Goal: Task Accomplishment & Management: Manage account settings

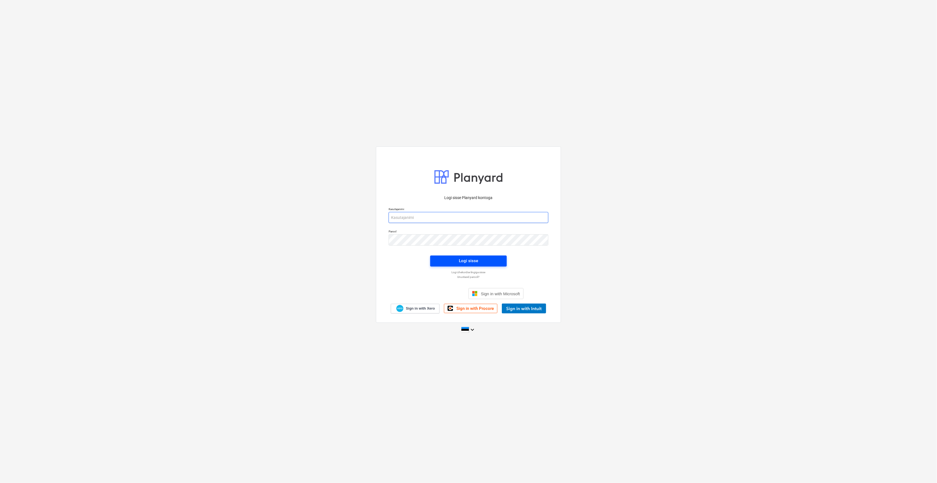
type input "[EMAIL_ADDRESS][DOMAIN_NAME]"
click at [481, 258] on span "Logi sisse" at bounding box center [468, 260] width 63 height 7
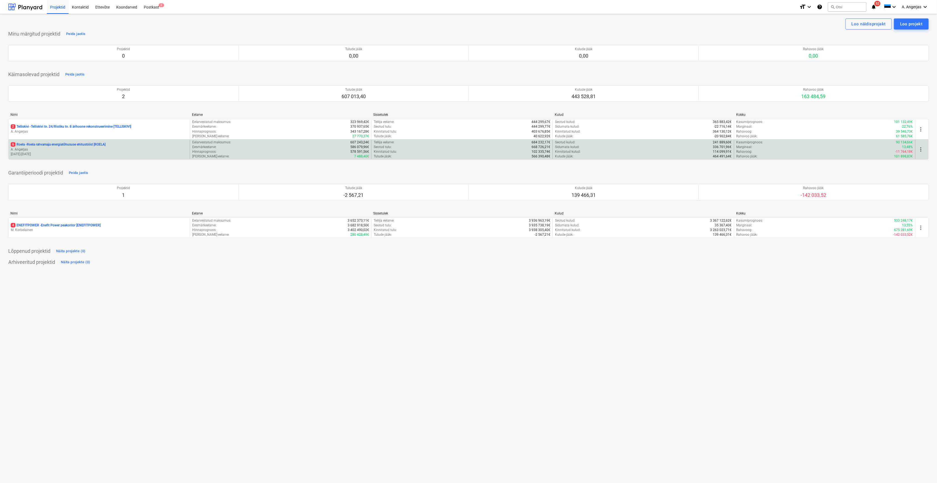
click at [32, 155] on p "[DATE] - [DATE]" at bounding box center [99, 154] width 177 height 5
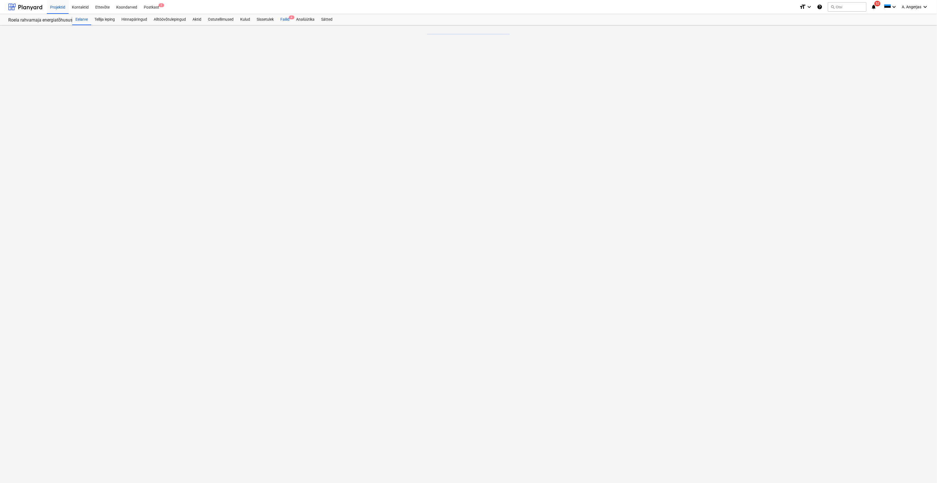
click at [287, 16] on div "Failid 6" at bounding box center [285, 19] width 16 height 11
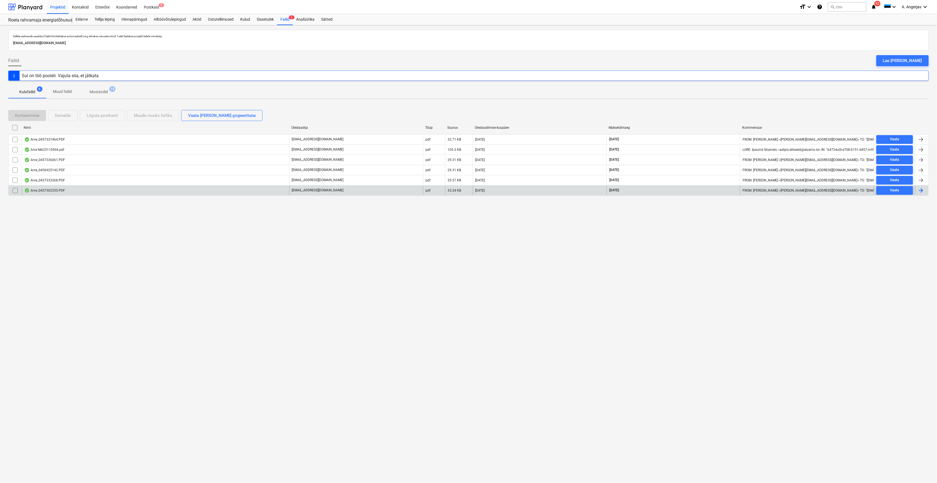
click at [94, 190] on div "Arve_0457302355.PDF" at bounding box center [156, 190] width 268 height 9
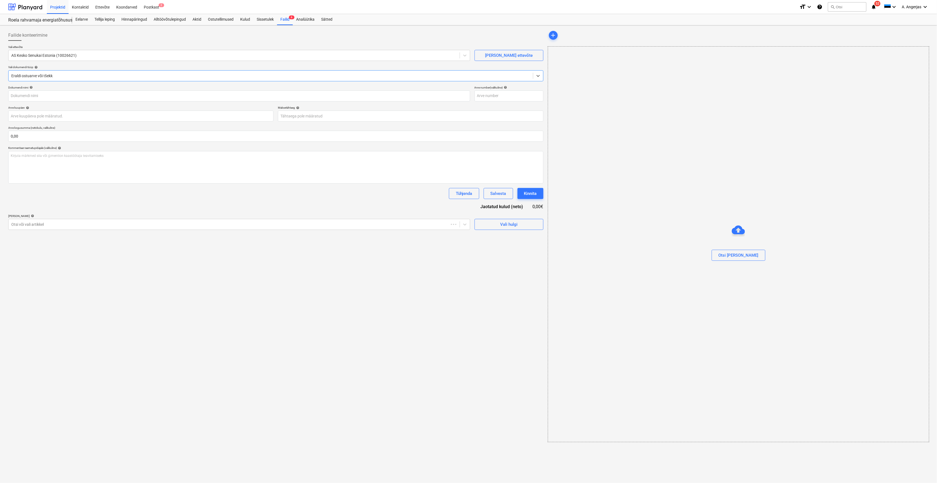
type input "457302355"
type input "[DATE]"
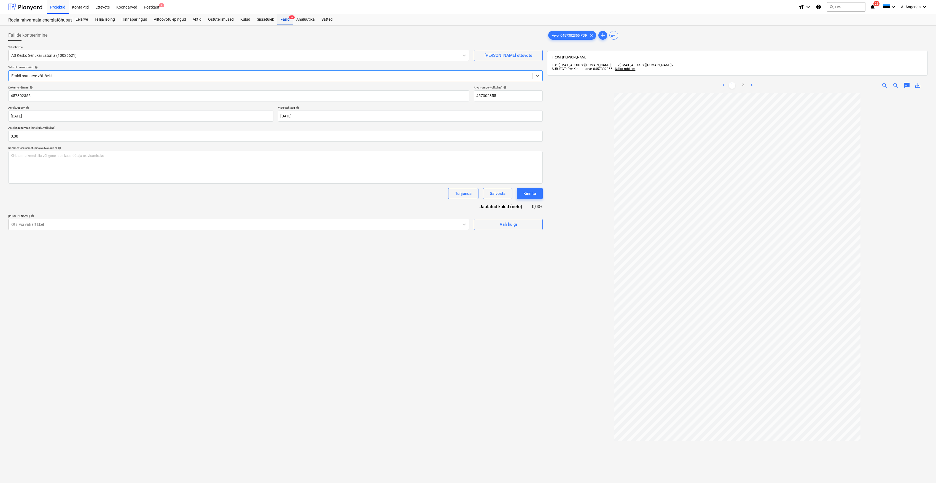
click at [282, 20] on div "Failid 6" at bounding box center [285, 19] width 16 height 11
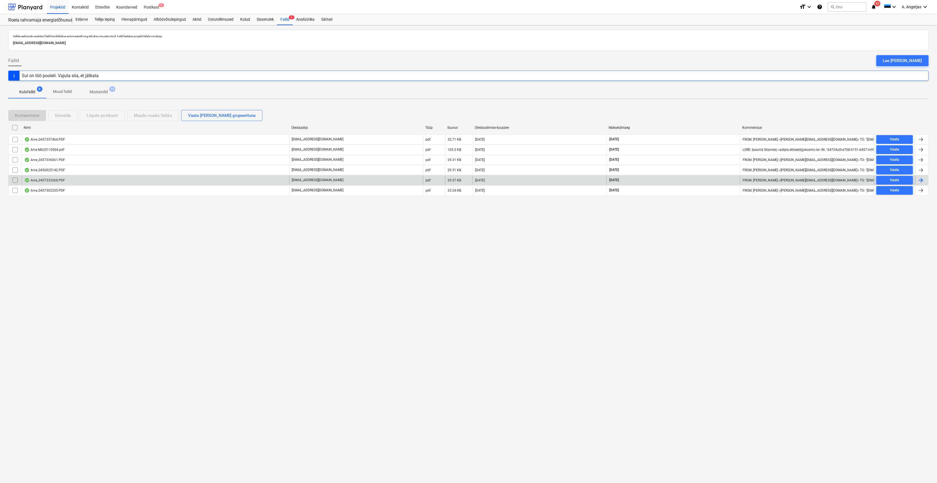
click at [62, 180] on div "Arve_0457333268.PDF" at bounding box center [44, 180] width 41 height 4
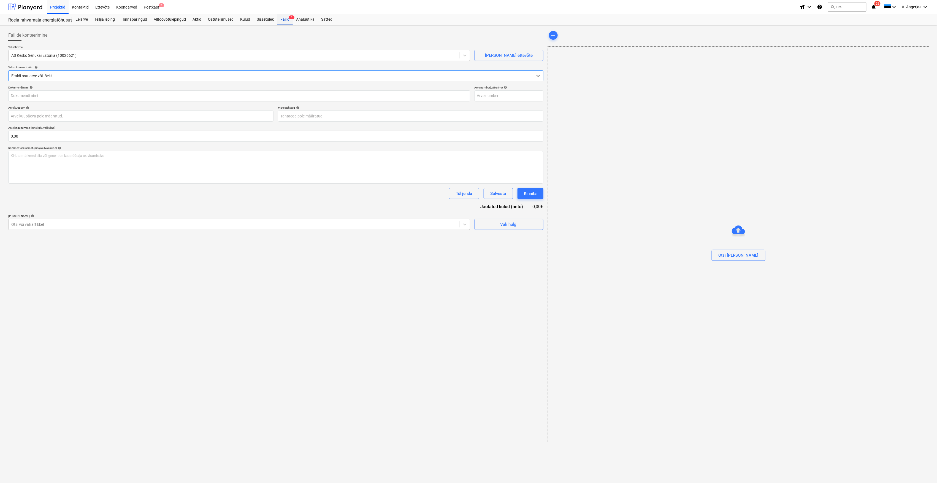
type input "457333268"
type input "[DATE]"
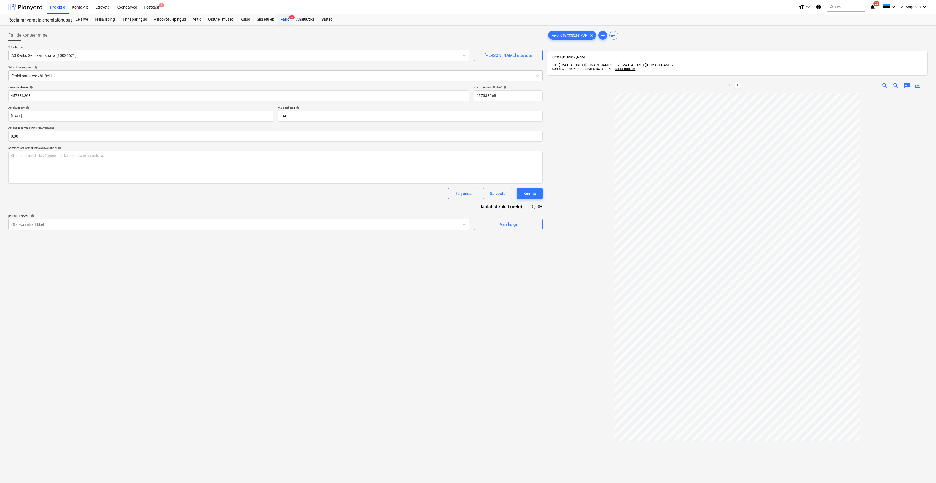
click at [286, 17] on div "Failid 6" at bounding box center [285, 19] width 16 height 11
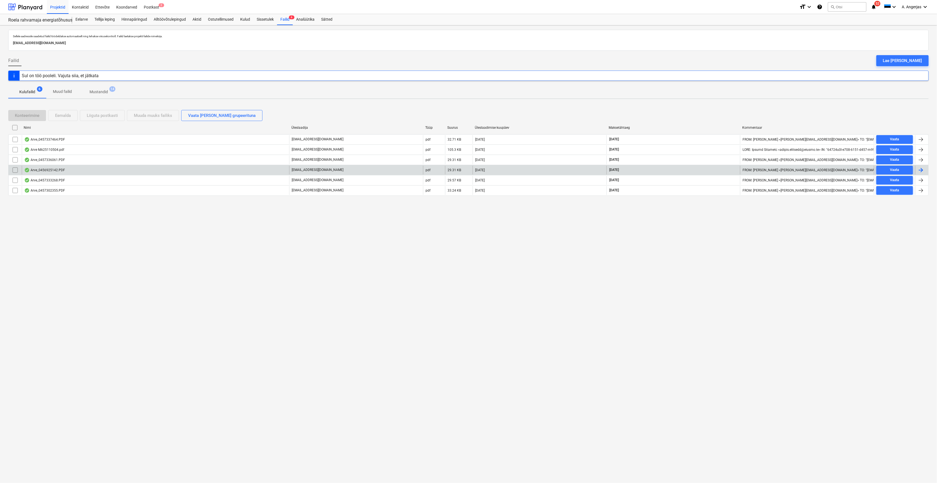
click at [84, 170] on div "Arve_0456925142.PDF" at bounding box center [156, 170] width 268 height 9
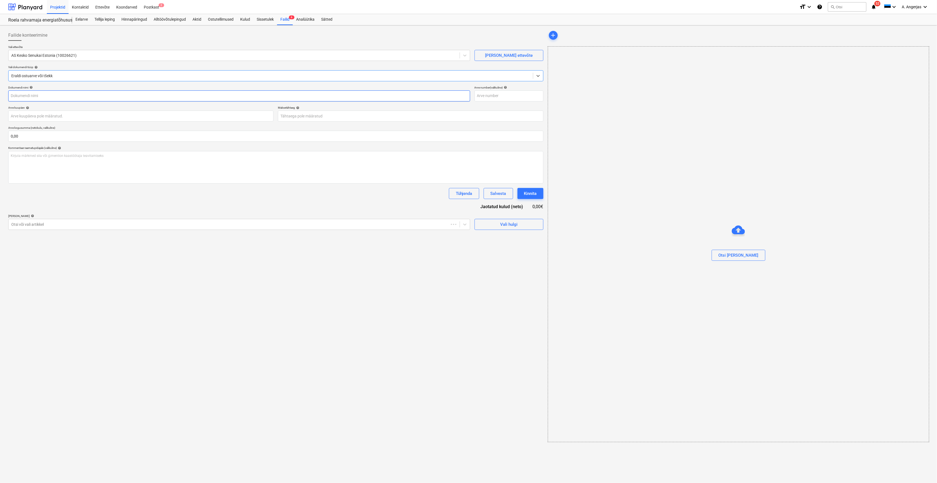
type input "456925142"
type input "15 Sep 2025"
type input "15 Oct 2025"
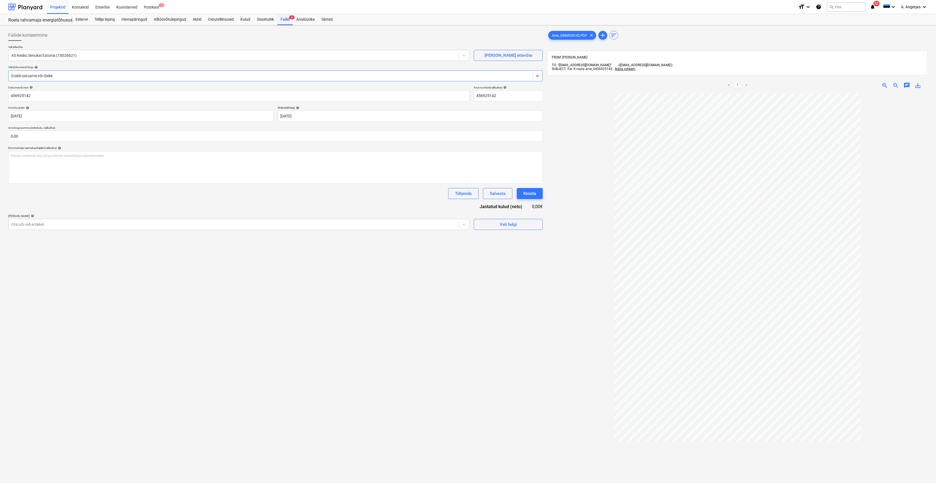
click at [280, 16] on div "Failid 6" at bounding box center [285, 19] width 16 height 11
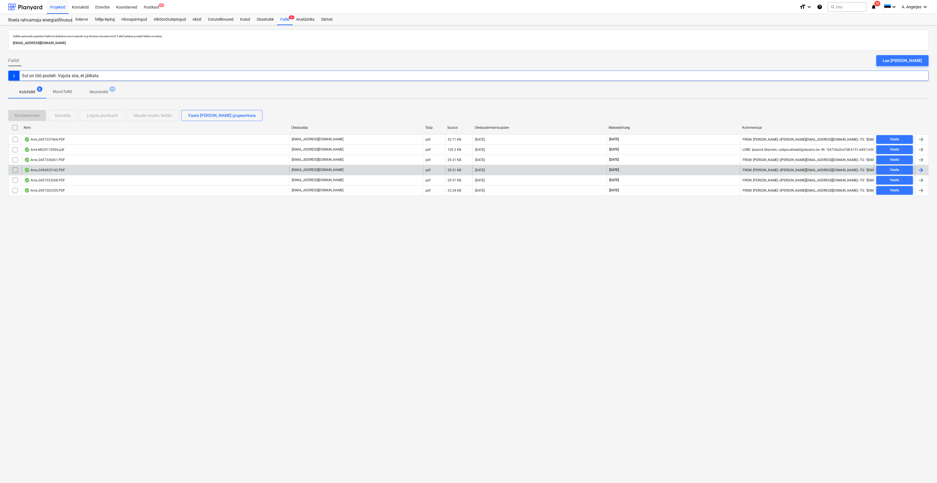
click at [41, 168] on div "Arve_0456925142.PDF" at bounding box center [156, 170] width 268 height 9
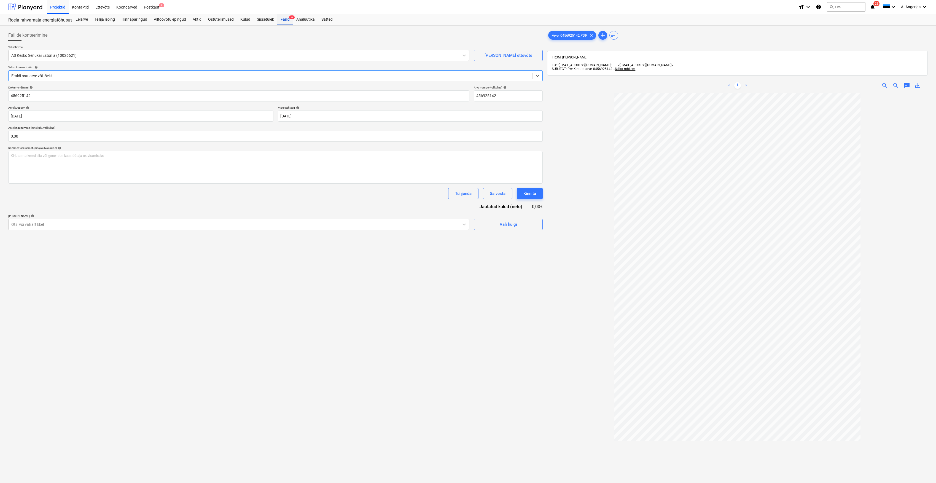
click at [283, 17] on div "Failid 6" at bounding box center [285, 19] width 16 height 11
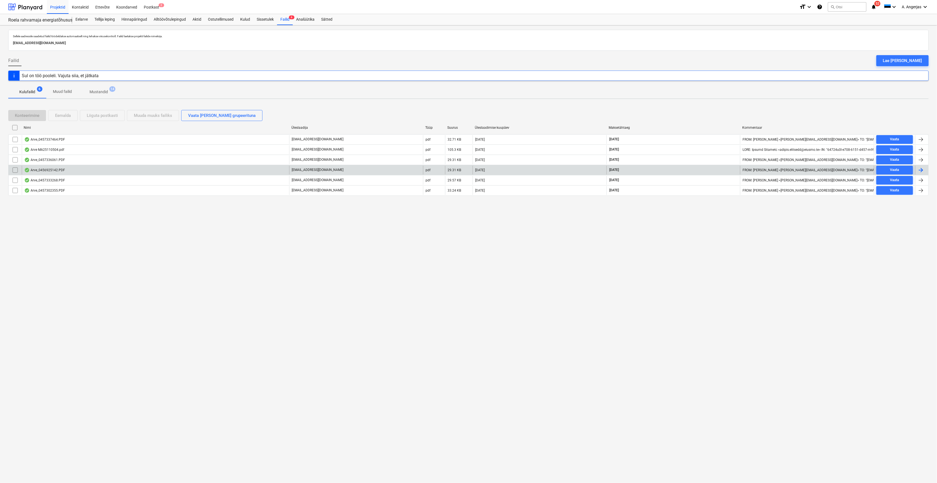
click at [40, 161] on div "Arve_0457336061.PDF" at bounding box center [44, 160] width 41 height 4
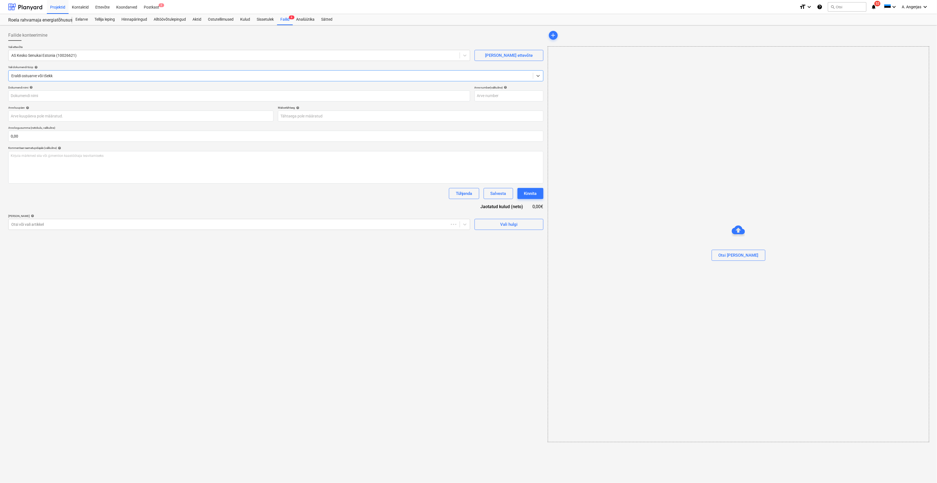
type input "457336061"
type input "15 Sep 2025"
type input "15 Oct 2025"
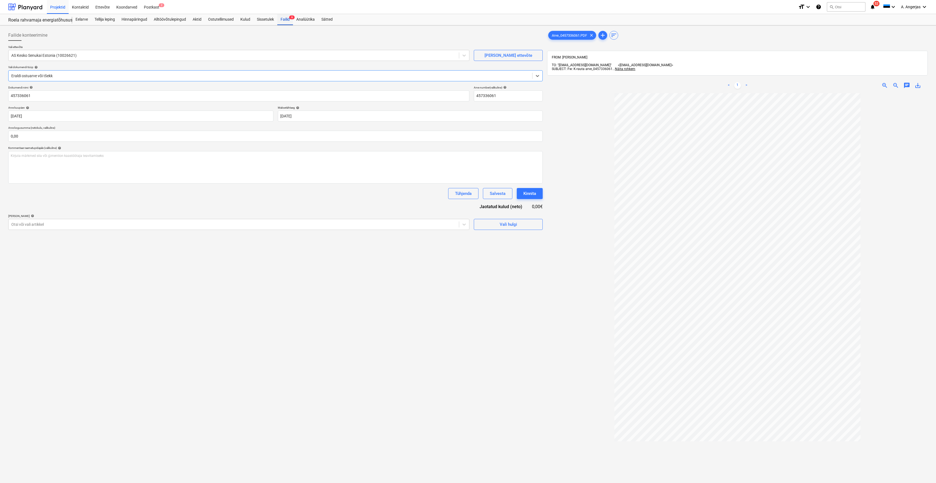
click at [278, 19] on div "Failid 6" at bounding box center [285, 19] width 16 height 11
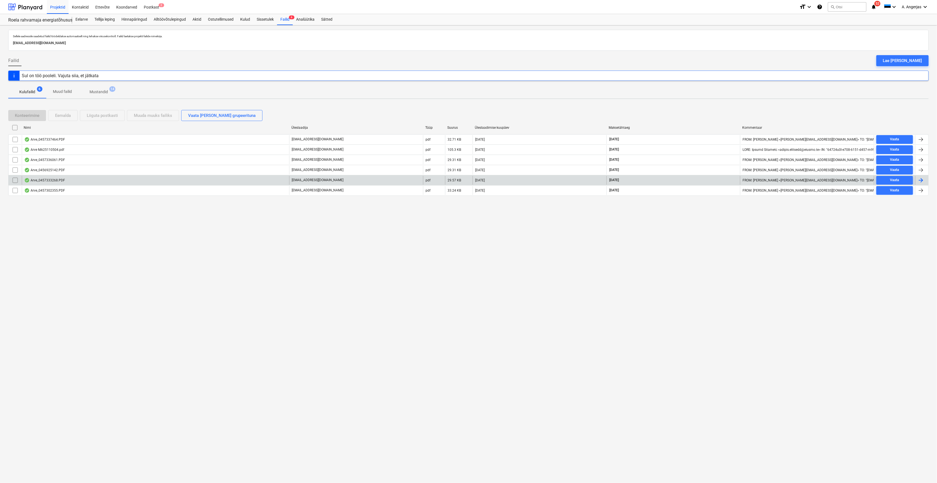
click at [53, 177] on div "Arve_0457333268.PDF" at bounding box center [156, 180] width 268 height 9
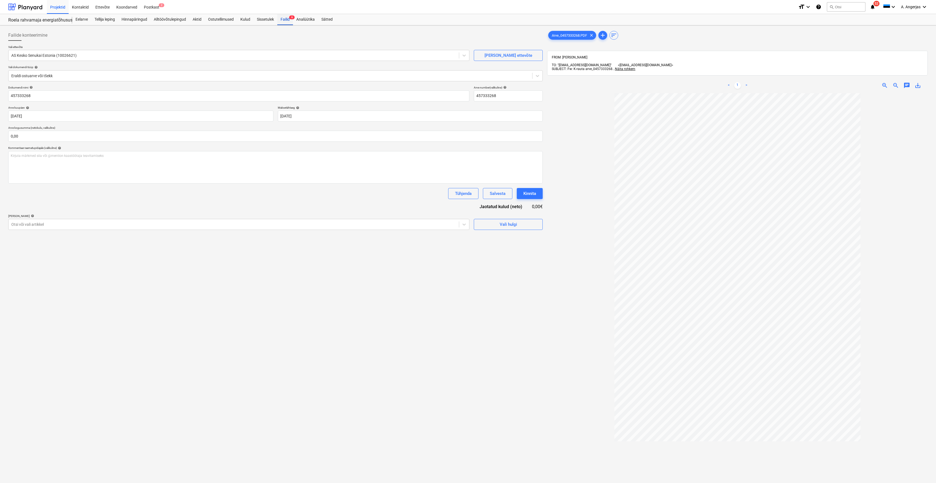
click at [279, 17] on div "Failid 6" at bounding box center [285, 19] width 16 height 11
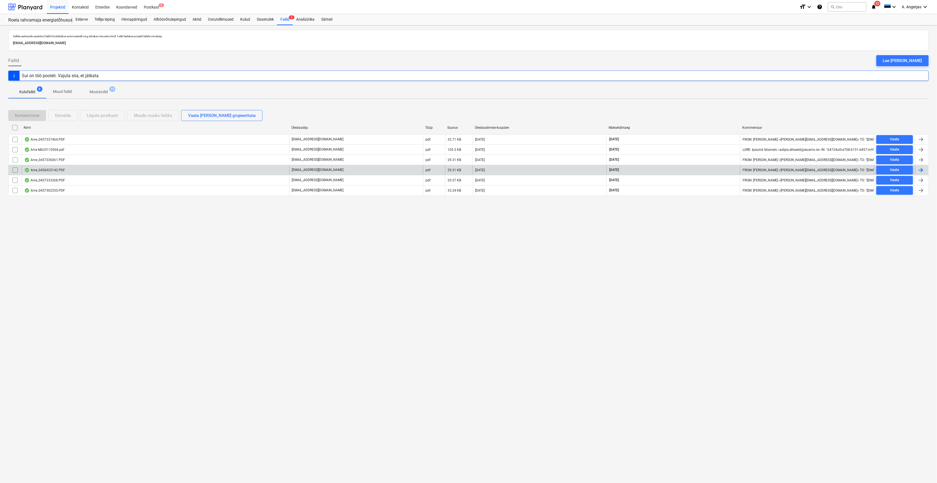
click at [45, 169] on div "Arve_0456925142.PDF" at bounding box center [44, 170] width 41 height 4
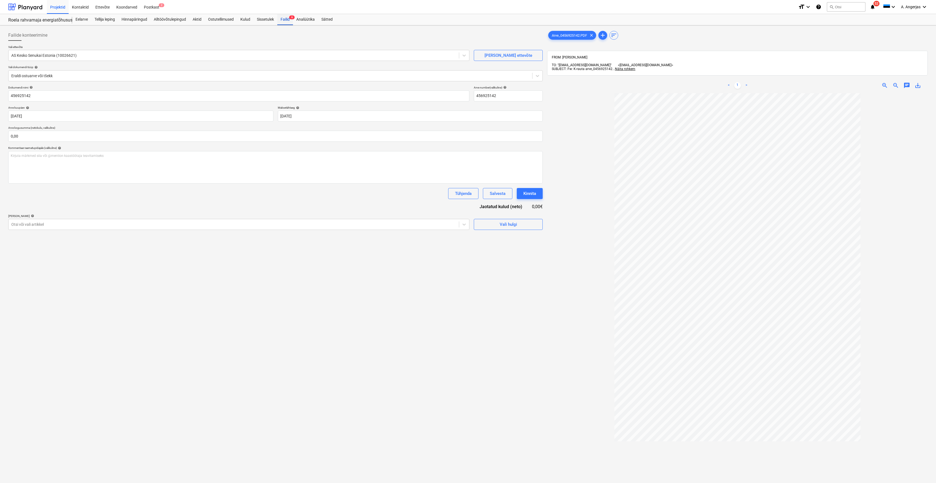
click at [290, 19] on div "Failid 6" at bounding box center [285, 19] width 16 height 11
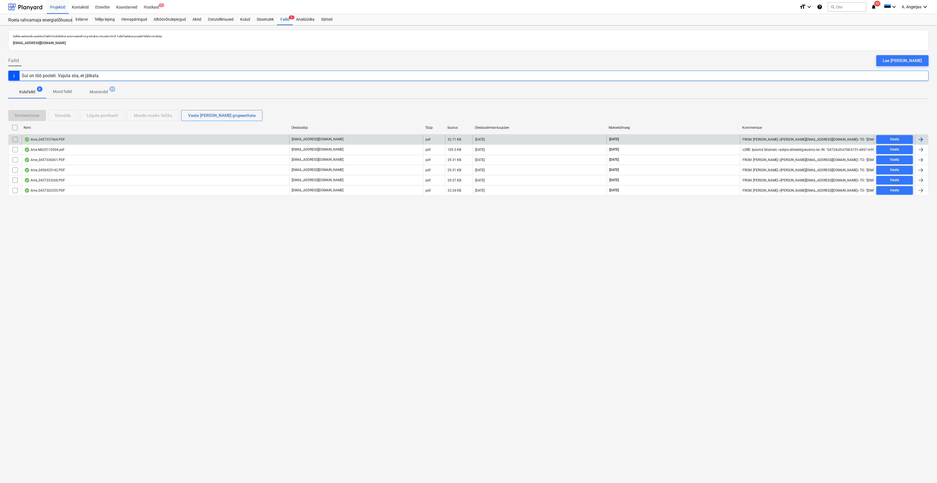
click at [69, 141] on div "Arve_0457337464.PDF" at bounding box center [156, 139] width 268 height 9
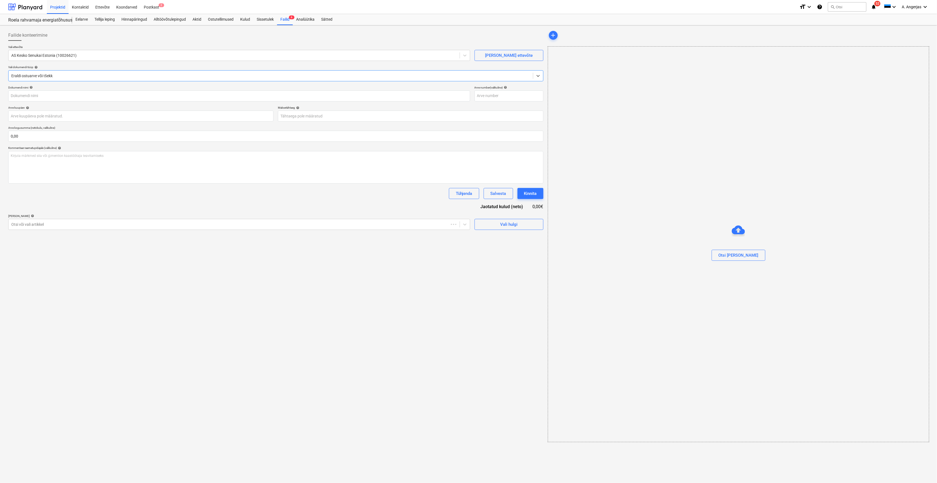
type input "457337464"
type input "16 Sep 2025"
type input "16 Oct 2025"
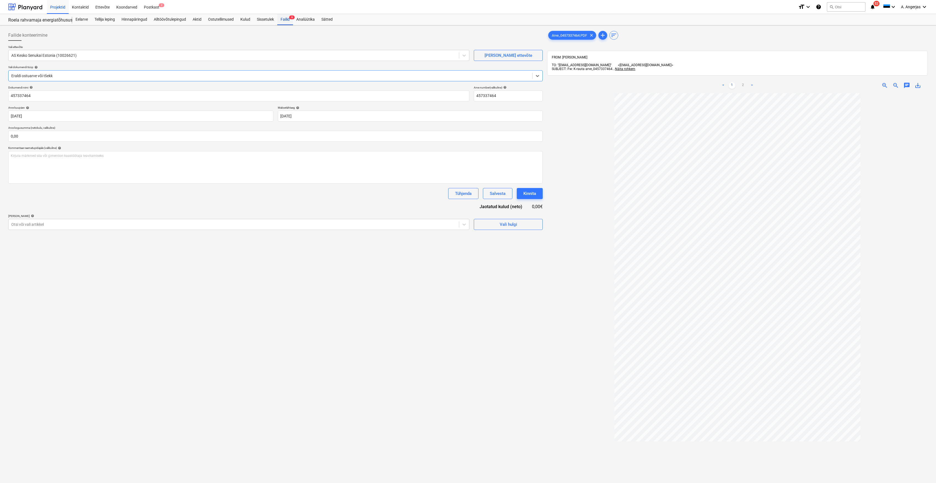
click at [289, 18] on div "Failid 6" at bounding box center [285, 19] width 16 height 11
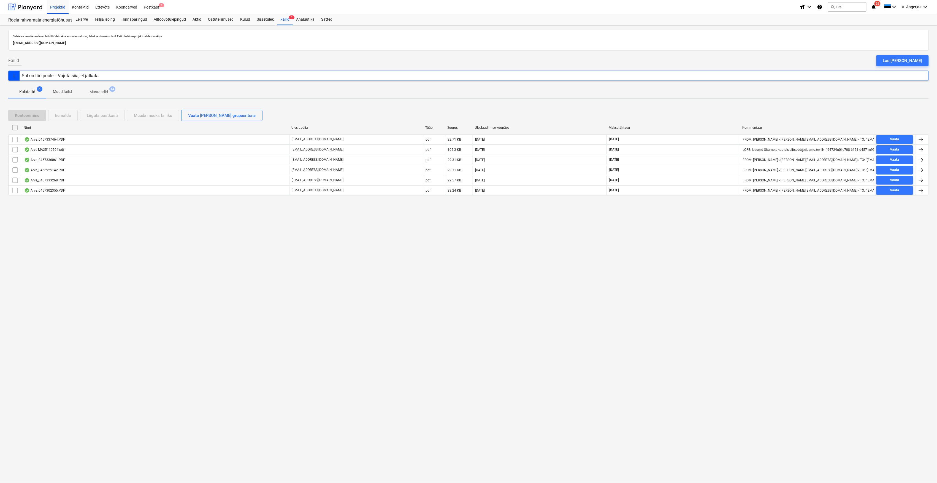
click at [54, 138] on div "Arve_0457337464.PDF" at bounding box center [44, 139] width 41 height 4
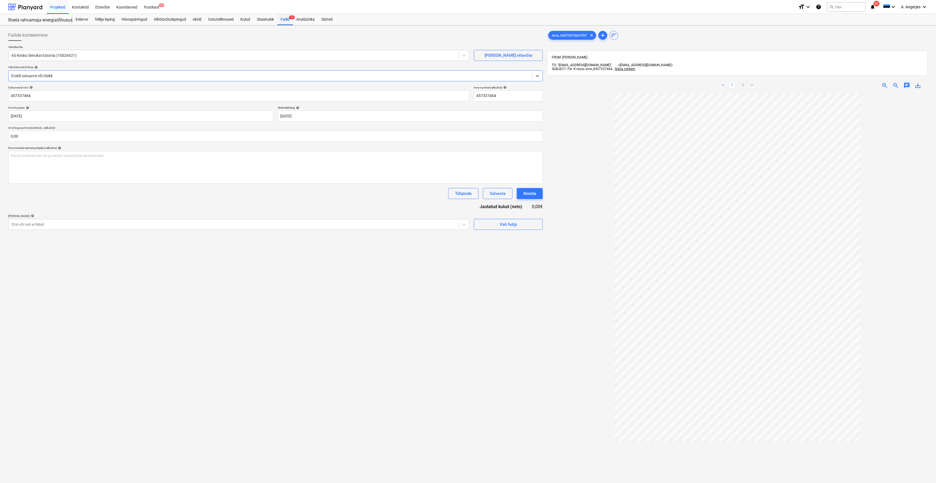
click at [285, 19] on div "Failid 6" at bounding box center [285, 19] width 16 height 11
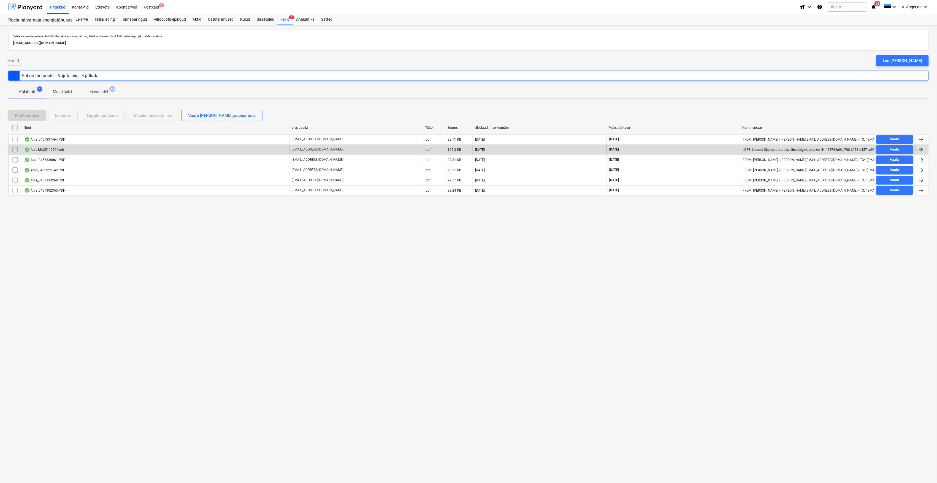
click at [317, 148] on p "[EMAIL_ADDRESS][DOMAIN_NAME]" at bounding box center [318, 149] width 52 height 5
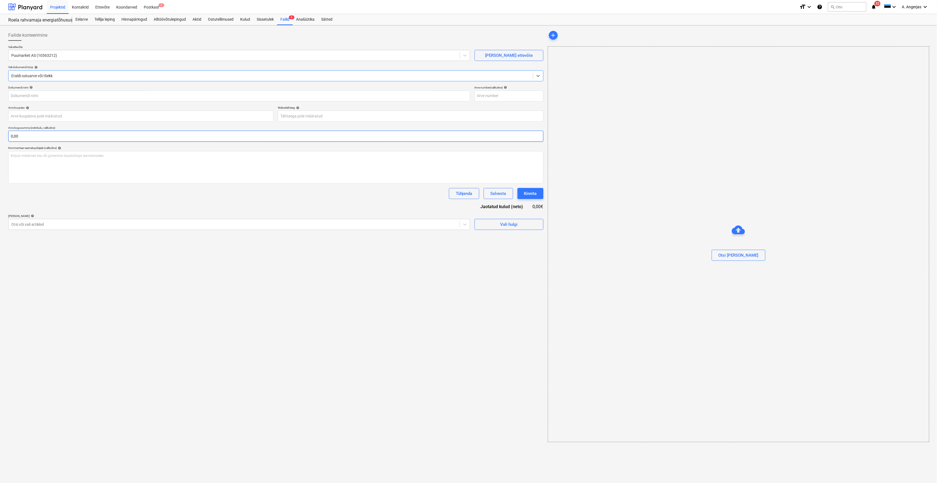
type input "MA25110504"
type input "05 Sep 2025"
type input "03 Oct 2025"
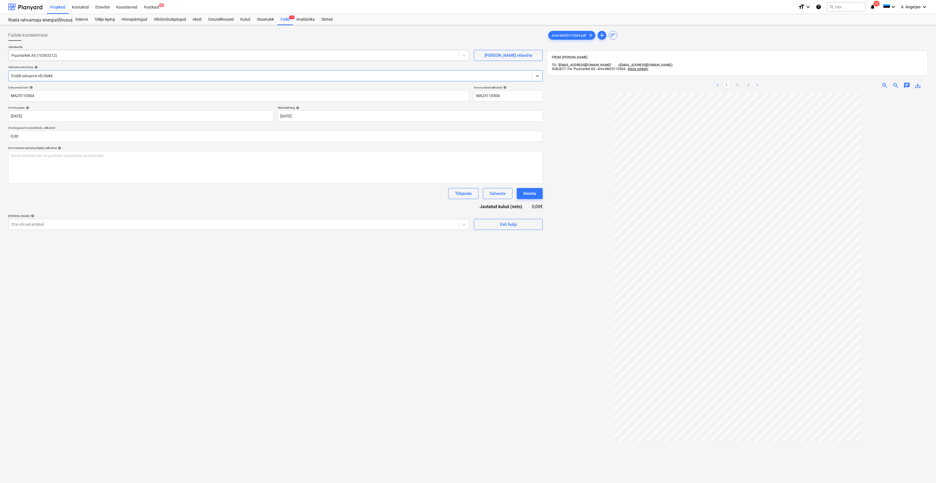
type input "3"
click at [319, 330] on div "Failide konteerimine Vali ettevõte Puumarket AS (10363212) Lisa uus ettevõte Va…" at bounding box center [275, 295] width 539 height 535
click at [287, 17] on div "Failid 6" at bounding box center [285, 19] width 16 height 11
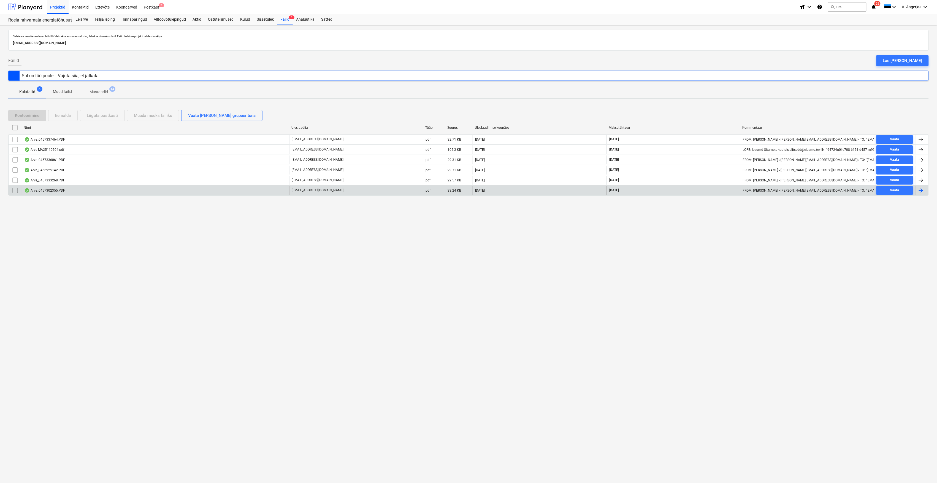
click at [71, 191] on div "Arve_0457302355.PDF" at bounding box center [156, 190] width 268 height 9
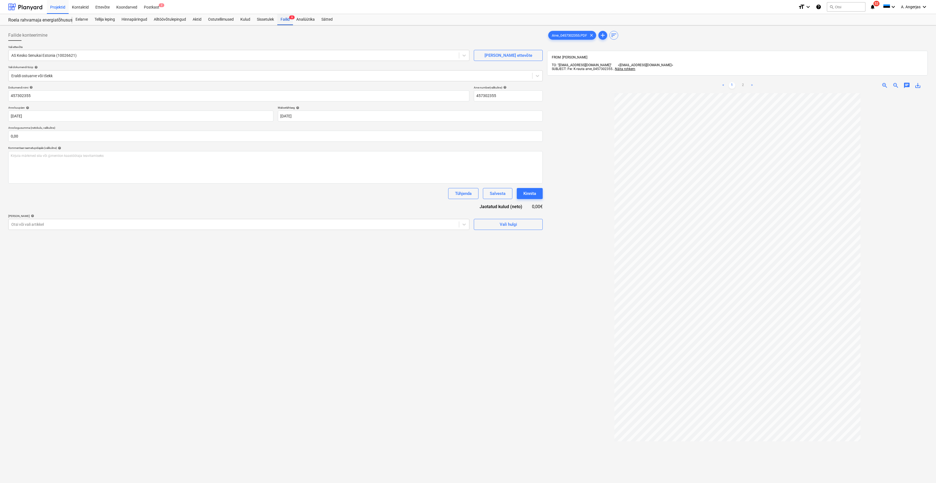
click at [290, 23] on div "Failid 6" at bounding box center [285, 19] width 16 height 11
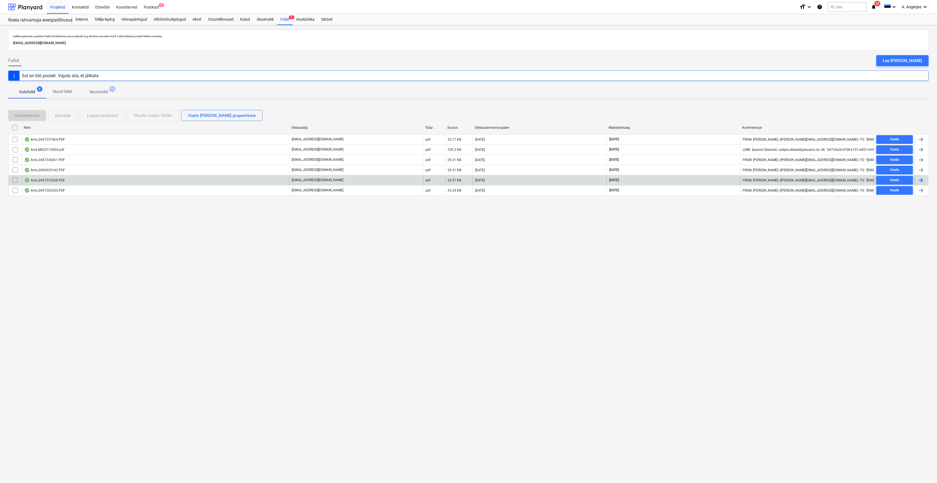
click at [55, 183] on div "Arve_0457333268.PDF" at bounding box center [156, 180] width 268 height 9
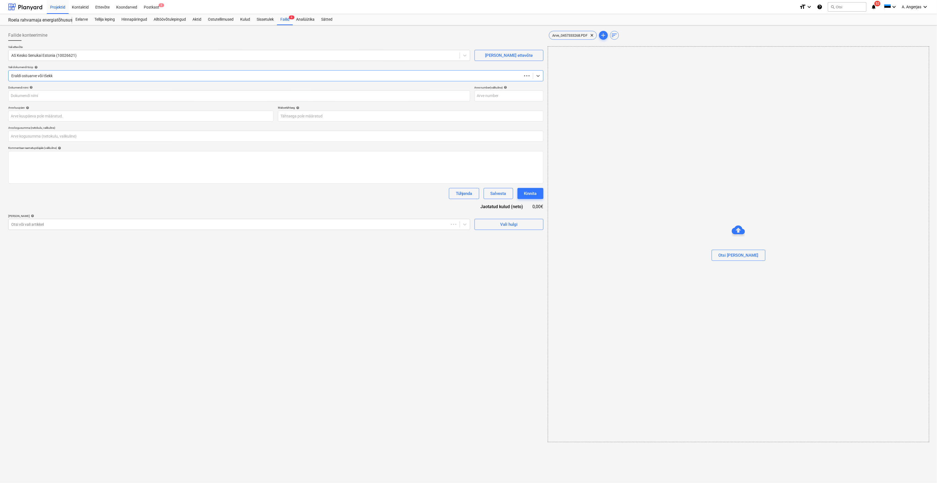
type input "457333268"
type input "15 Sep 2025"
type input "15 Oct 2025"
type input "0,00"
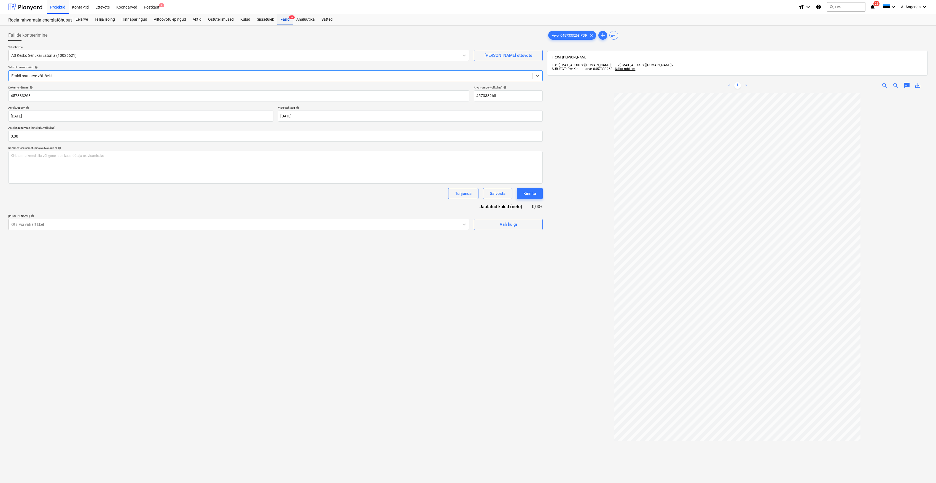
click at [287, 18] on div "Failid 6" at bounding box center [285, 19] width 16 height 11
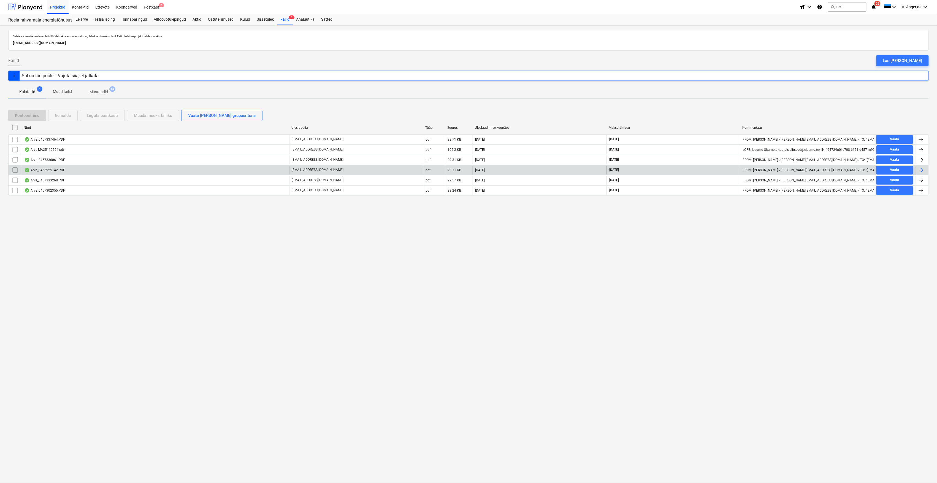
click at [70, 172] on div "Arve_0456925142.PDF" at bounding box center [156, 170] width 268 height 9
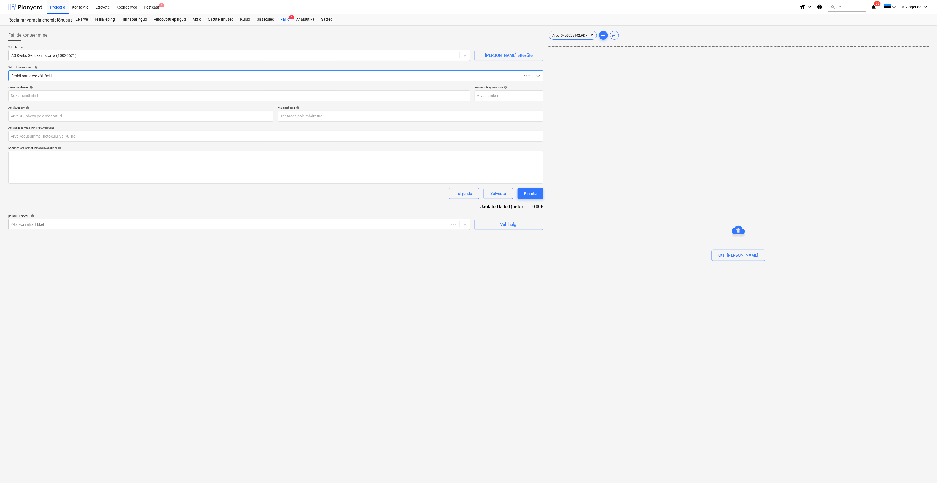
type input "456925142"
type input "15 Sep 2025"
type input "15 Oct 2025"
type input "0,00"
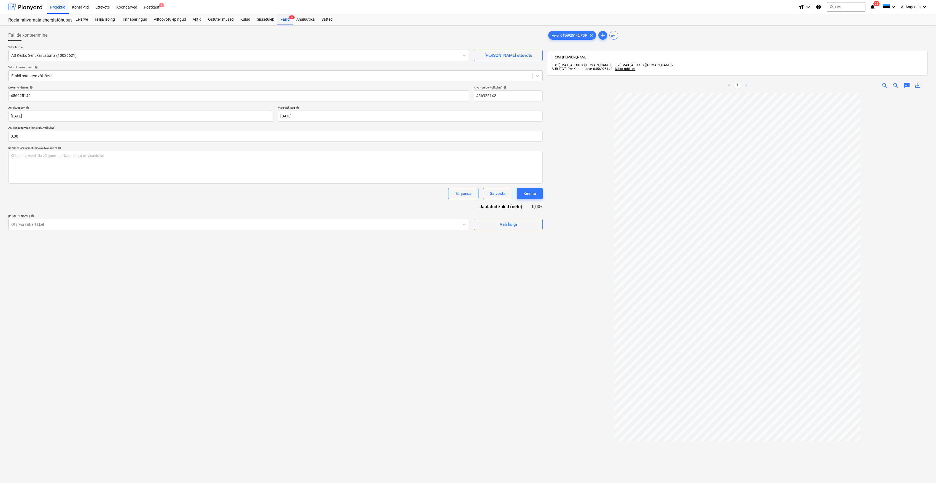
click at [288, 20] on div "Failid 6" at bounding box center [285, 19] width 16 height 11
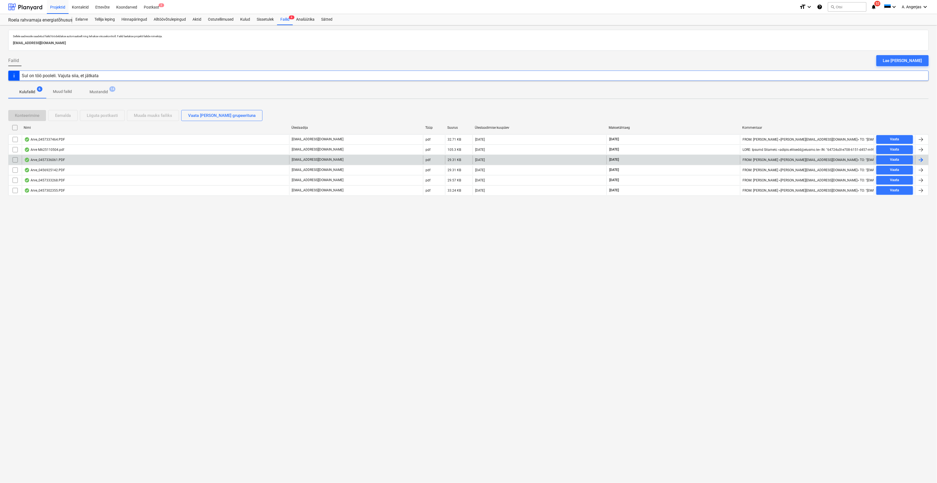
click at [61, 160] on div "Arve_0457336061.PDF" at bounding box center [44, 160] width 41 height 4
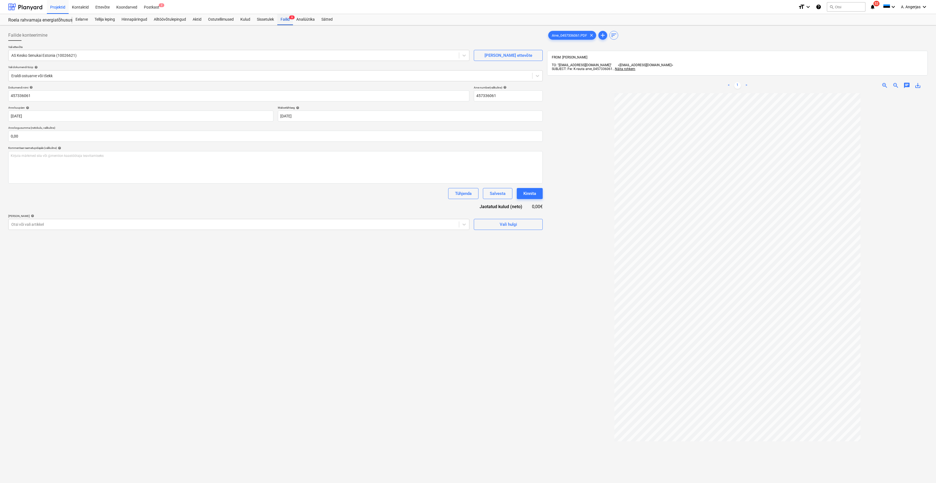
click at [284, 21] on div "Failid 6" at bounding box center [285, 19] width 16 height 11
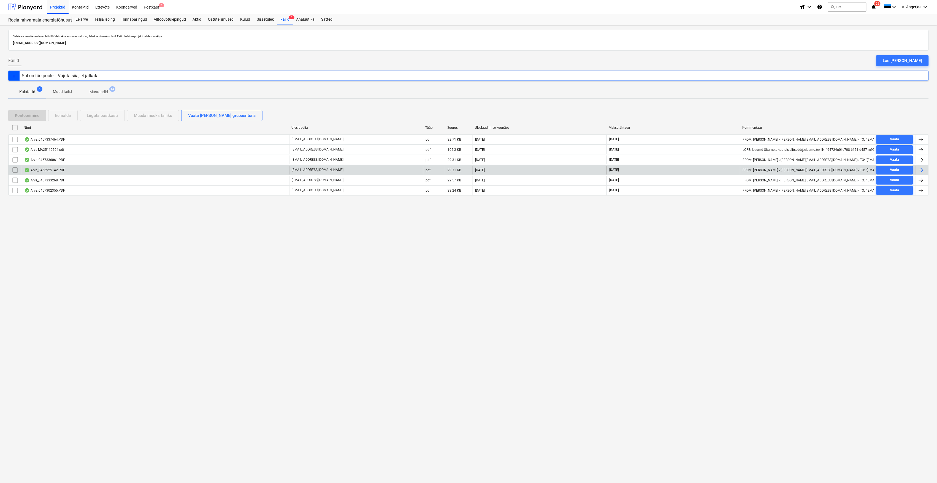
click at [60, 171] on div "Arve_0456925142.PDF" at bounding box center [44, 170] width 41 height 4
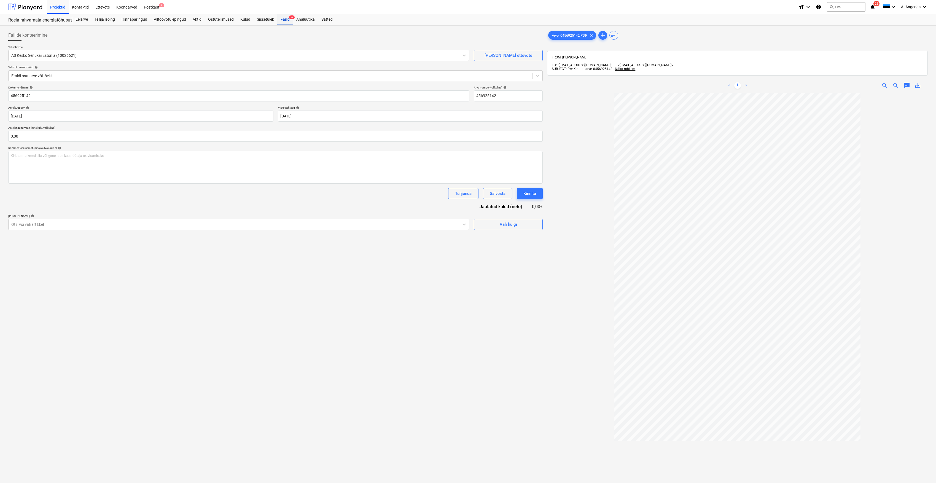
click at [285, 18] on div "Failid 6" at bounding box center [285, 19] width 16 height 11
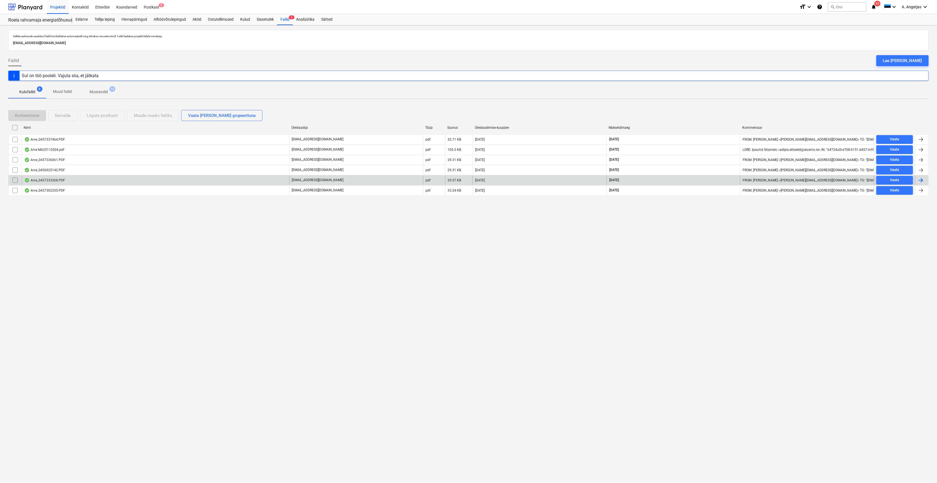
click at [86, 181] on div "Arve_0457333268.PDF" at bounding box center [156, 180] width 268 height 9
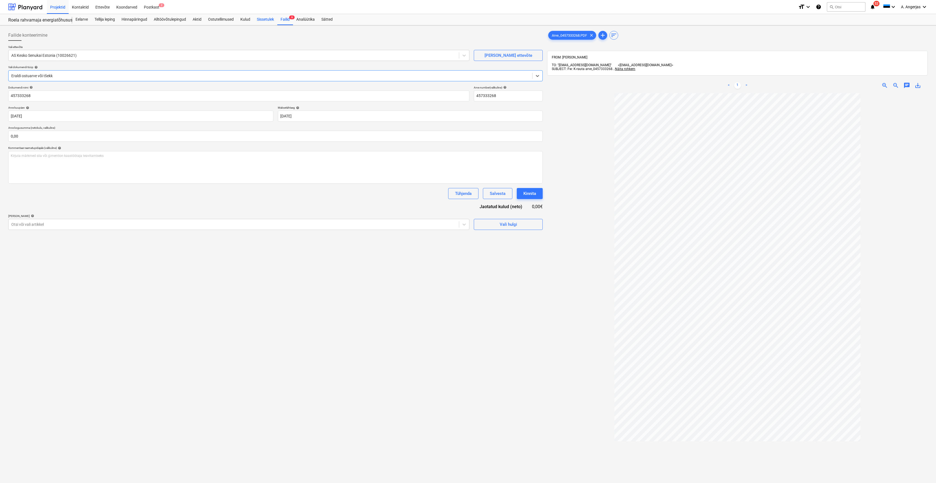
click at [269, 20] on div "Sissetulek" at bounding box center [265, 19] width 24 height 11
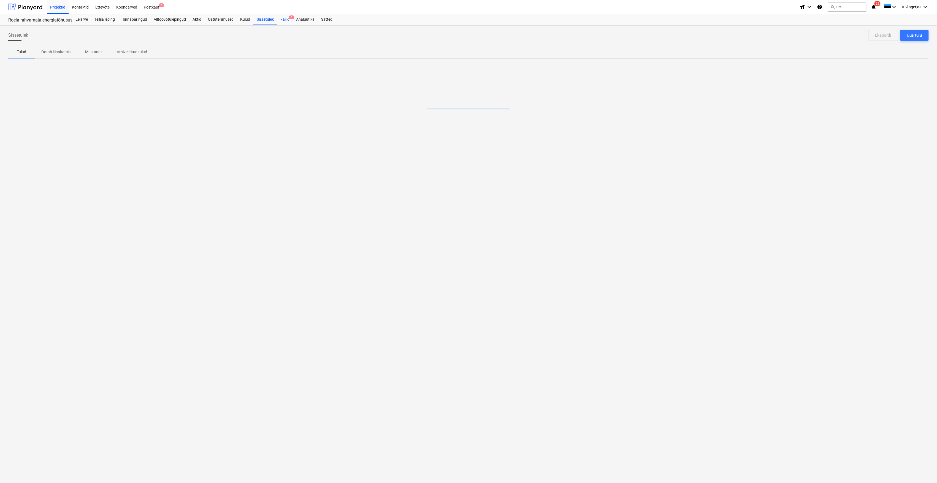
click at [286, 18] on div "Failid 6" at bounding box center [285, 19] width 16 height 11
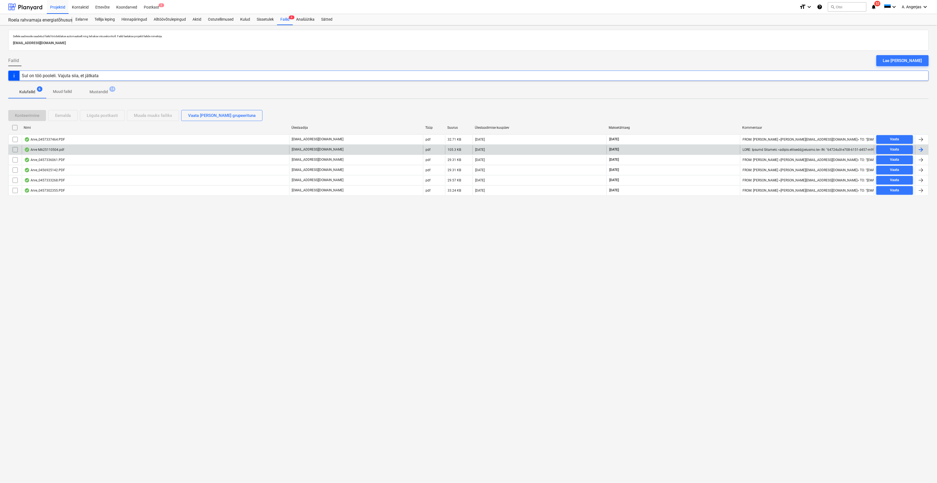
click at [273, 150] on div "Arve MA25110504.pdf" at bounding box center [156, 149] width 268 height 9
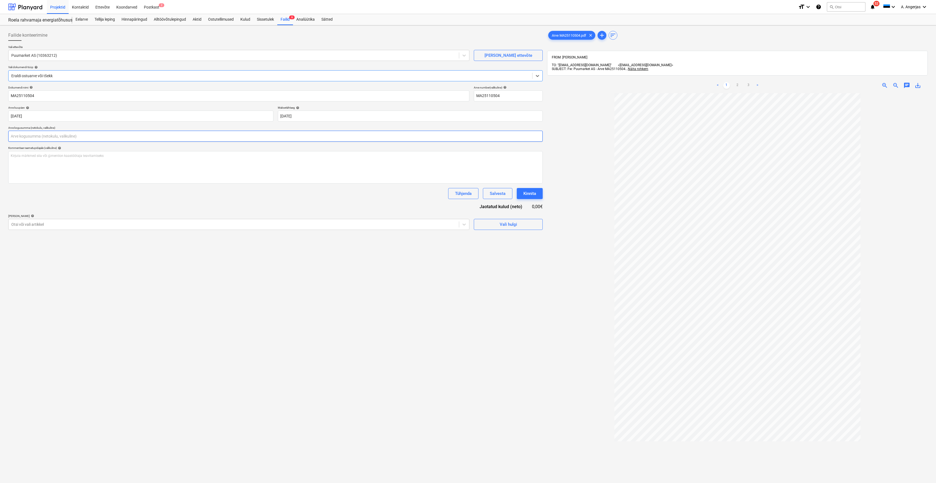
click at [123, 135] on input "text" at bounding box center [275, 136] width 534 height 11
type input "0,00"
click at [740, 83] on link "2" at bounding box center [737, 85] width 7 height 7
click at [727, 82] on link "1" at bounding box center [726, 85] width 7 height 7
click at [737, 82] on link "2" at bounding box center [737, 85] width 7 height 7
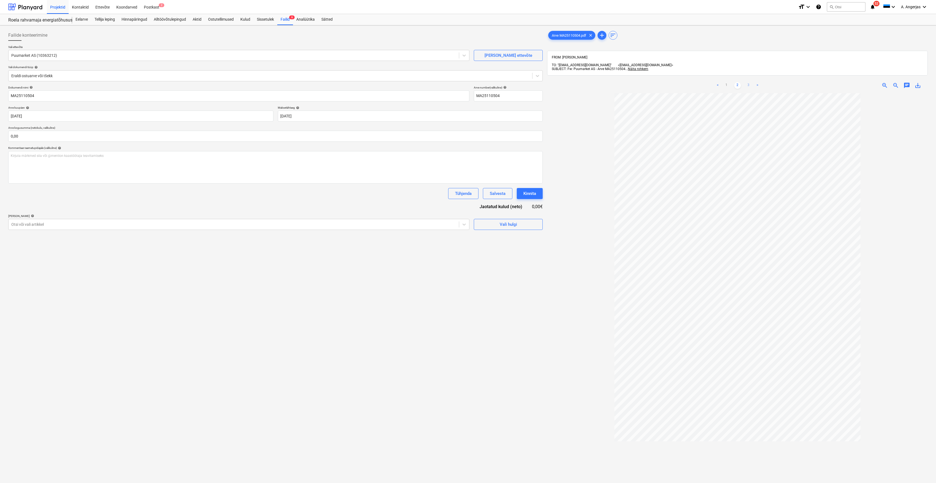
click at [748, 82] on link "3" at bounding box center [748, 85] width 7 height 7
click at [728, 82] on link "1" at bounding box center [726, 85] width 7 height 7
click at [279, 17] on div "Failid 6" at bounding box center [285, 19] width 16 height 11
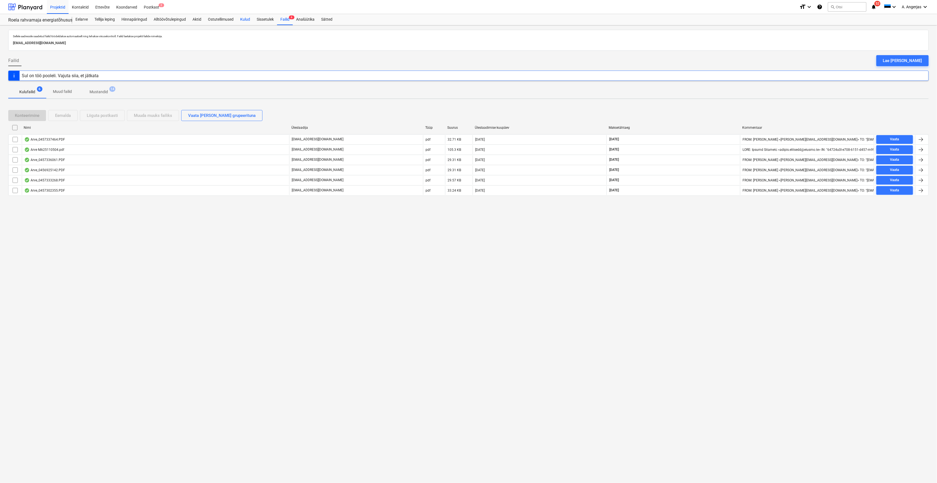
click at [250, 20] on div "Kulud" at bounding box center [245, 19] width 17 height 11
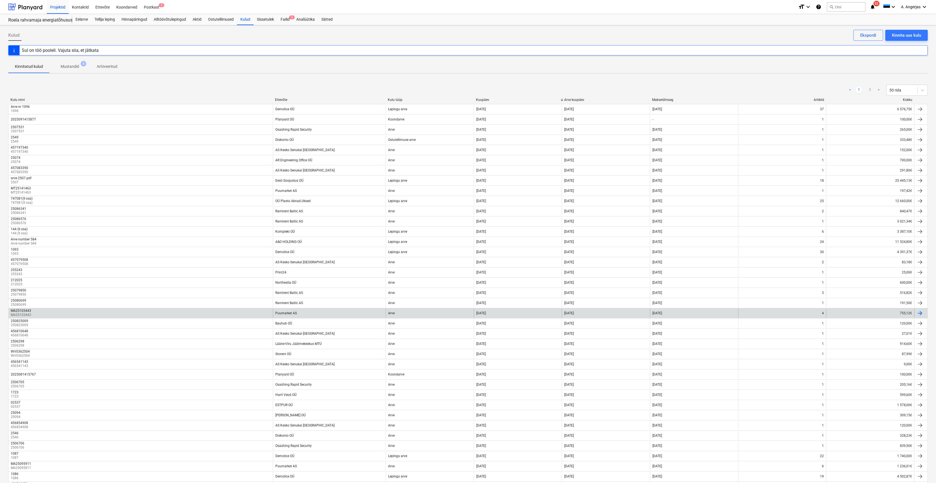
click at [312, 314] on div "Puumarket AS" at bounding box center [329, 313] width 113 height 9
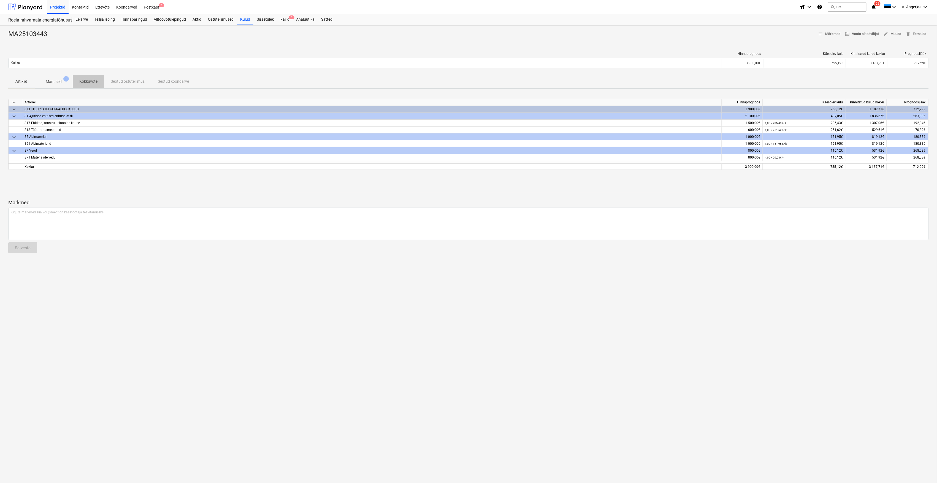
click at [98, 83] on span "Kokkuvõte" at bounding box center [88, 81] width 31 height 9
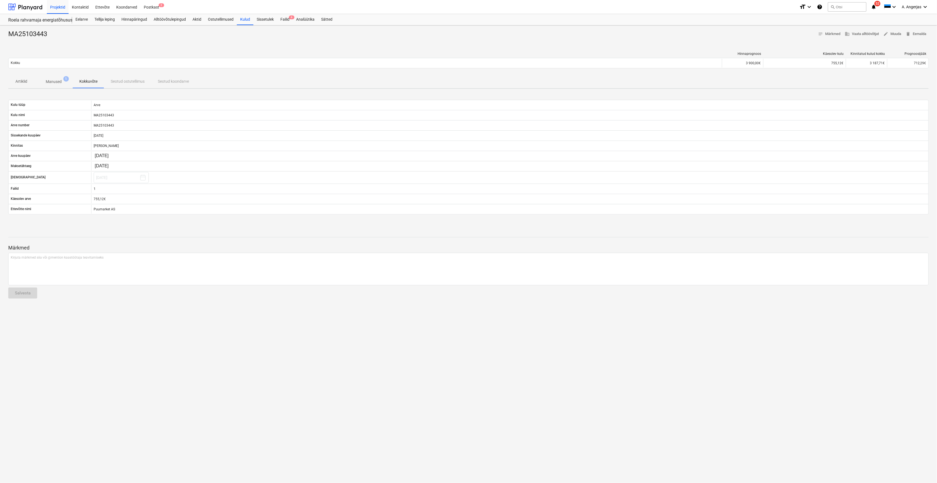
click at [123, 79] on div "Artiklid Manused 1 Kokkuvõte Seotud ostutellimus Seotud koondarve" at bounding box center [468, 81] width 921 height 13
click at [122, 80] on div "Artiklid Manused 1 Kokkuvõte Seotud ostutellimus Seotud koondarve" at bounding box center [468, 81] width 921 height 13
click at [53, 78] on span "Manused 1" at bounding box center [54, 82] width 38 height 10
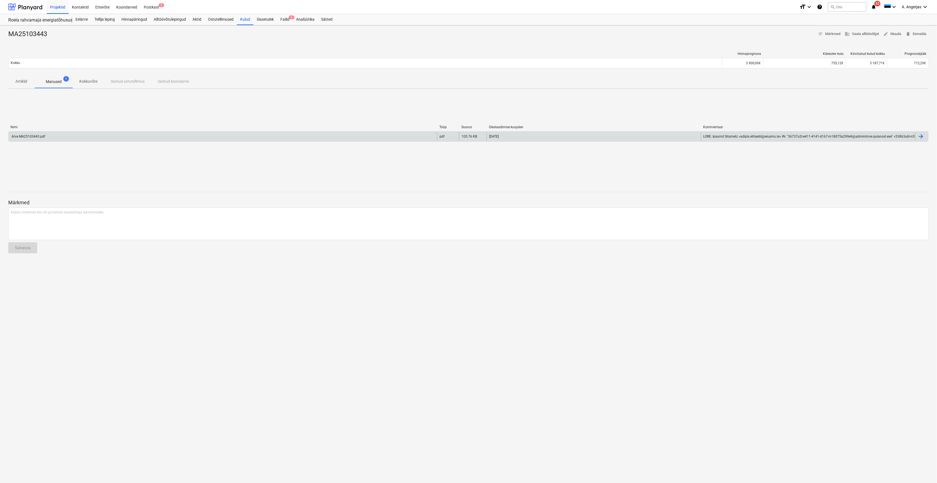
click at [107, 137] on div "Arve MA25103443.pdf" at bounding box center [223, 136] width 429 height 9
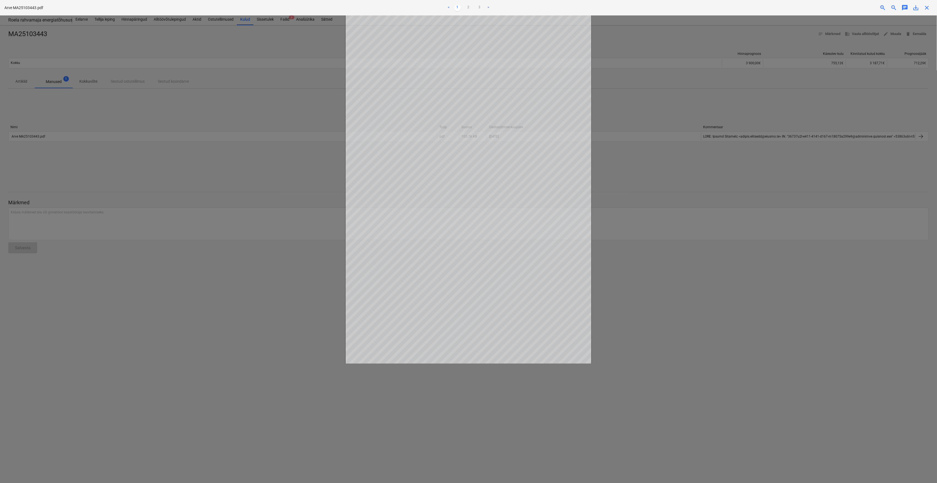
click at [223, 328] on div at bounding box center [468, 248] width 937 height 467
click at [253, 41] on div at bounding box center [468, 248] width 937 height 467
click at [930, 5] on span "close" at bounding box center [927, 7] width 7 height 7
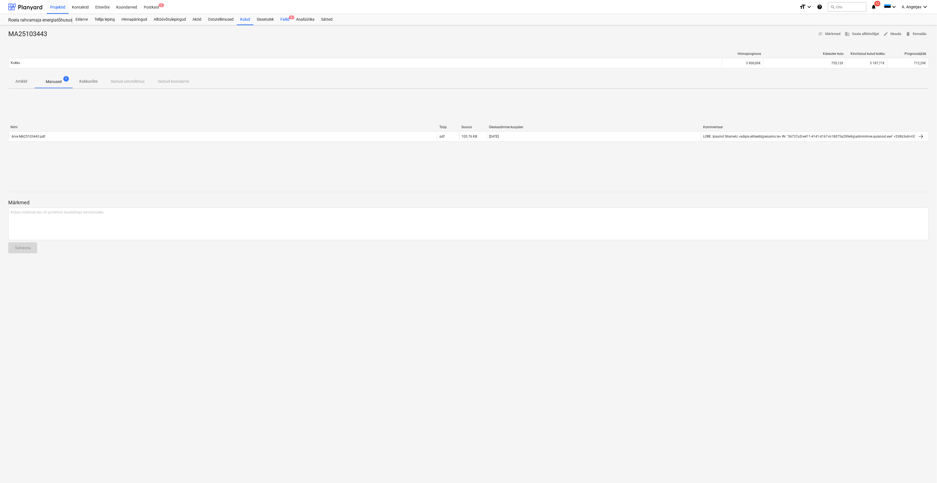
click at [288, 15] on div "Failid 6" at bounding box center [285, 19] width 16 height 11
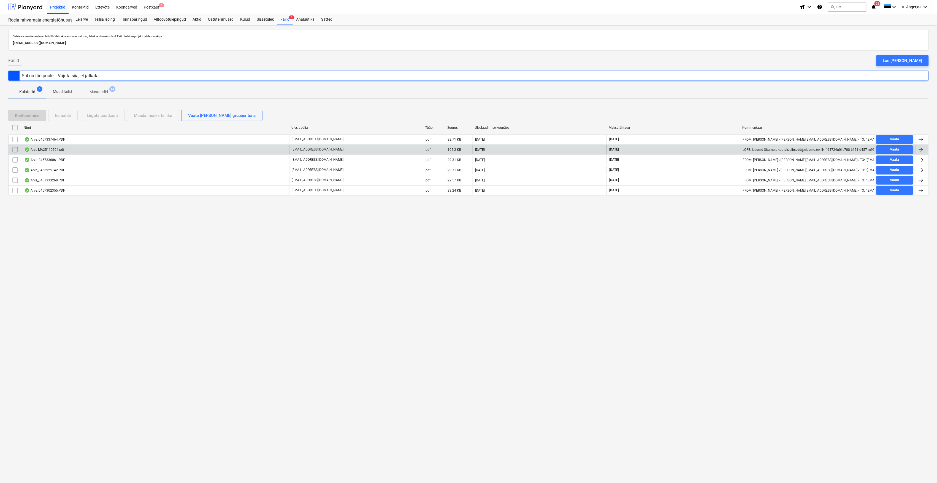
click at [82, 148] on div "Arve MA25110504.pdf" at bounding box center [156, 149] width 268 height 9
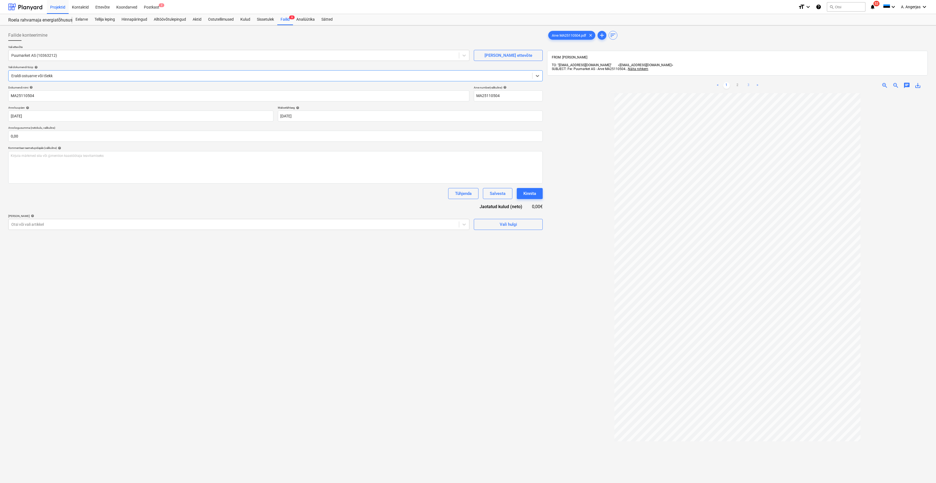
click at [747, 83] on link "3" at bounding box center [748, 85] width 7 height 7
click at [733, 83] on ul "< 1 2 3 >" at bounding box center [737, 85] width 124 height 7
click at [737, 82] on link "2" at bounding box center [737, 85] width 7 height 7
click at [20, 131] on input "text" at bounding box center [275, 136] width 534 height 11
type input "1 029,40"
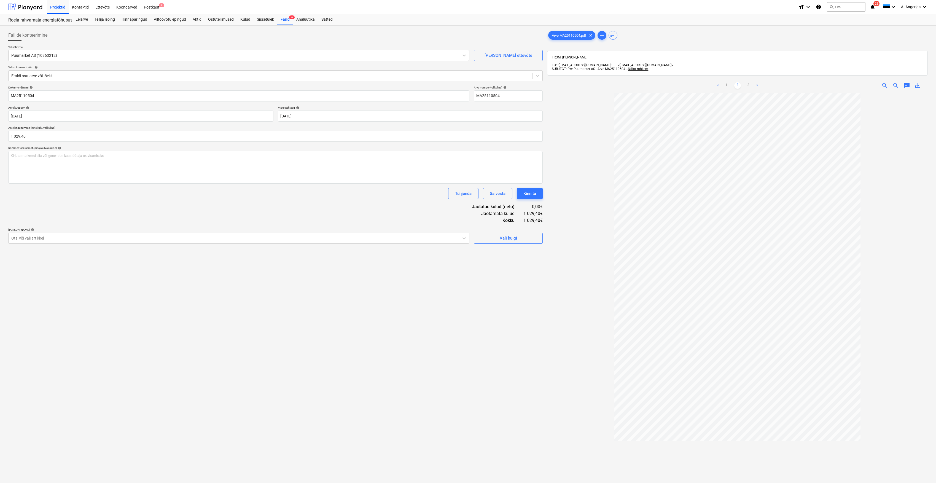
click at [246, 358] on div "Failide konteerimine Vali ettevõte Puumarket AS (10363212) Lisa uus ettevõte Va…" at bounding box center [275, 295] width 539 height 535
click at [734, 82] on link "2" at bounding box center [737, 85] width 7 height 7
click at [729, 82] on link "1" at bounding box center [726, 85] width 7 height 7
click at [735, 82] on link "2" at bounding box center [737, 85] width 7 height 7
click at [487, 238] on span "Vali hulgi" at bounding box center [508, 237] width 55 height 7
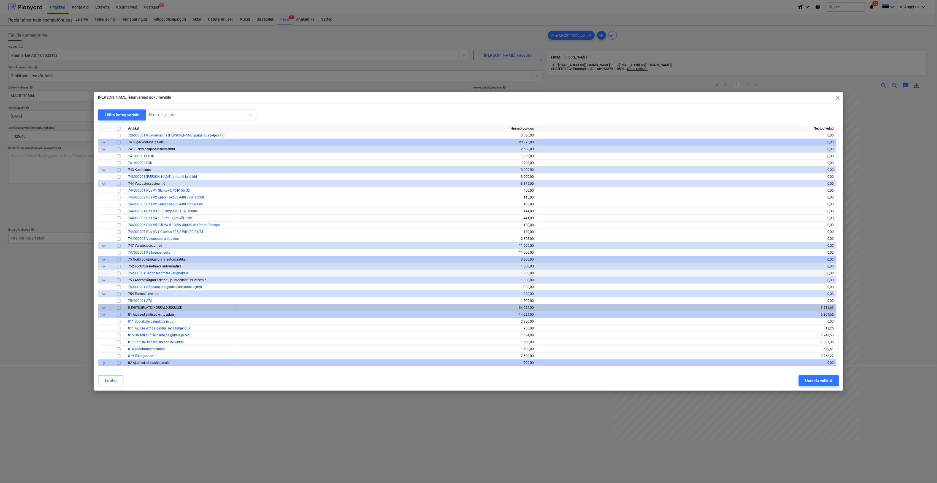
scroll to position [1837, 0]
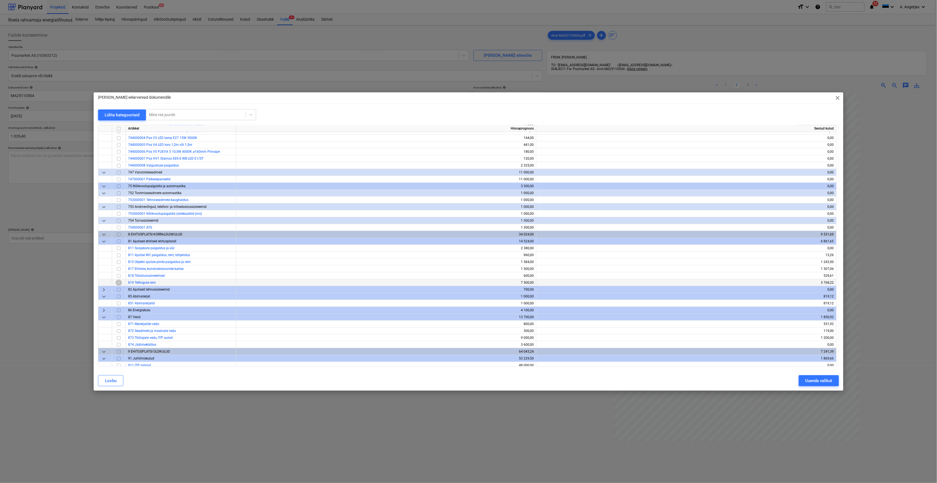
click at [118, 283] on input "checkbox" at bounding box center [118, 282] width 7 height 7
click at [826, 382] on div "Uuenda valikut" at bounding box center [819, 380] width 27 height 7
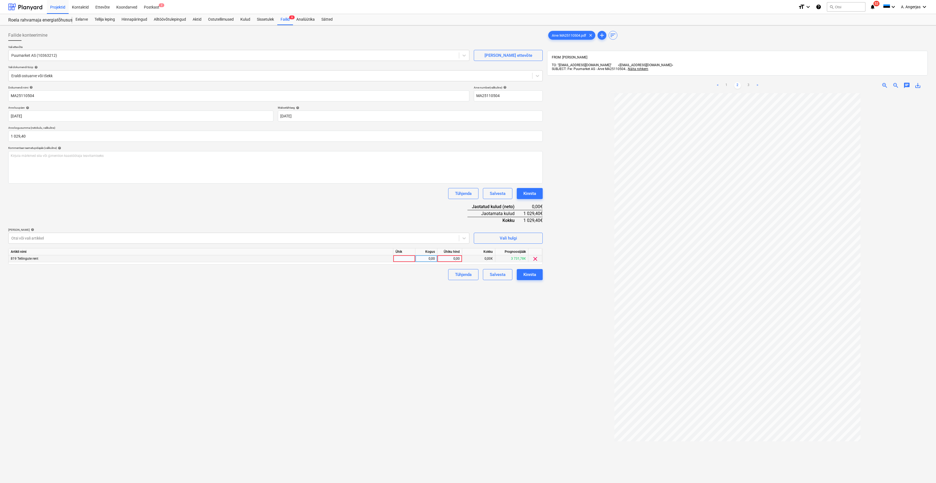
click at [409, 257] on div at bounding box center [404, 258] width 22 height 7
type input "1"
click at [424, 253] on div "Kogus" at bounding box center [426, 251] width 22 height 7
click at [426, 256] on div "0,00" at bounding box center [425, 258] width 17 height 7
type input "tk"
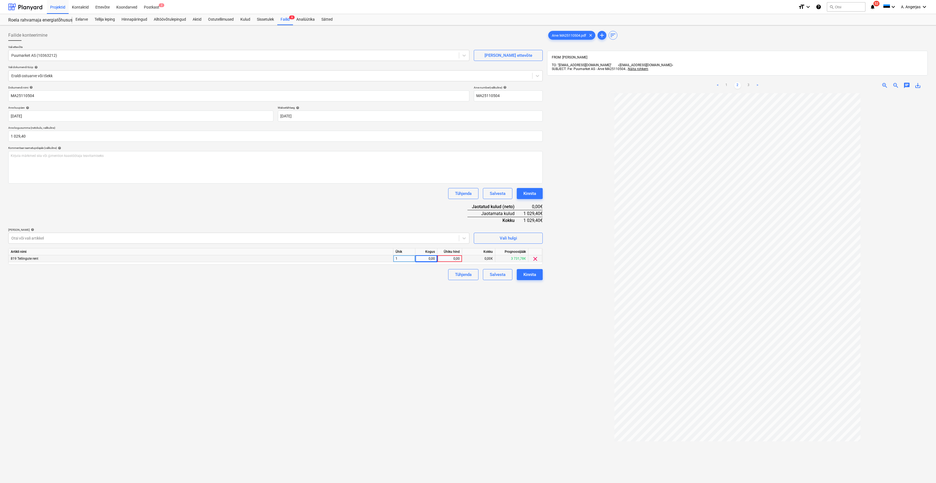
click at [448, 255] on div "Ühiku hind" at bounding box center [449, 251] width 25 height 7
click at [448, 258] on div "0,00" at bounding box center [449, 258] width 20 height 7
click at [430, 258] on div "0,00" at bounding box center [425, 258] width 17 height 7
click at [403, 260] on div "1" at bounding box center [404, 258] width 22 height 7
type input "tk"
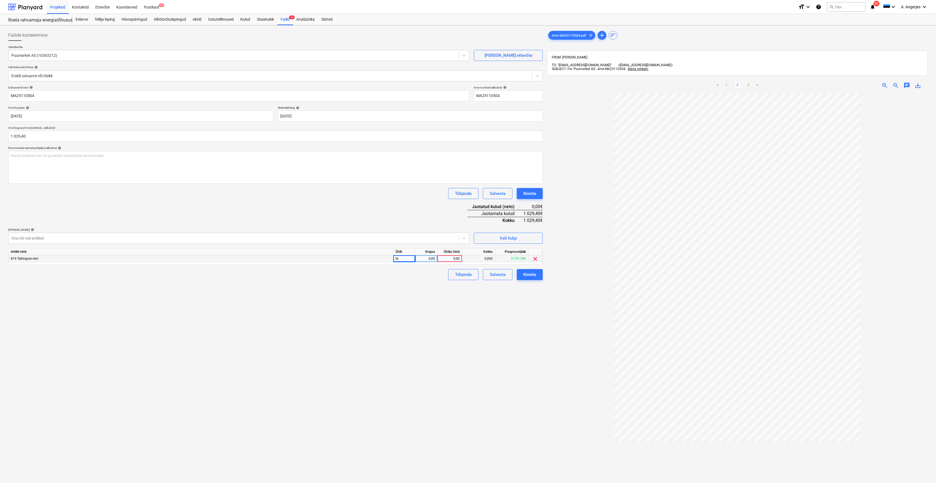
click at [428, 258] on div "0,00" at bounding box center [425, 258] width 17 height 7
click at [445, 261] on div "0,00" at bounding box center [449, 258] width 20 height 7
click at [728, 82] on link "1" at bounding box center [726, 85] width 7 height 7
click at [447, 255] on div "0,00" at bounding box center [449, 258] width 20 height 7
type input "888,32"
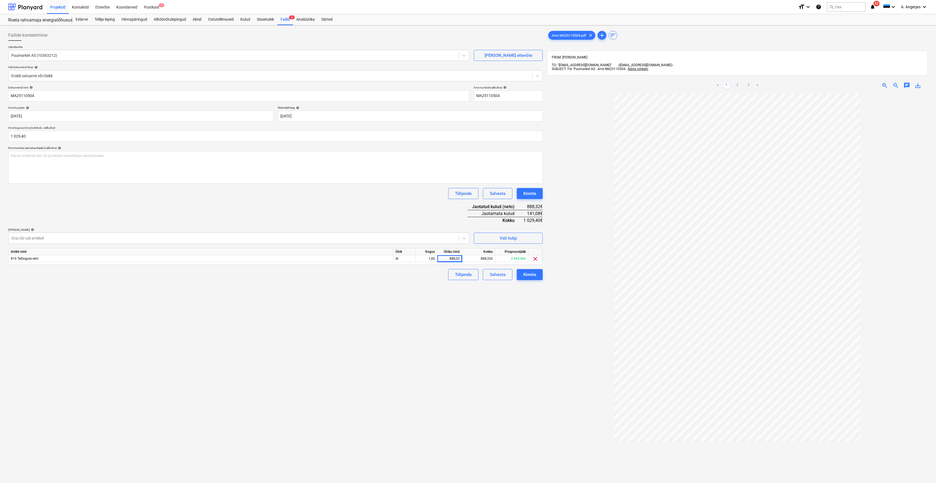
click at [452, 304] on div "Failide konteerimine Vali ettevõte Puumarket AS (10363212) Lisa uus ettevõte Va…" at bounding box center [275, 295] width 539 height 535
click at [510, 237] on div "Vali hulgi" at bounding box center [508, 237] width 17 height 7
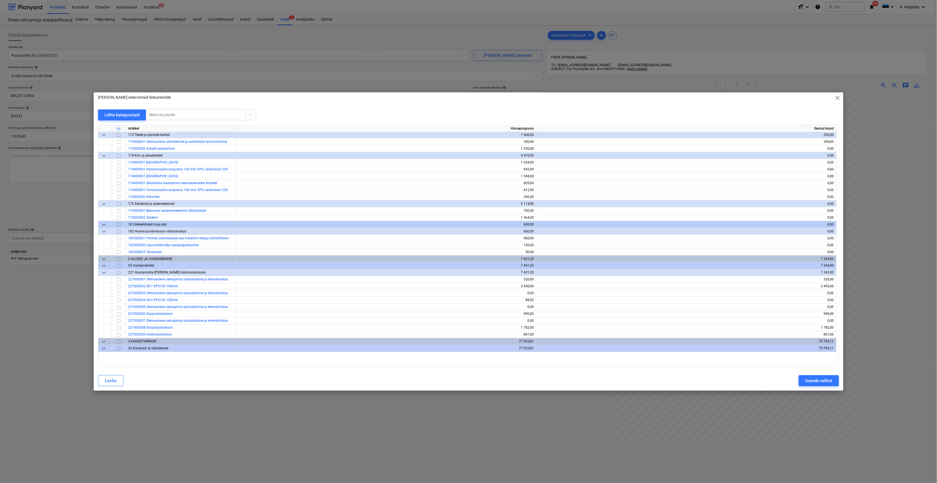
scroll to position [808, 0]
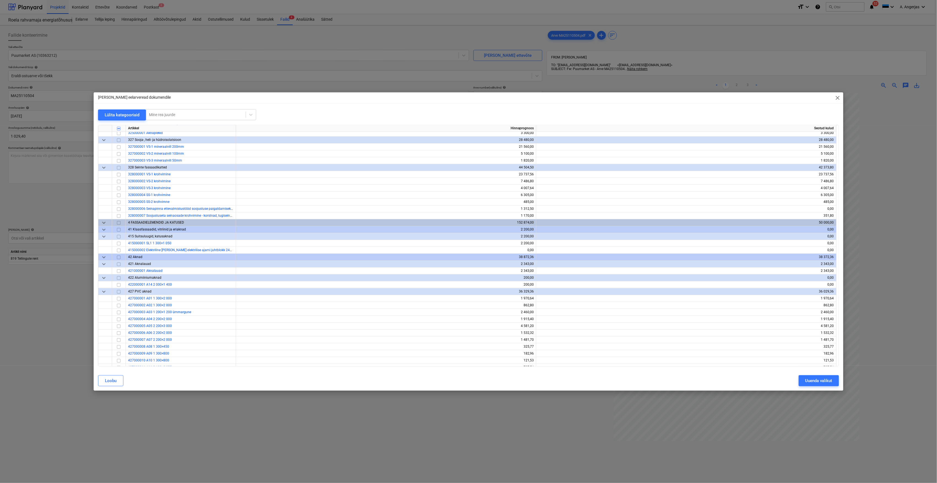
drag, startPoint x: 839, startPoint y: 217, endPoint x: 845, endPoint y: 291, distance: 74.1
click at [845, 291] on div "Lisa eelarveread dokumendile close Lülita kategooriaid Mine rea juurde Artikkel…" at bounding box center [468, 241] width 937 height 483
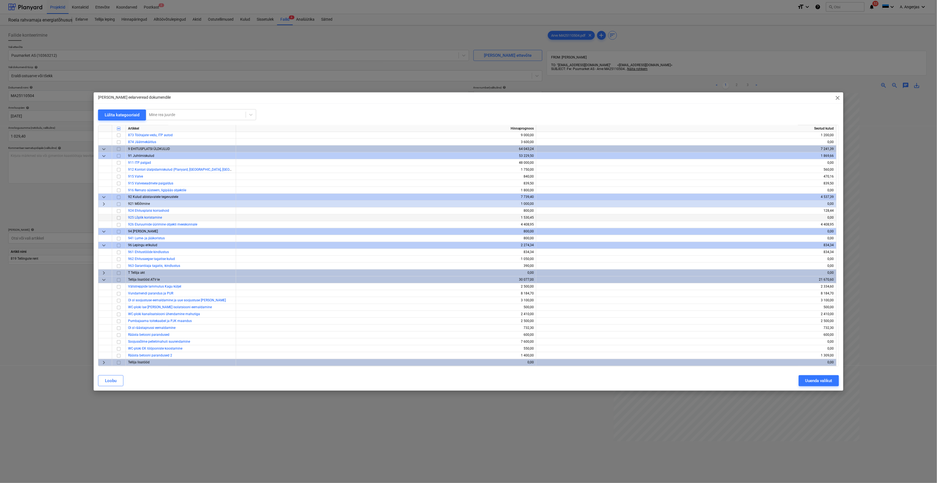
scroll to position [2003, 0]
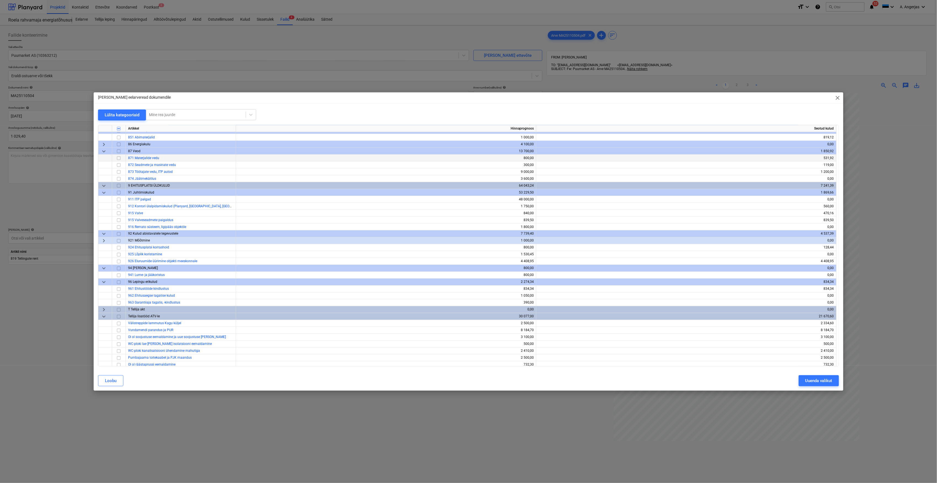
click at [118, 158] on input "checkbox" at bounding box center [118, 158] width 7 height 7
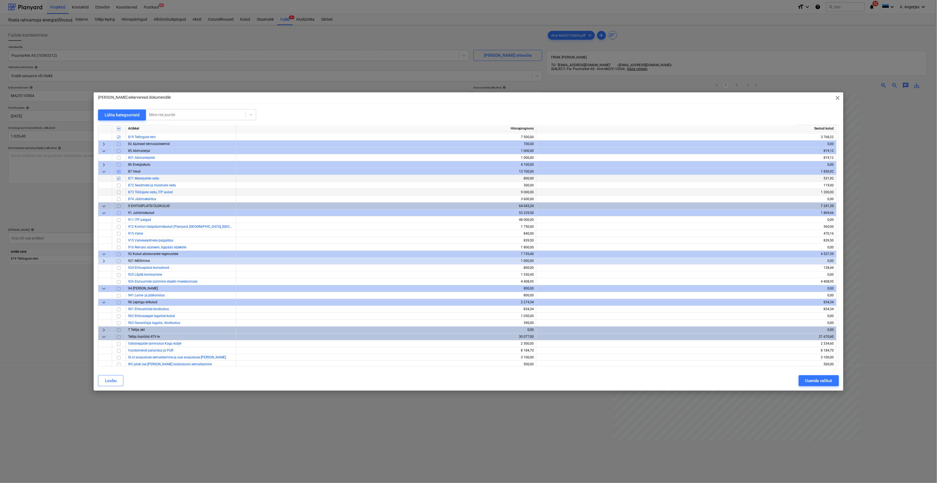
scroll to position [1966, 0]
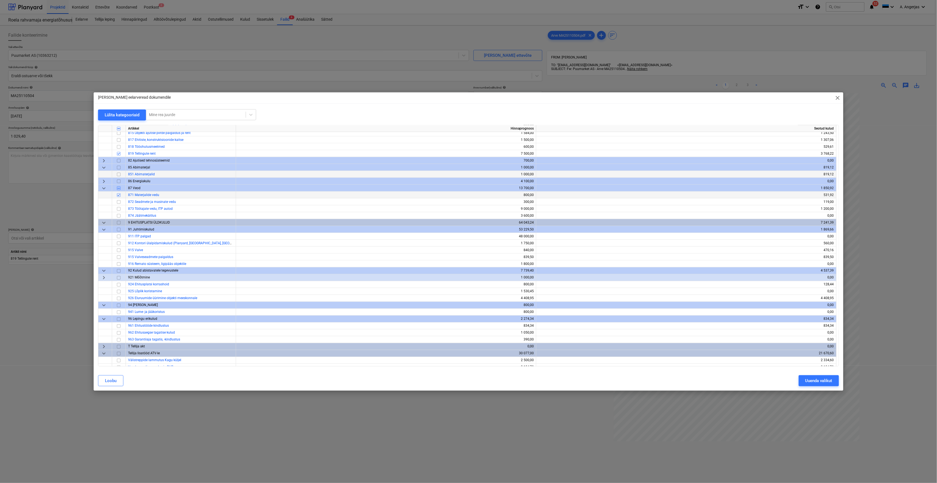
click at [118, 174] on input "checkbox" at bounding box center [118, 174] width 7 height 7
click at [808, 380] on div "Uuenda valikut" at bounding box center [819, 380] width 27 height 7
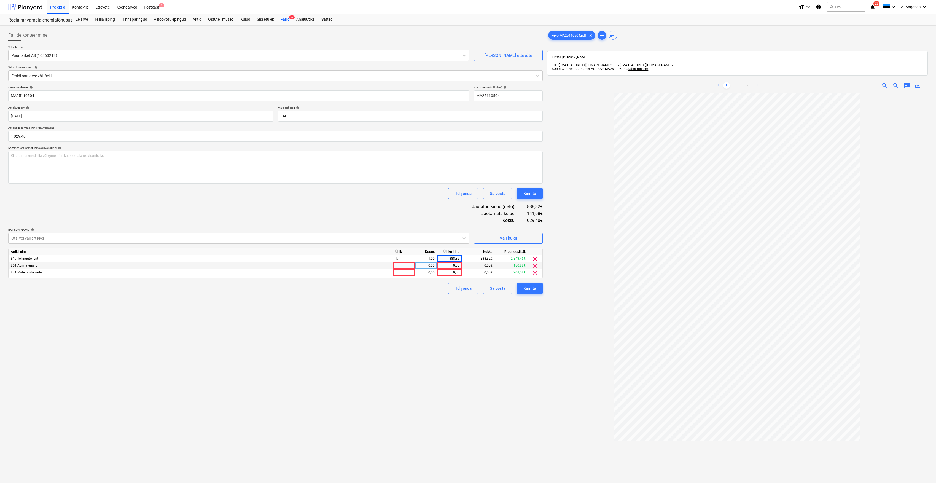
click at [399, 267] on div at bounding box center [404, 265] width 22 height 7
type input "tk"
click at [401, 272] on div at bounding box center [404, 272] width 22 height 7
type input "tk"
click at [453, 262] on div "0,00" at bounding box center [449, 265] width 20 height 7
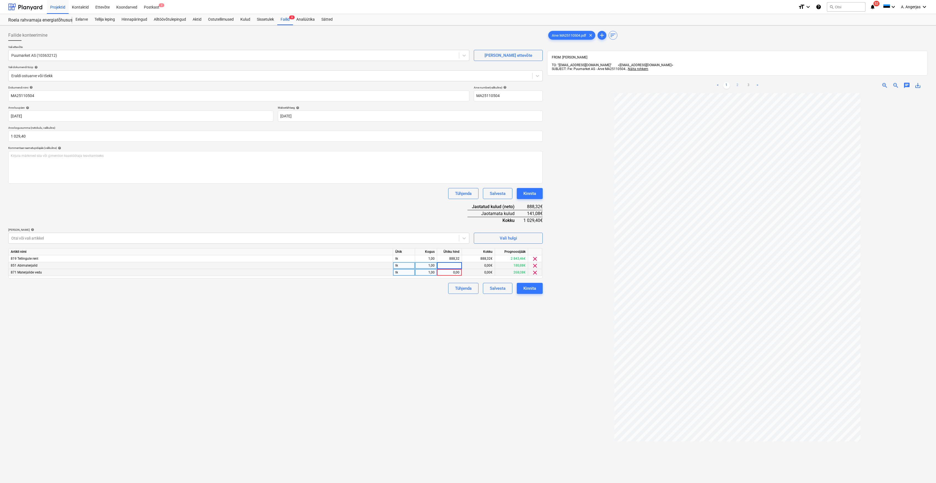
click at [738, 83] on link "2" at bounding box center [737, 85] width 7 height 7
click at [451, 267] on div "0,00" at bounding box center [449, 265] width 20 height 7
type input "71,99"
click at [456, 270] on div "0,00" at bounding box center [449, 272] width 20 height 7
click at [456, 270] on input at bounding box center [449, 272] width 25 height 7
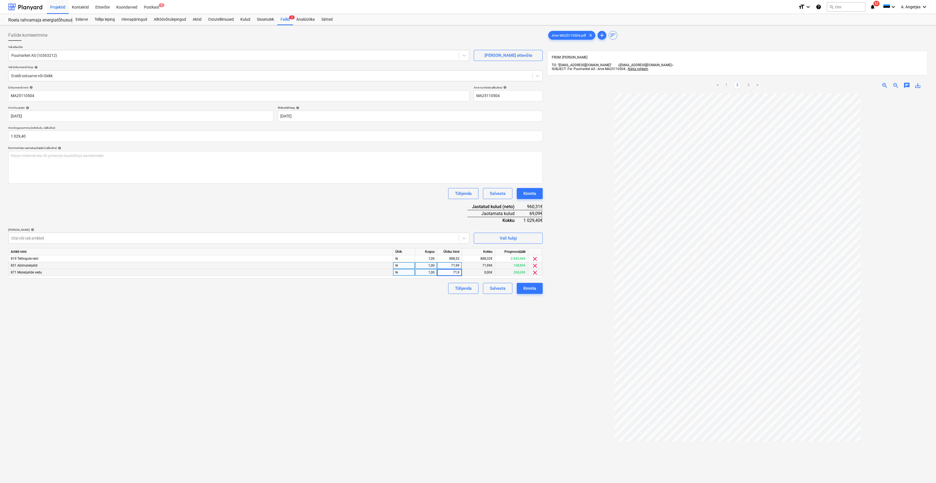
type input "71,99"
click at [457, 266] on div "71,99" at bounding box center [449, 265] width 20 height 7
click at [432, 212] on div "Dokumendi nimi help MA25110504 Arve number (valikuline) help MA25110504 Arve ku…" at bounding box center [275, 190] width 534 height 208
click at [452, 263] on div "0,00" at bounding box center [449, 265] width 20 height 7
type input "69,09"
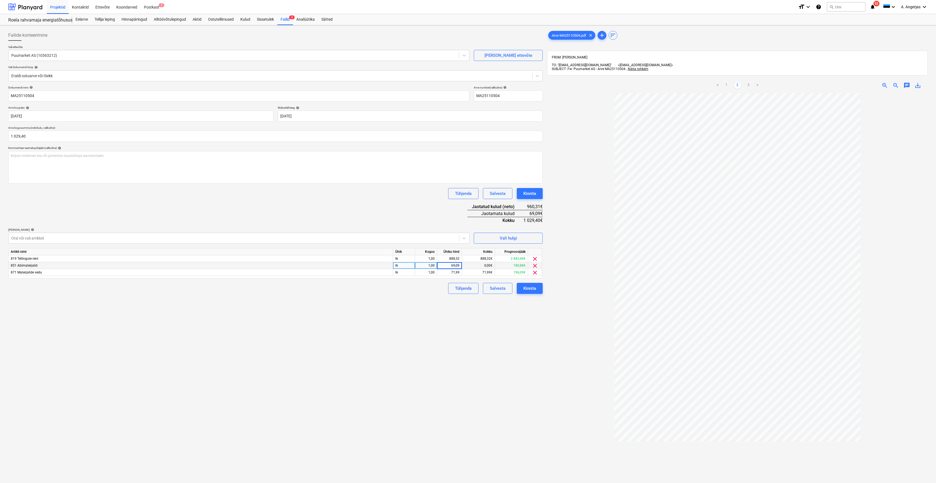
click at [444, 315] on div "Failide konteerimine Vali ettevõte Puumarket AS (10363212) Lisa uus ettevõte Va…" at bounding box center [275, 295] width 539 height 535
click at [537, 288] on button "Kinnita" at bounding box center [530, 288] width 26 height 11
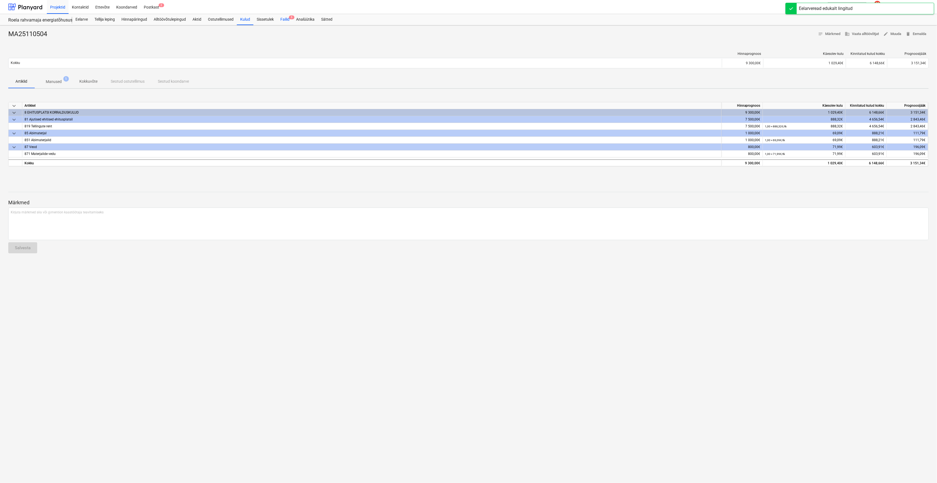
click at [287, 19] on div "Failid 5" at bounding box center [285, 19] width 16 height 11
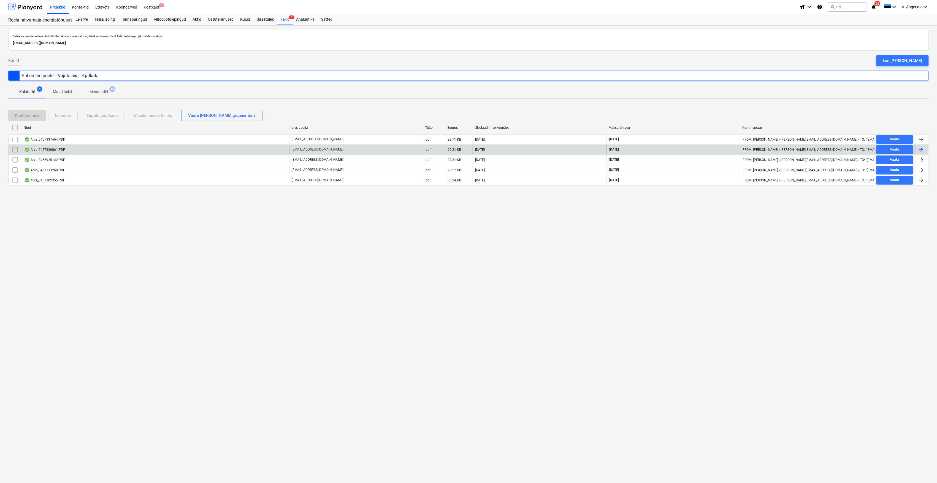
click at [54, 150] on div "Arve_0457336061.PDF" at bounding box center [44, 149] width 41 height 4
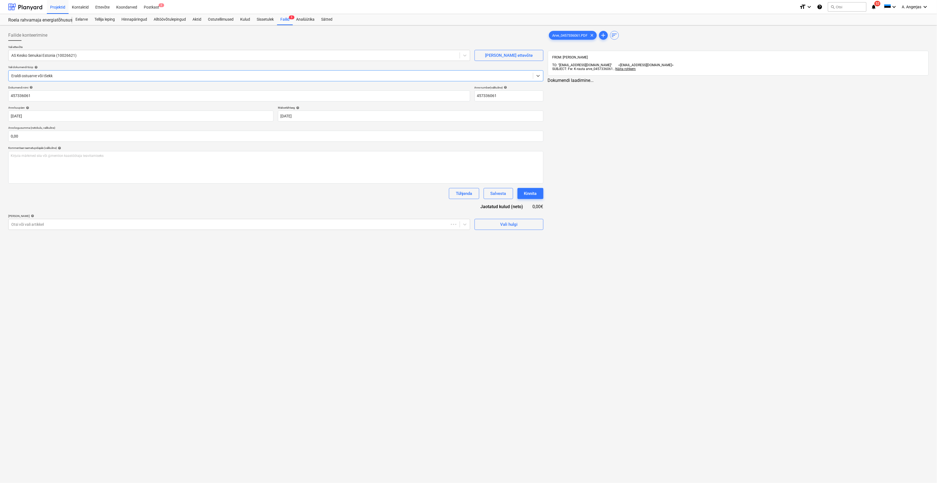
type input "457336061"
type input "15 Sep 2025"
type input "15 Oct 2025"
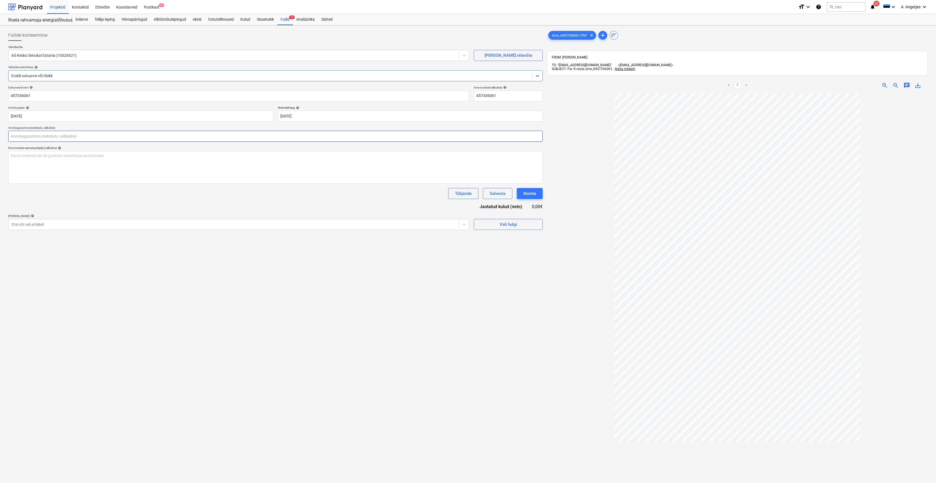
click at [25, 137] on input "text" at bounding box center [275, 136] width 534 height 11
click at [63, 137] on input "text" at bounding box center [275, 136] width 534 height 11
type input "1"
type input "39,48"
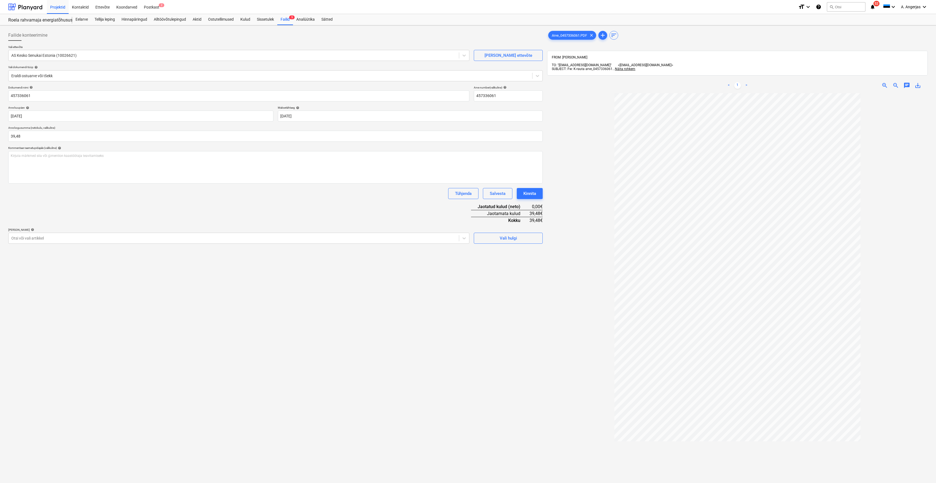
click at [174, 306] on div "Failide konteerimine Vali ettevõte AS Kesko Senukai Estonia (10026621) Lisa uus…" at bounding box center [275, 295] width 539 height 535
click at [531, 241] on span "Vali hulgi" at bounding box center [508, 237] width 55 height 7
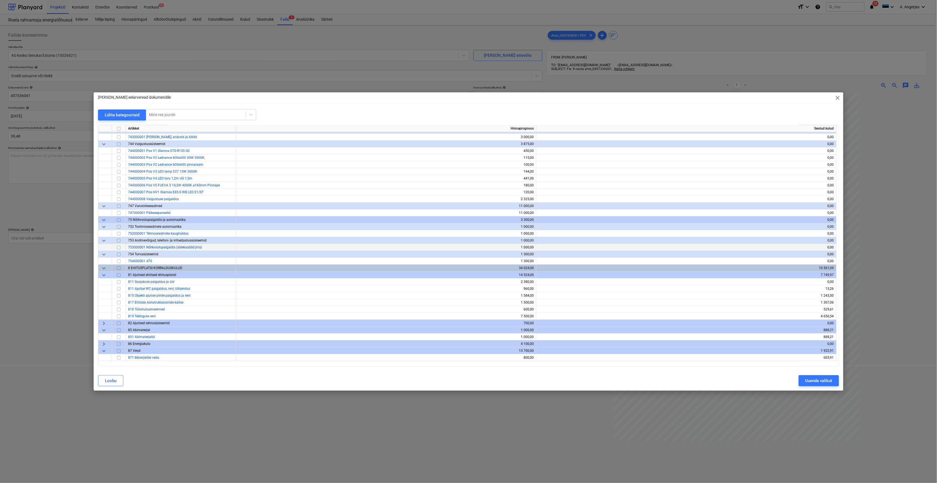
scroll to position [1874, 0]
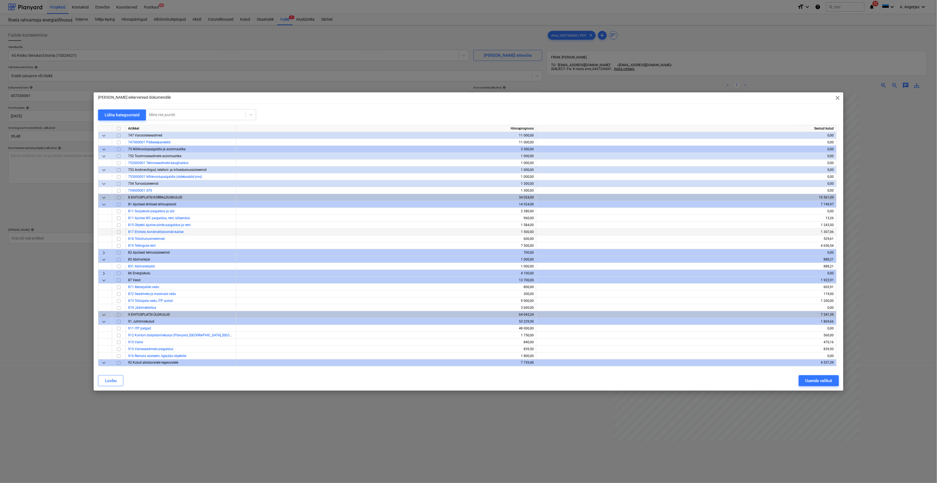
click at [121, 233] on input "checkbox" at bounding box center [118, 232] width 7 height 7
click at [814, 380] on div "Uuenda valikut" at bounding box center [819, 380] width 27 height 7
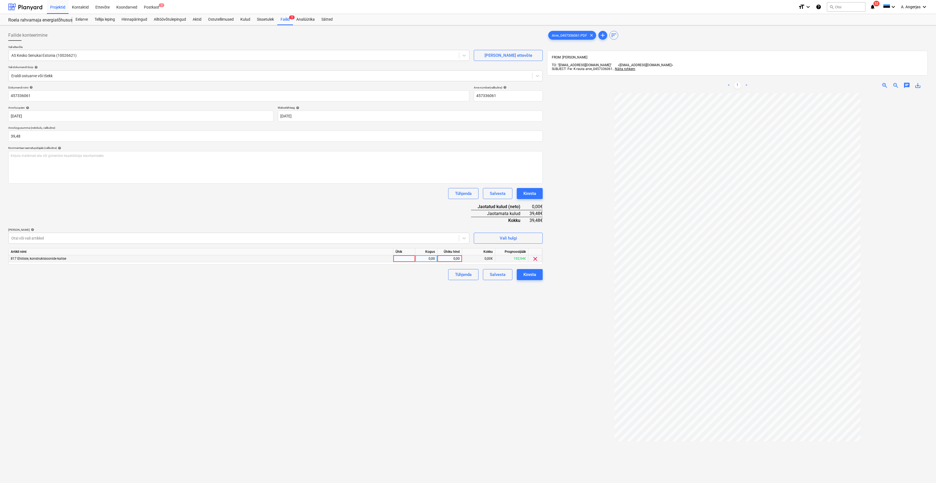
click at [405, 260] on div at bounding box center [404, 258] width 22 height 7
type input "tk"
type input "39,48"
click at [401, 310] on div "Failide konteerimine Vali ettevõte AS Kesko Senukai Estonia (10026621) Lisa uus…" at bounding box center [275, 295] width 539 height 535
click at [532, 271] on div "Kinnita" at bounding box center [529, 274] width 13 height 7
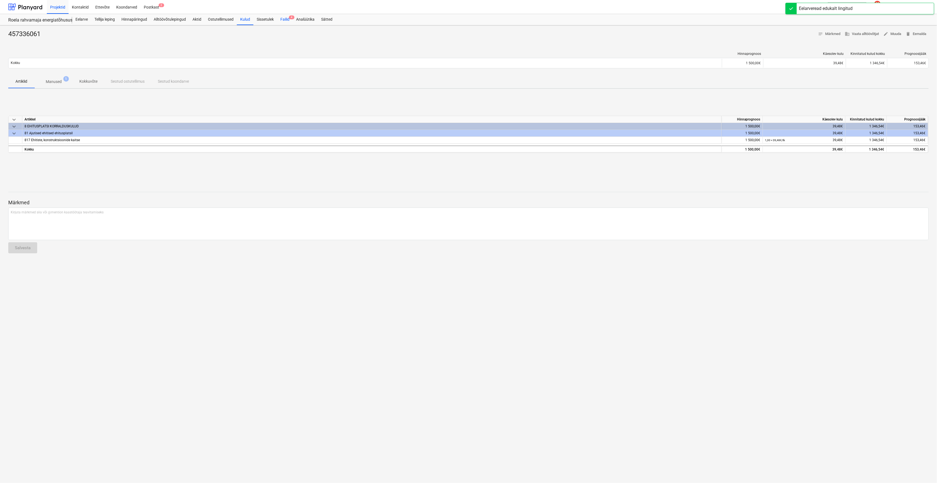
click at [286, 19] on div "Failid 4" at bounding box center [285, 19] width 16 height 11
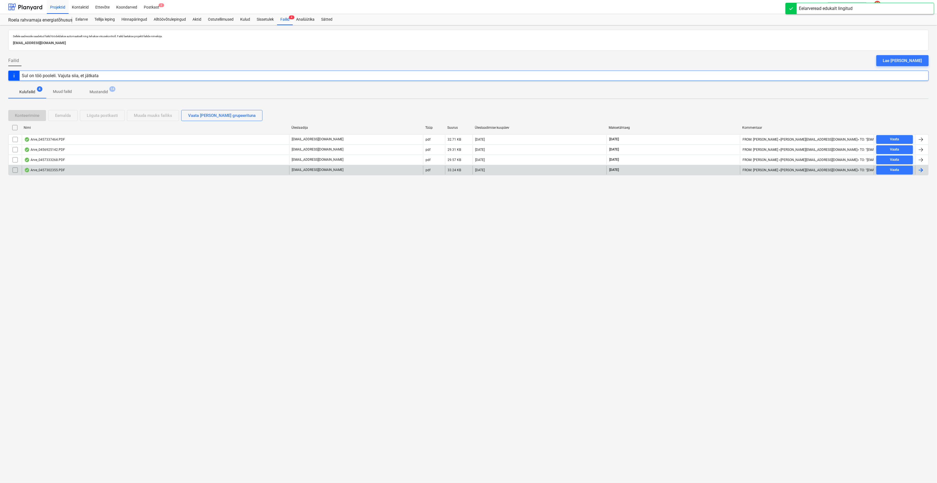
click at [46, 170] on div "Arve_0457302355.PDF" at bounding box center [44, 170] width 41 height 4
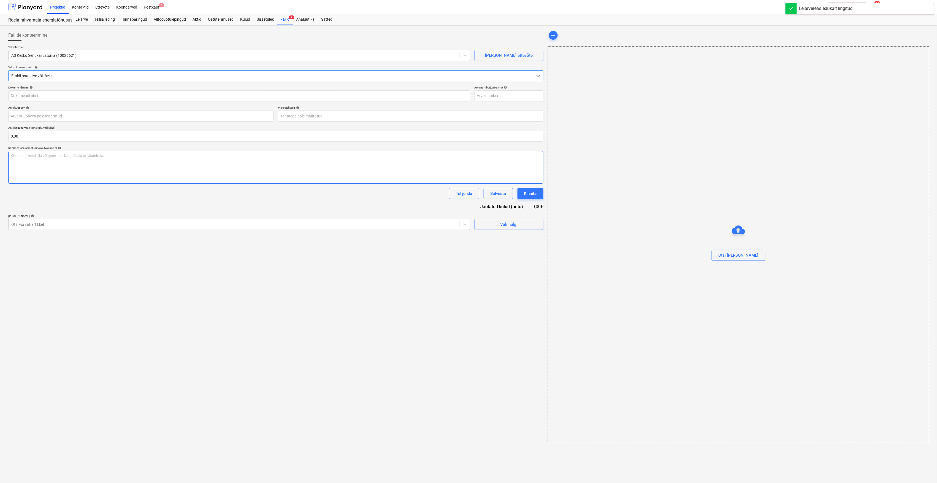
type input "457302355"
type input "12 Sep 2025"
type input "12 Oct 2025"
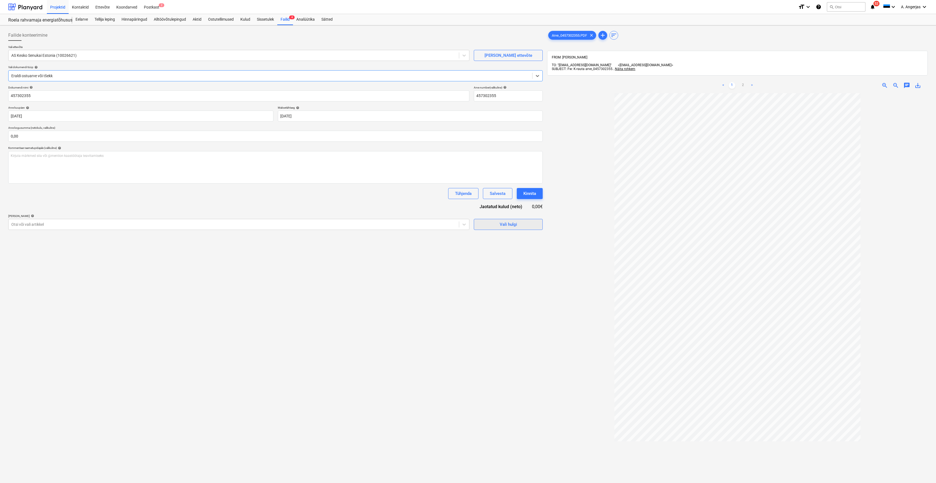
click at [507, 224] on div "Vali hulgi" at bounding box center [508, 224] width 17 height 7
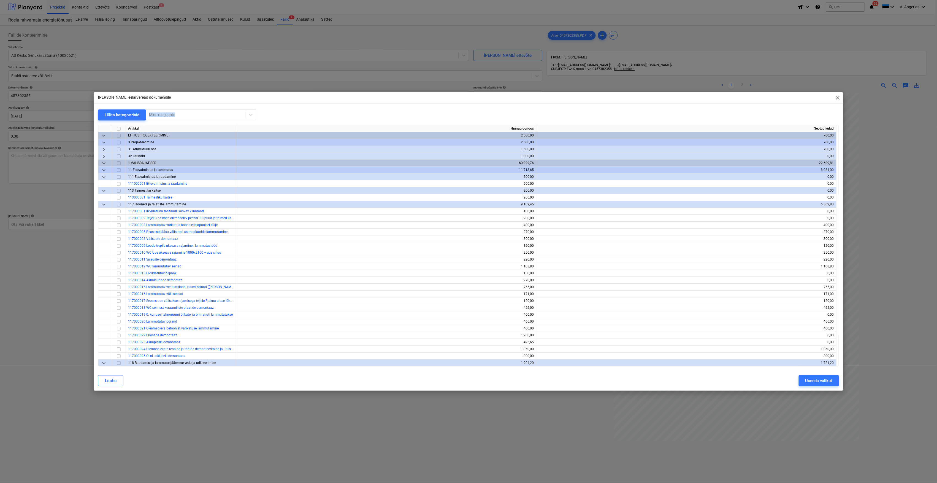
drag, startPoint x: 557, startPoint y: 101, endPoint x: 527, endPoint y: 119, distance: 35.4
click at [527, 119] on div "Lisa eelarveread dokumendile close Lülita kategooriaid Mine rea juurde Artikkel…" at bounding box center [469, 241] width 750 height 298
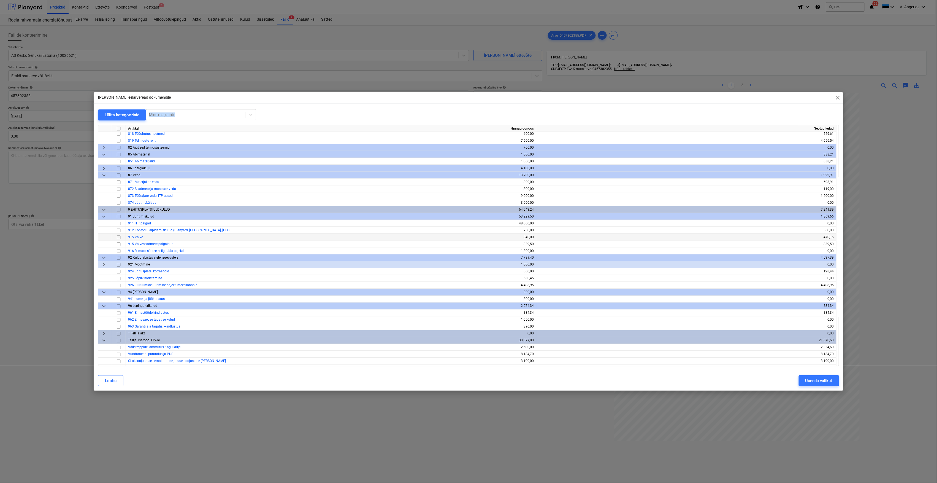
scroll to position [1966, 0]
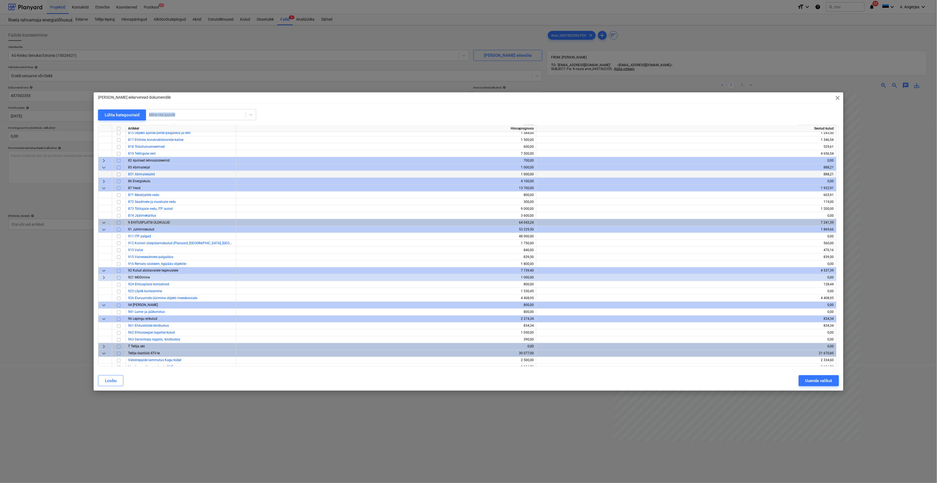
click at [118, 174] on input "checkbox" at bounding box center [118, 174] width 7 height 7
click at [119, 284] on input "checkbox" at bounding box center [118, 284] width 7 height 7
click at [812, 379] on div "Uuenda valikut" at bounding box center [819, 380] width 27 height 7
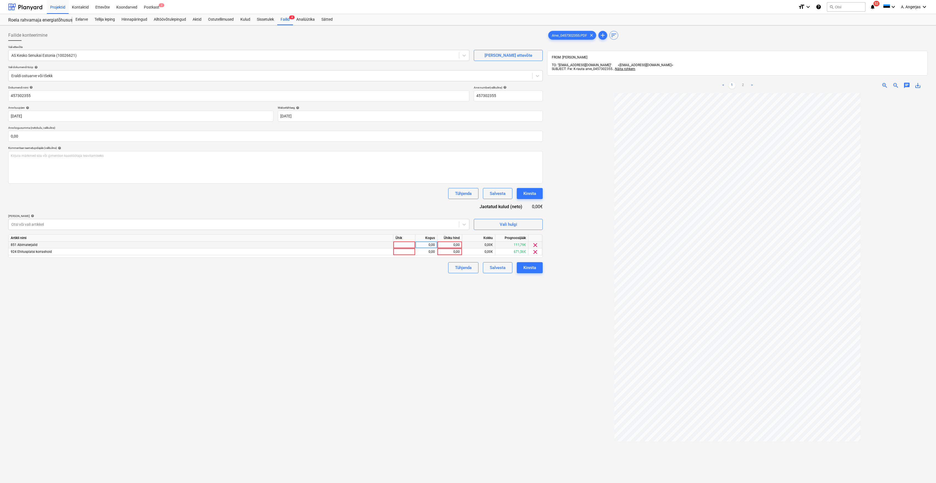
click at [406, 246] on div at bounding box center [404, 244] width 22 height 7
type input "tk"
click at [406, 254] on div at bounding box center [404, 251] width 22 height 7
type input "tk"
click at [424, 245] on div "0,00" at bounding box center [425, 244] width 17 height 7
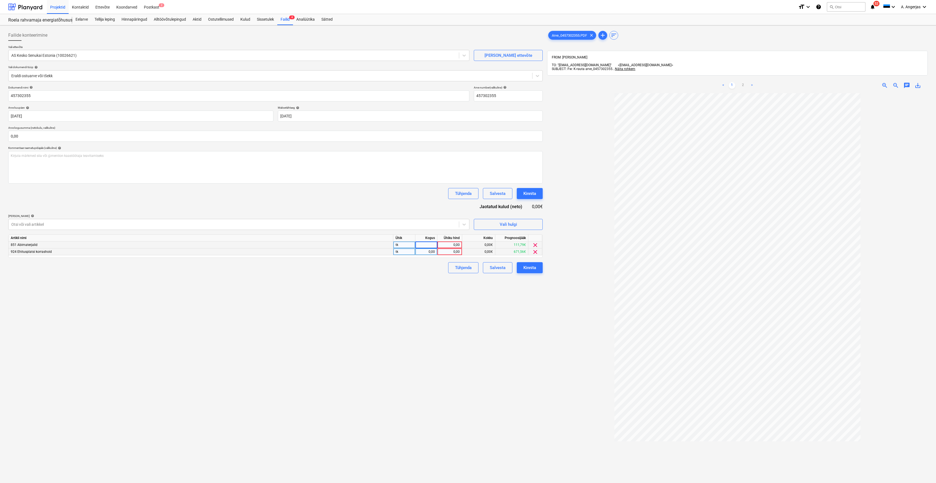
type input "1"
click at [428, 251] on div "0,00" at bounding box center [425, 251] width 17 height 7
type input "1"
click at [447, 246] on div "0,00" at bounding box center [449, 244] width 20 height 7
click at [440, 251] on div "0,00" at bounding box center [449, 251] width 20 height 7
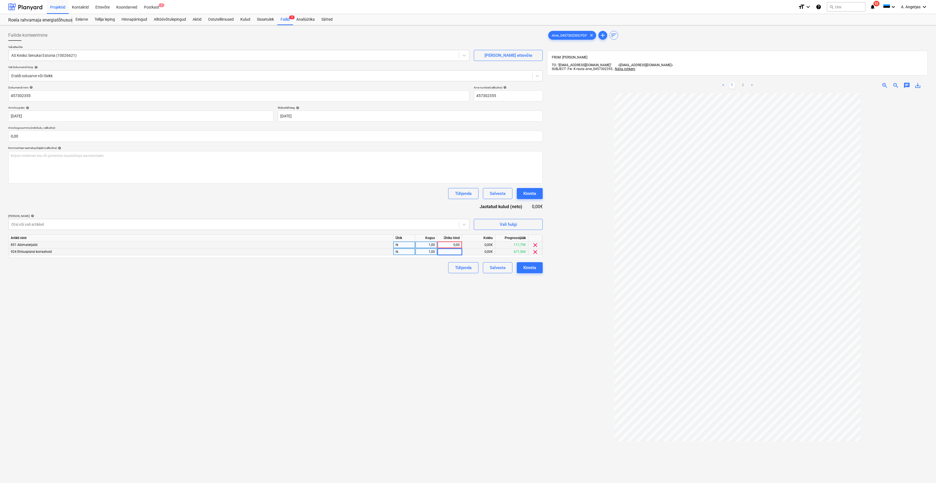
click at [453, 251] on input at bounding box center [449, 251] width 25 height 7
type input "10,07"
click at [438, 298] on div "Failide konteerimine Vali ettevõte AS Kesko Senukai Estonia (10026621) Lisa uus…" at bounding box center [275, 295] width 539 height 535
click at [74, 133] on input "text" at bounding box center [275, 136] width 534 height 11
type input "0,00"
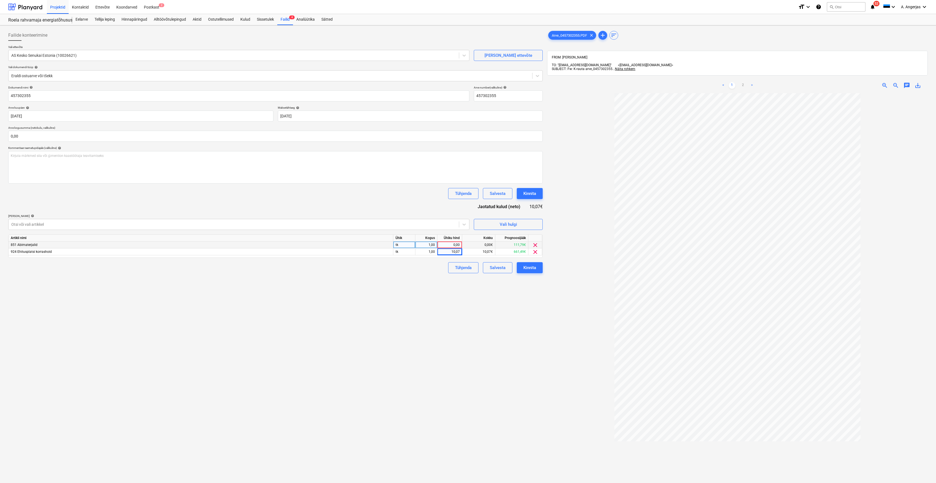
click at [738, 84] on ul "< 1 2 >" at bounding box center [737, 85] width 124 height 7
click at [741, 83] on link "2" at bounding box center [743, 85] width 7 height 7
click at [107, 135] on input "text" at bounding box center [275, 136] width 534 height 11
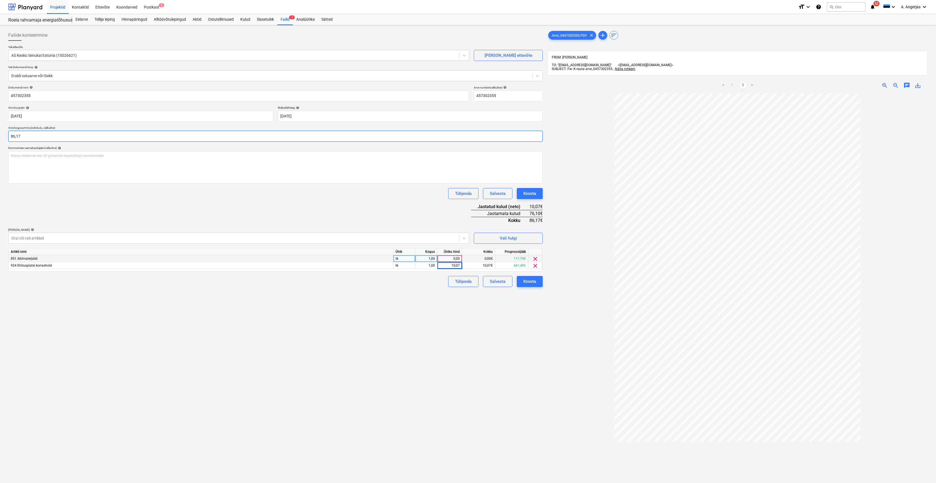
type input "86,17"
click at [116, 320] on div "Failide konteerimine Vali ettevõte AS Kesko Senukai Estonia (10026621) Lisa uus…" at bounding box center [275, 295] width 539 height 535
click at [733, 83] on link "1" at bounding box center [732, 85] width 7 height 7
click at [535, 256] on span "clear" at bounding box center [535, 258] width 7 height 7
click at [503, 238] on div "Vali hulgi" at bounding box center [508, 237] width 17 height 7
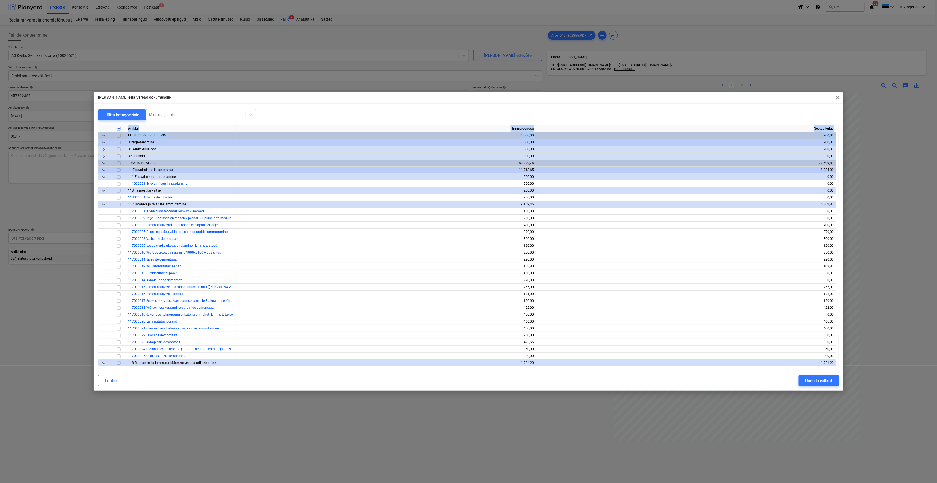
drag, startPoint x: 837, startPoint y: 138, endPoint x: 839, endPoint y: 131, distance: 6.7
click at [839, 131] on div "Artikkel Hinnaprognoos Seotud kulud keyboard_arrow_down EHITUSPROJEKTEERIMINE 2…" at bounding box center [468, 245] width 741 height 241
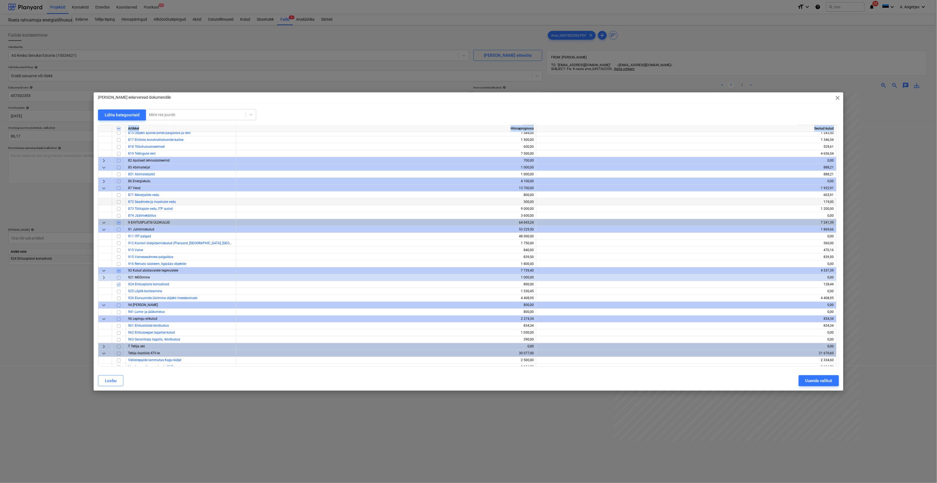
scroll to position [1929, 0]
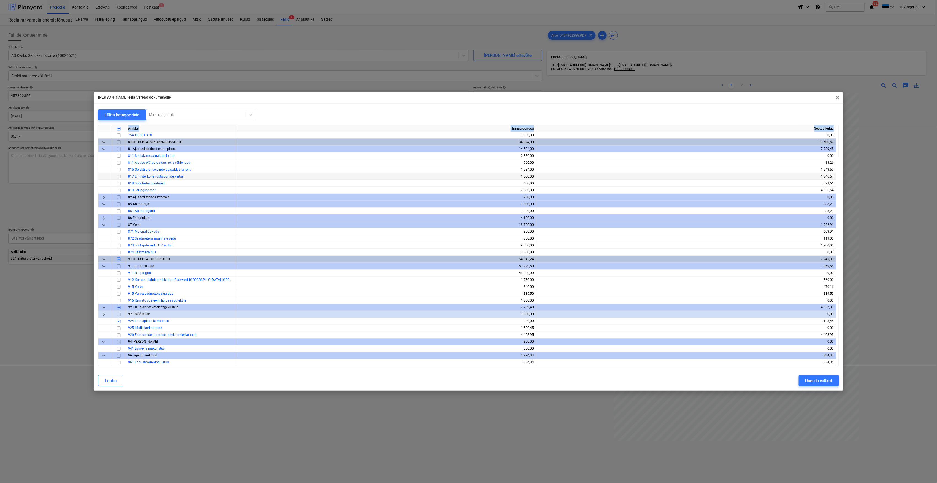
click at [120, 178] on input "checkbox" at bounding box center [118, 176] width 7 height 7
click at [808, 381] on div "Uuenda valikut" at bounding box center [819, 380] width 27 height 7
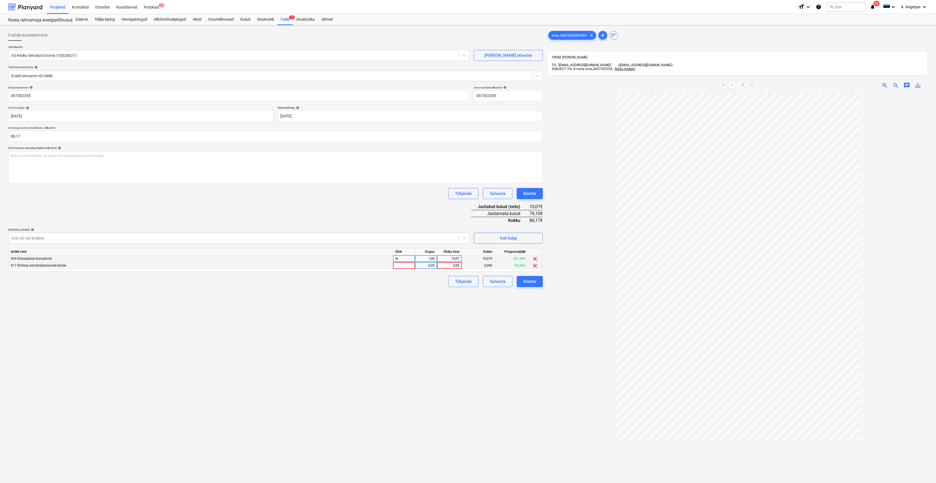
click at [410, 266] on div at bounding box center [404, 265] width 22 height 7
type input "tk"
click at [431, 265] on div "0,00" at bounding box center [425, 265] width 17 height 7
type input "1"
click at [441, 263] on div "0,00" at bounding box center [449, 265] width 20 height 7
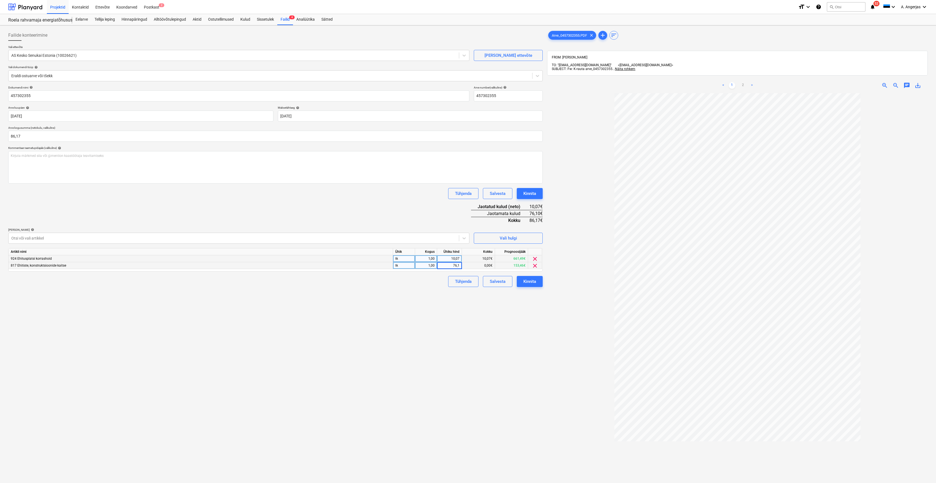
type input "76,10"
click at [398, 303] on div "Failide konteerimine Vali ettevõte AS Kesko Senukai Estonia (10026621) Lisa uus…" at bounding box center [275, 295] width 539 height 535
click at [536, 280] on div "Kinnita" at bounding box center [529, 281] width 13 height 7
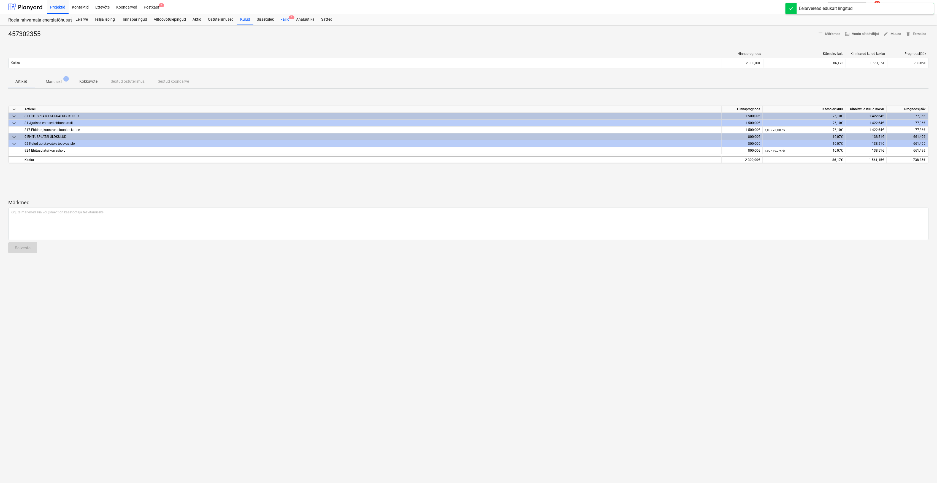
click at [285, 18] on div "Failid 3" at bounding box center [285, 19] width 16 height 11
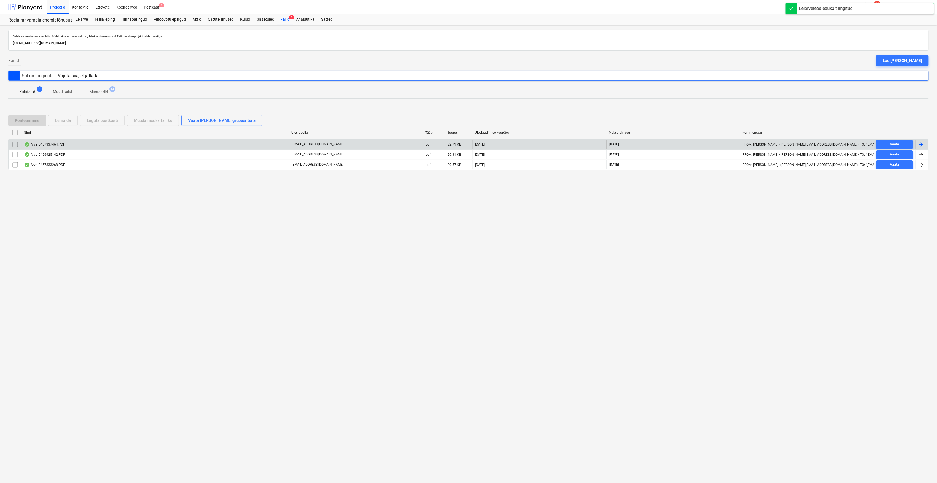
click at [62, 147] on div "Arve_0457337464.PDF" at bounding box center [44, 144] width 41 height 4
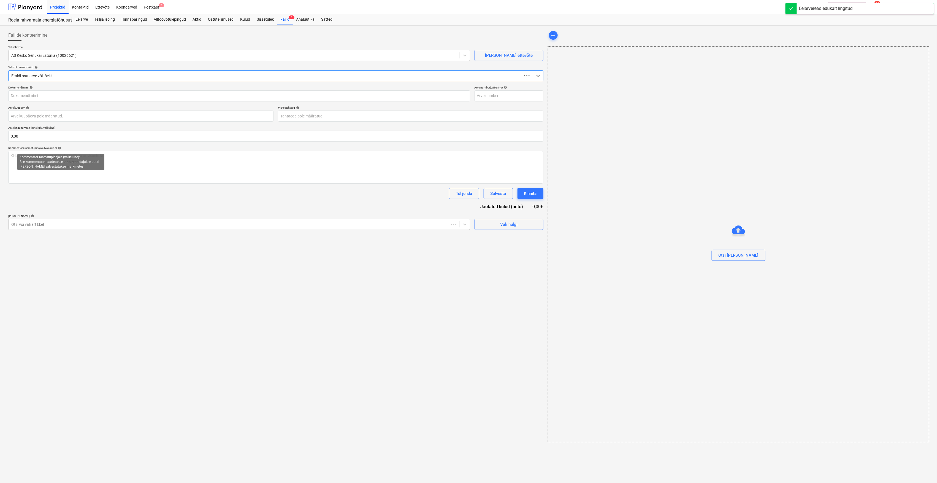
type input "457337464"
type input "16 Sep 2025"
type input "16 Oct 2025"
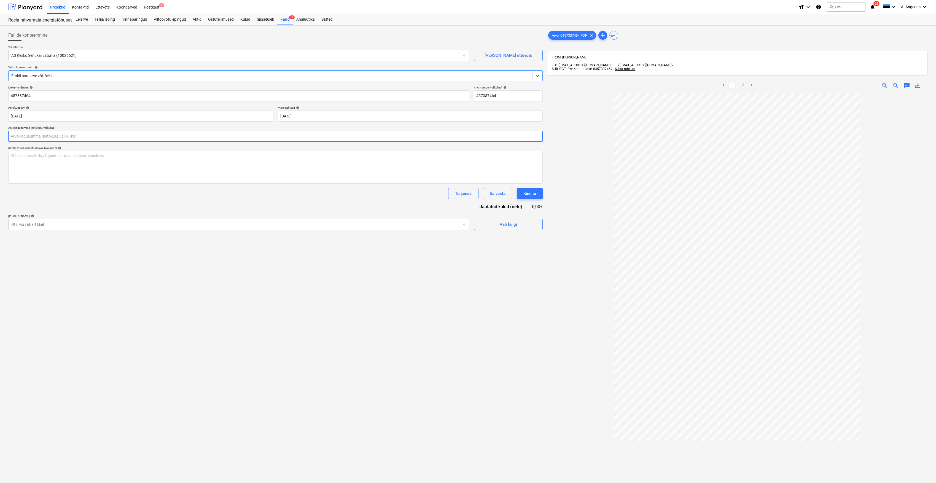
click at [90, 137] on input "text" at bounding box center [275, 136] width 534 height 11
type input "0,00"
click at [742, 87] on div "< 1 2 >" at bounding box center [737, 85] width 124 height 15
click at [743, 82] on link "2" at bounding box center [743, 85] width 7 height 7
click at [73, 137] on input "text" at bounding box center [275, 136] width 534 height 11
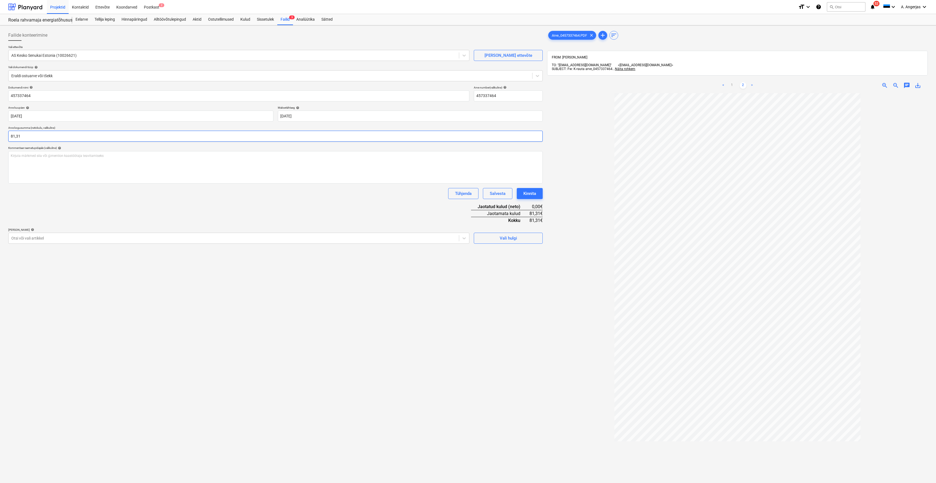
type input "81,31"
click at [129, 307] on div "Failide konteerimine Vali ettevõte AS Kesko Senukai Estonia (10026621) Lisa uus…" at bounding box center [275, 295] width 539 height 535
click at [503, 239] on div "Vali hulgi" at bounding box center [508, 237] width 17 height 7
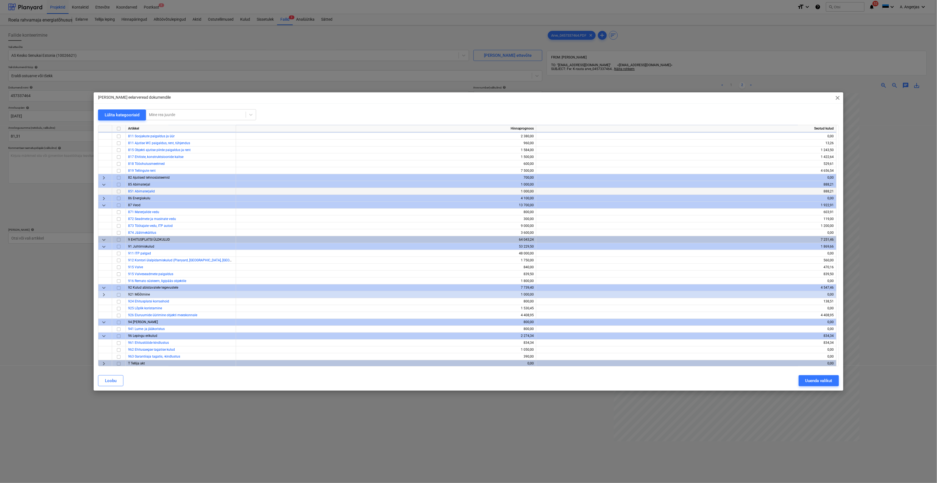
scroll to position [1912, 0]
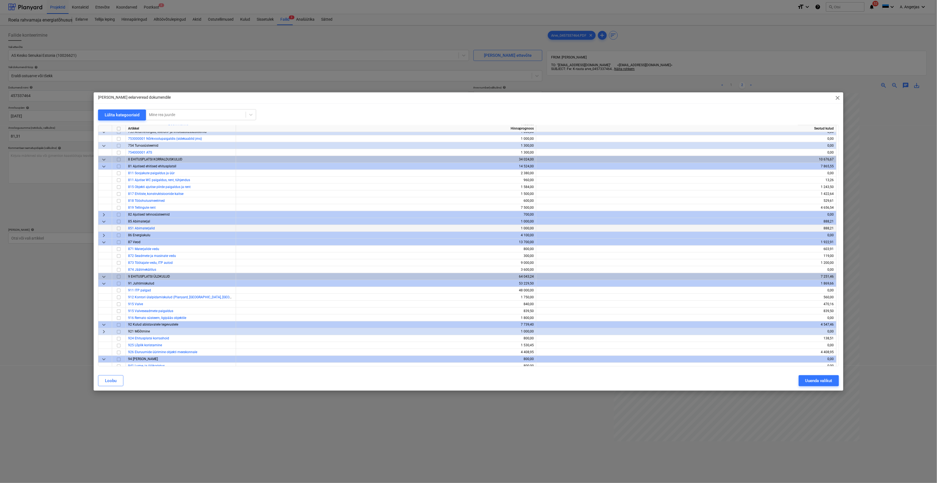
click at [120, 228] on input "checkbox" at bounding box center [118, 228] width 7 height 7
click at [120, 193] on input "checkbox" at bounding box center [118, 194] width 7 height 7
click at [119, 201] on input "checkbox" at bounding box center [118, 201] width 7 height 7
click at [805, 381] on button "Uuenda valikut" at bounding box center [819, 380] width 40 height 11
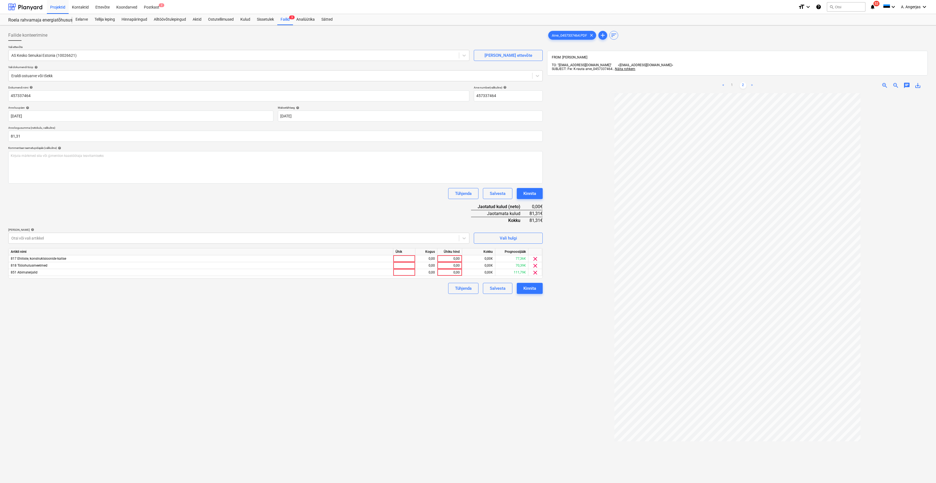
click at [402, 255] on div "Ühik" at bounding box center [404, 251] width 22 height 7
click at [400, 257] on div at bounding box center [404, 258] width 22 height 7
type input "tk"
click at [401, 263] on div at bounding box center [404, 265] width 22 height 7
type input "tk"
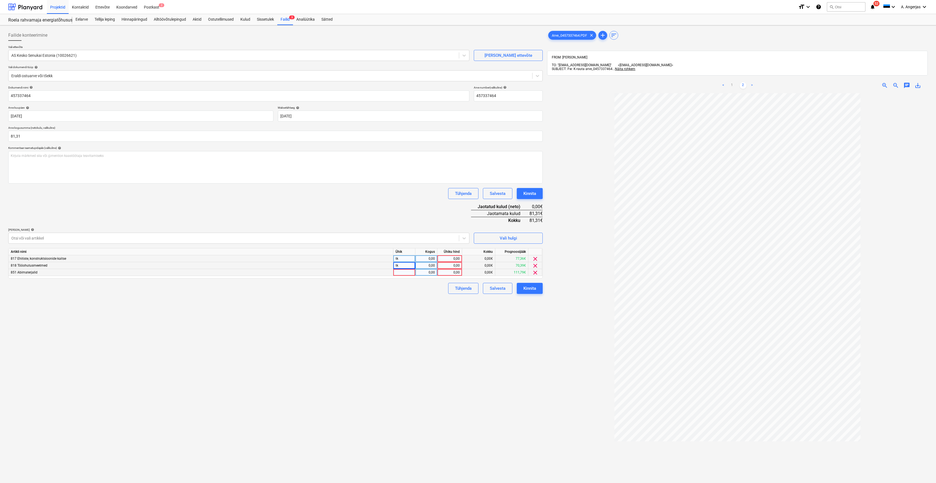
click at [406, 273] on div at bounding box center [404, 272] width 22 height 7
type input "tk"
click at [424, 259] on div "0,00" at bounding box center [425, 258] width 17 height 7
type input "1"
click at [429, 266] on div "0,00" at bounding box center [425, 265] width 17 height 7
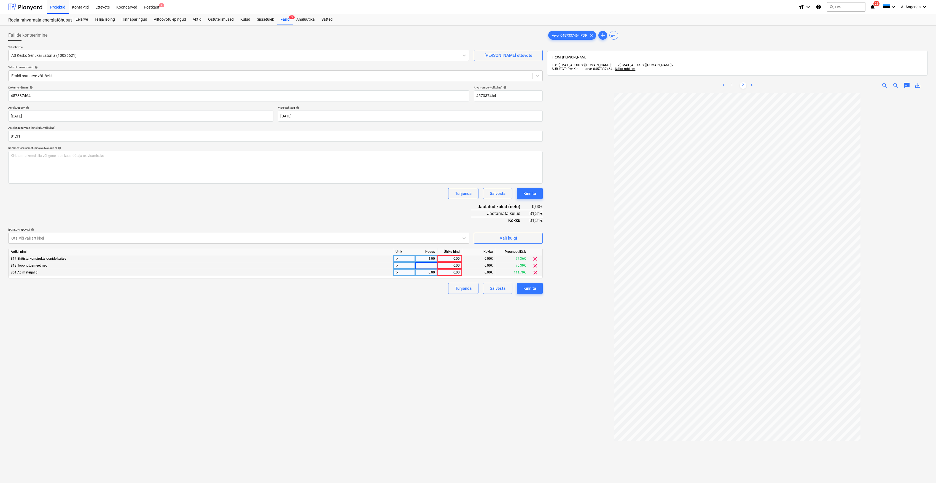
type input "1"
click at [429, 271] on div "0,00" at bounding box center [425, 272] width 17 height 7
type input "1"
drag, startPoint x: 389, startPoint y: 299, endPoint x: 393, endPoint y: 295, distance: 5.3
click at [389, 298] on div "Failide konteerimine Vali ettevõte AS Kesko Senukai Estonia (10026621) Lisa uus…" at bounding box center [275, 295] width 539 height 535
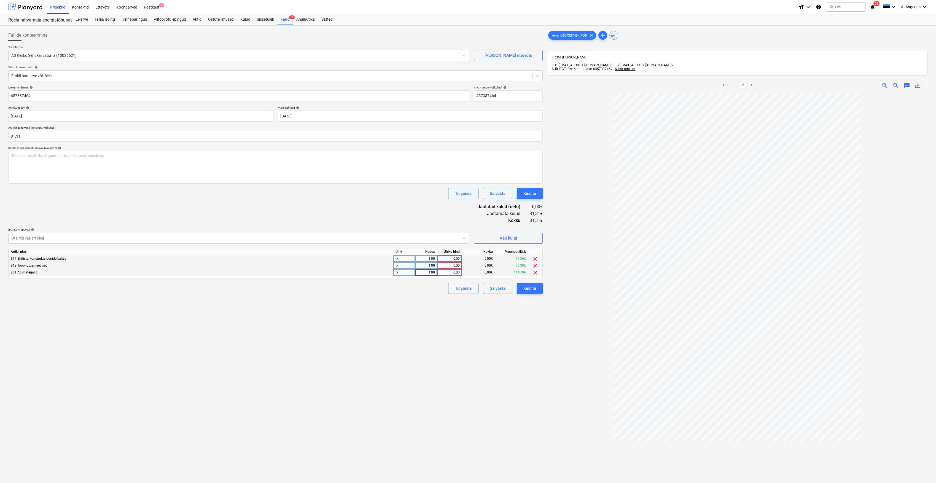
click at [449, 253] on div "Ühiku hind" at bounding box center [449, 251] width 25 height 7
click at [449, 256] on div "0,00" at bounding box center [449, 258] width 20 height 7
click at [733, 82] on link "1" at bounding box center [732, 85] width 7 height 7
click at [454, 261] on div "0,00" at bounding box center [449, 258] width 20 height 7
click at [454, 257] on input at bounding box center [449, 258] width 25 height 7
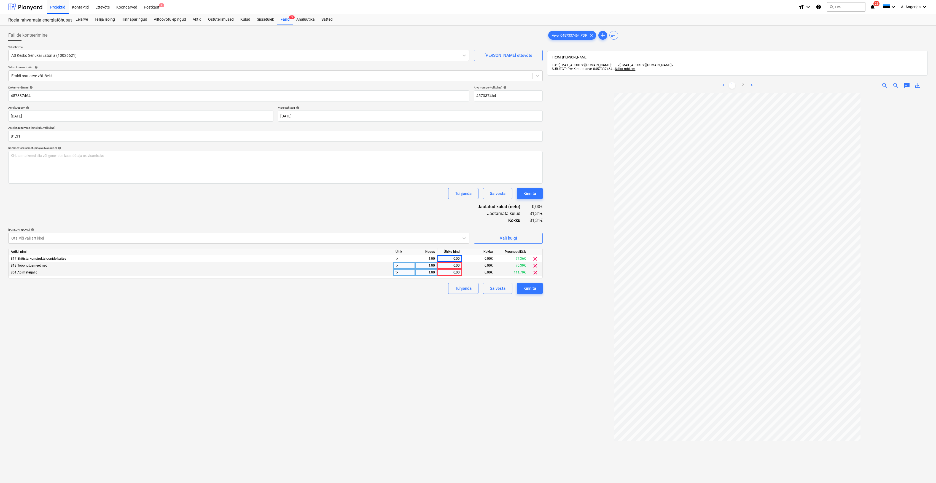
click at [456, 264] on div "0,00" at bounding box center [449, 265] width 20 height 7
type input "7,91"
click at [451, 312] on div "Failide konteerimine Vali ettevõte AS Kesko Senukai Estonia (10026621) Lisa uus…" at bounding box center [275, 295] width 539 height 535
click at [458, 257] on div "0,00" at bounding box center [449, 258] width 20 height 7
type input "45,43"
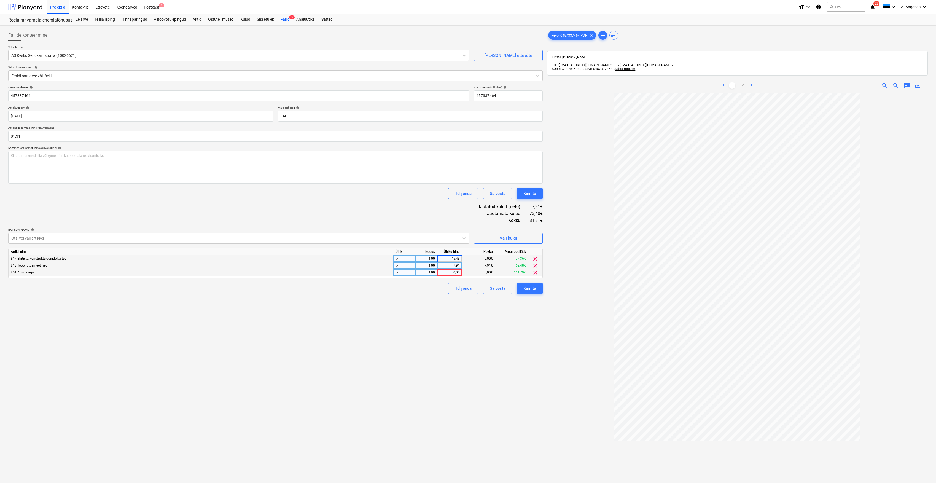
click at [441, 328] on div "Failide konteerimine Vali ettevõte AS Kesko Senukai Estonia (10026621) Lisa uus…" at bounding box center [275, 295] width 539 height 535
click at [459, 270] on div "0,00" at bounding box center [449, 272] width 20 height 7
type input "27,97"
click at [324, 306] on div "Failide konteerimine Vali ettevõte AS Kesko Senukai Estonia (10026621) Lisa uus…" at bounding box center [275, 295] width 539 height 535
click at [528, 289] on div "Kinnita" at bounding box center [529, 288] width 13 height 7
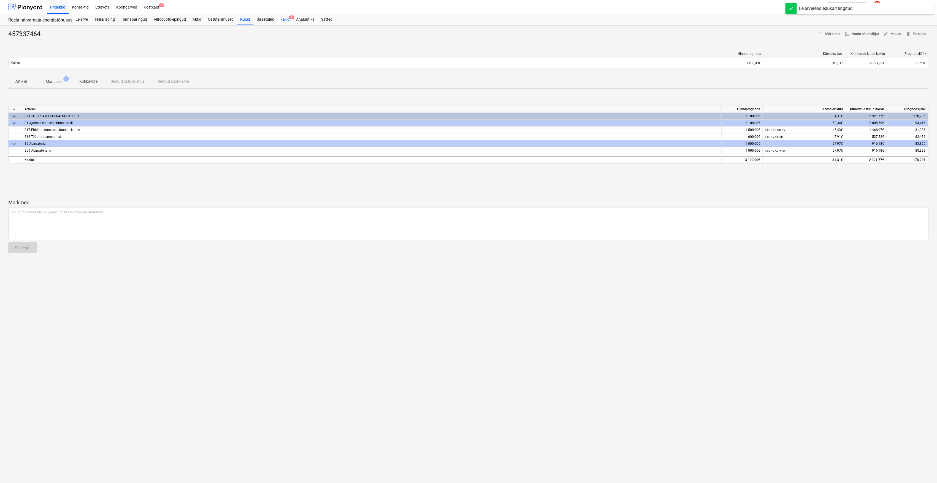
click at [284, 19] on div "Failid 2" at bounding box center [285, 19] width 16 height 11
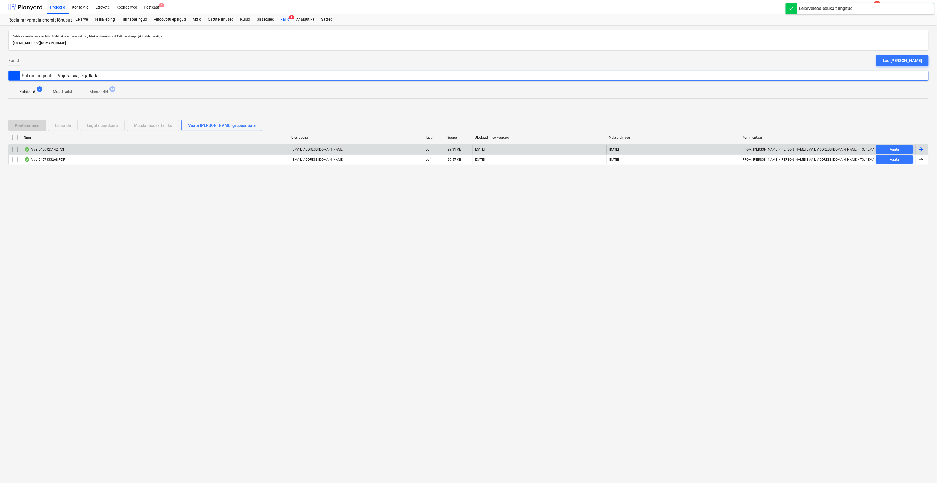
click at [54, 150] on div "Arve_0456925142.PDF" at bounding box center [44, 149] width 41 height 4
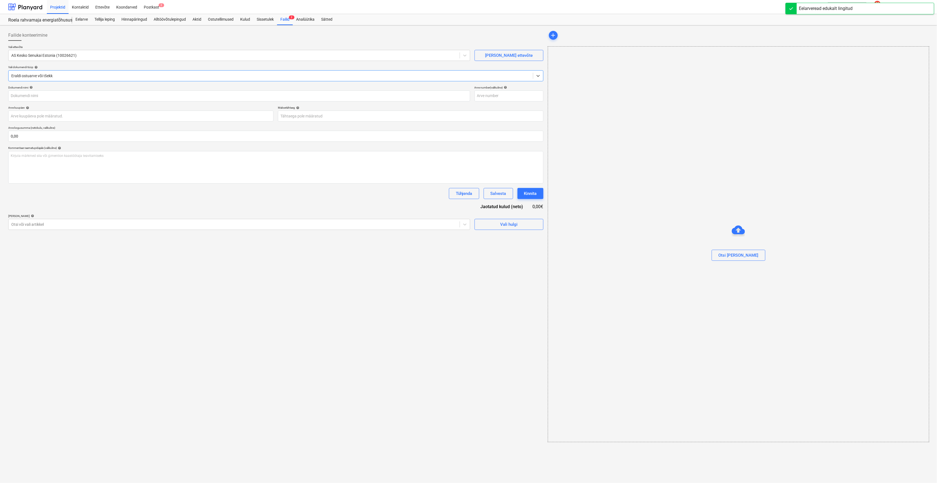
type input "456925142"
type input "15 Sep 2025"
type input "15 Oct 2025"
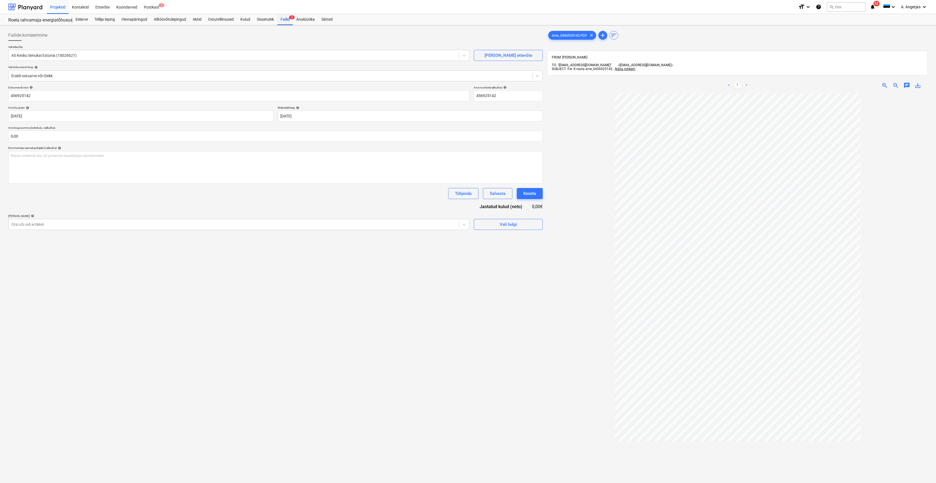
click at [288, 20] on div "Failid 2" at bounding box center [285, 19] width 16 height 11
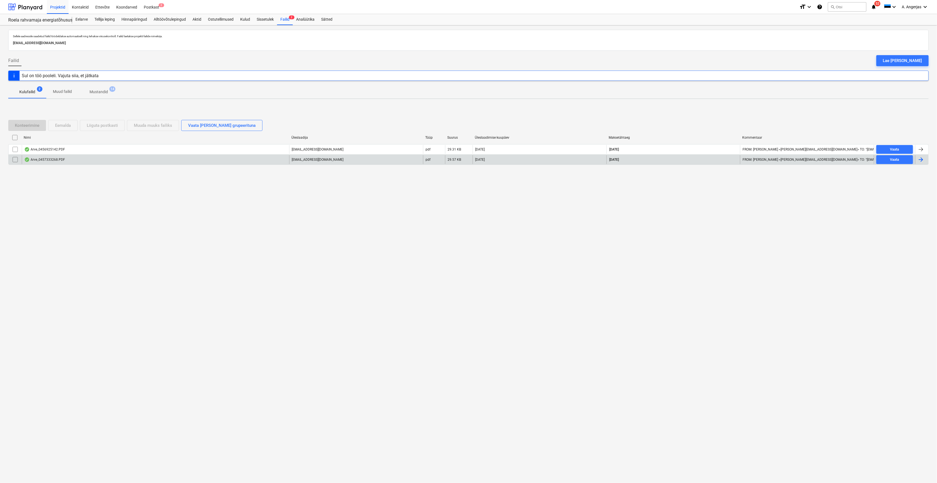
click at [50, 160] on div "Arve_0457333268.PDF" at bounding box center [44, 159] width 41 height 4
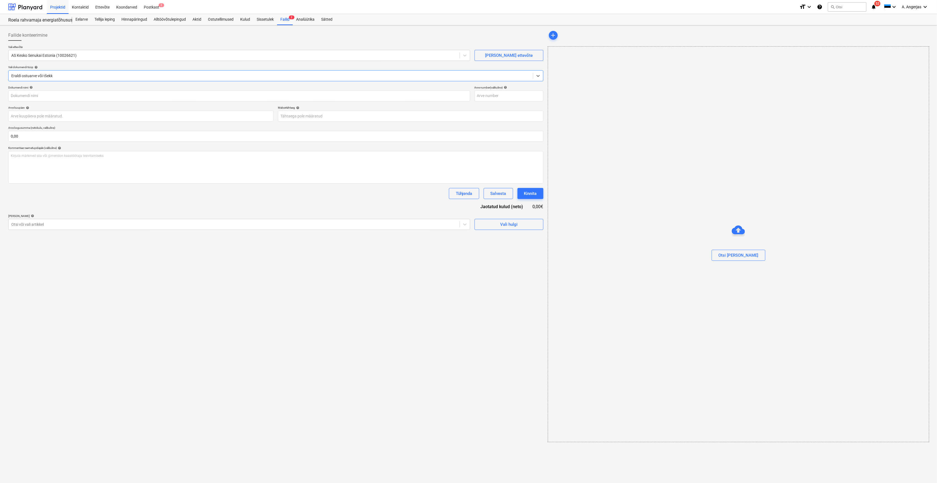
type input "457333268"
type input "15 Sep 2025"
type input "15 Oct 2025"
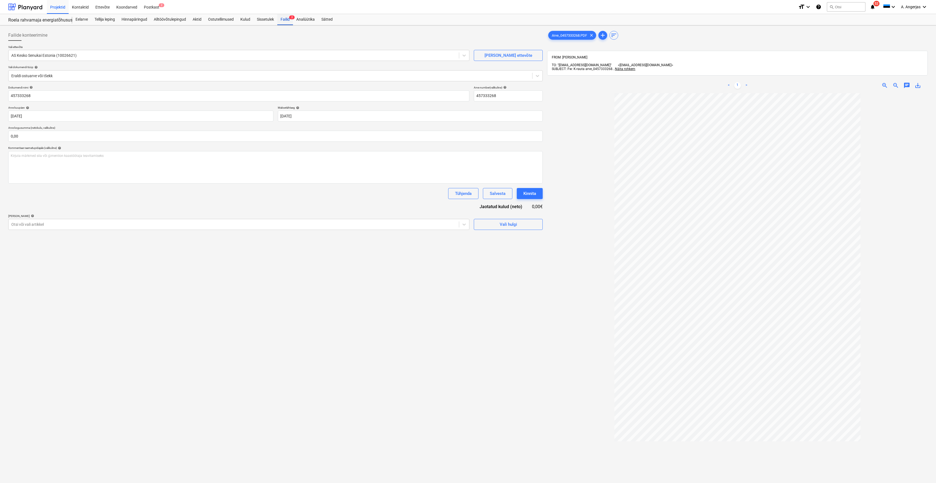
click at [285, 18] on div "Failid 2" at bounding box center [285, 19] width 16 height 11
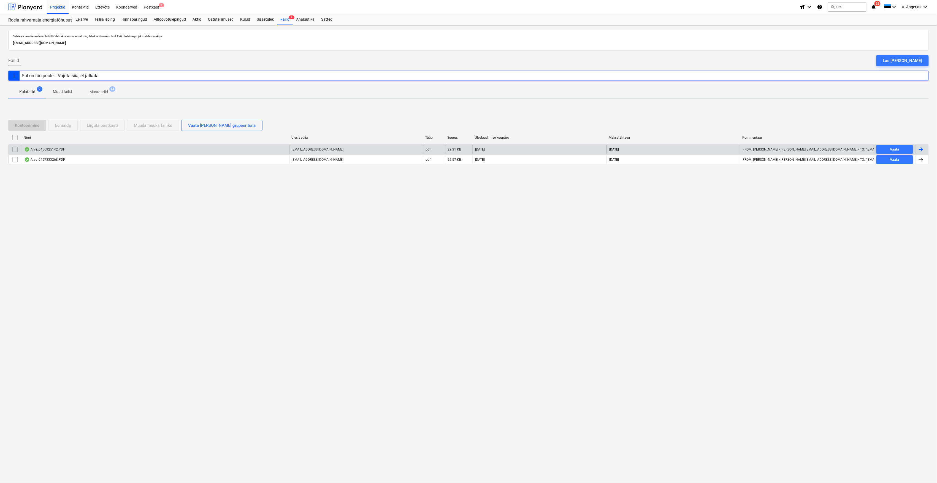
click at [17, 147] on input "checkbox" at bounding box center [15, 149] width 9 height 9
click at [63, 129] on div "Eemalda" at bounding box center [63, 125] width 16 height 7
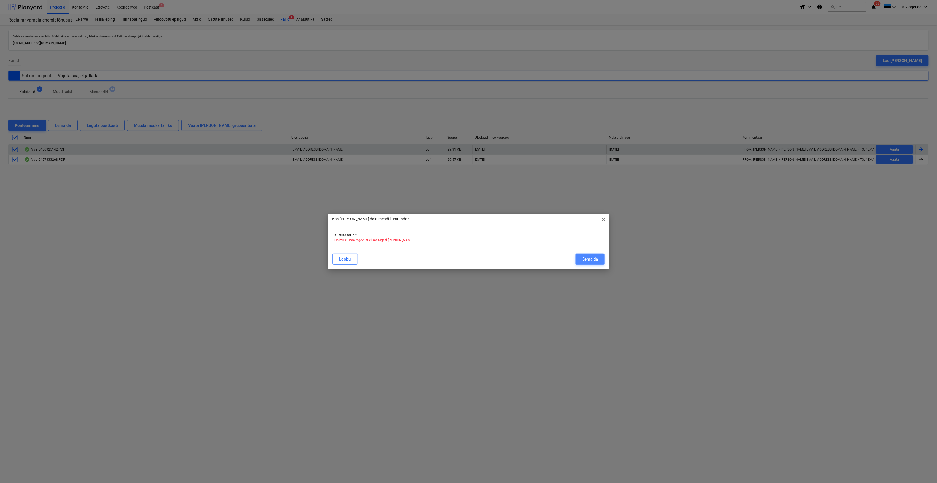
click at [597, 256] on div "Eemalda" at bounding box center [590, 258] width 16 height 7
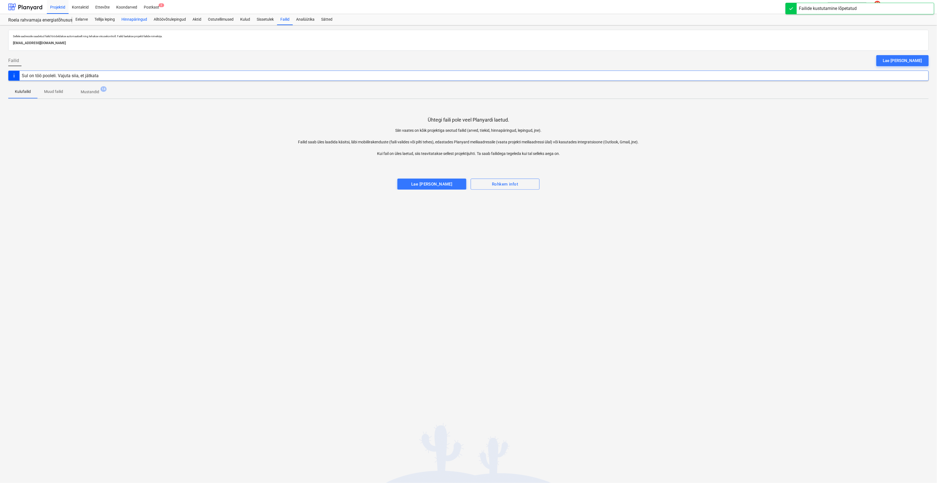
click at [144, 21] on div "Hinnapäringud" at bounding box center [134, 19] width 32 height 11
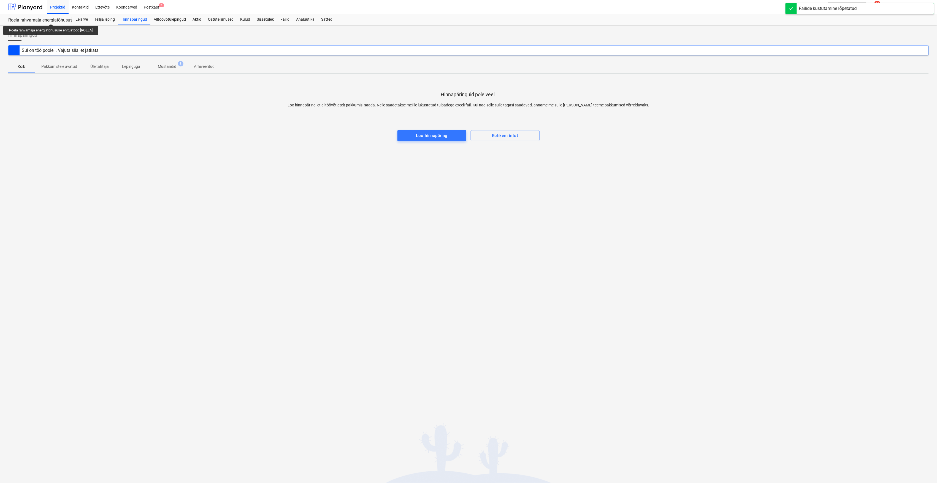
click at [51, 19] on div "Roela rahvamaja energiatõhususe ehitustööd [ROELA]" at bounding box center [36, 20] width 57 height 6
click at [84, 21] on div "Eelarve" at bounding box center [81, 19] width 19 height 11
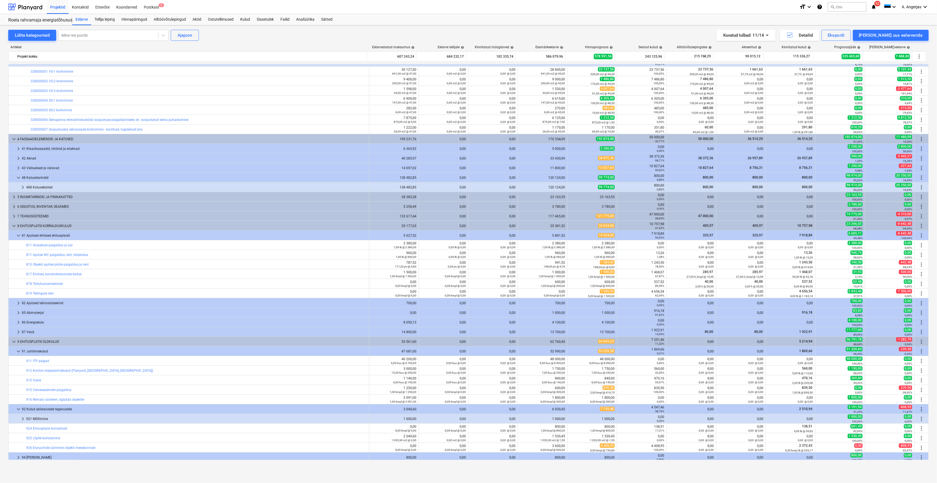
scroll to position [588, 0]
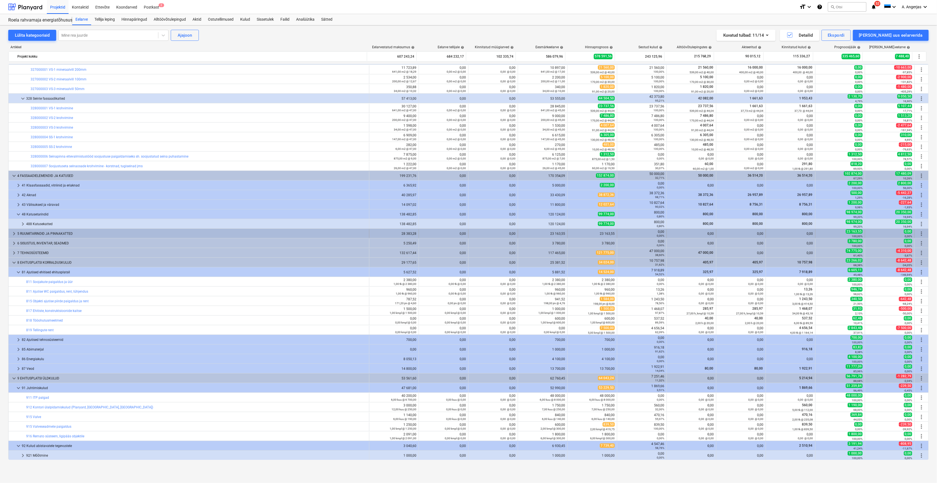
click at [12, 231] on span "keyboard_arrow_right" at bounding box center [14, 233] width 7 height 7
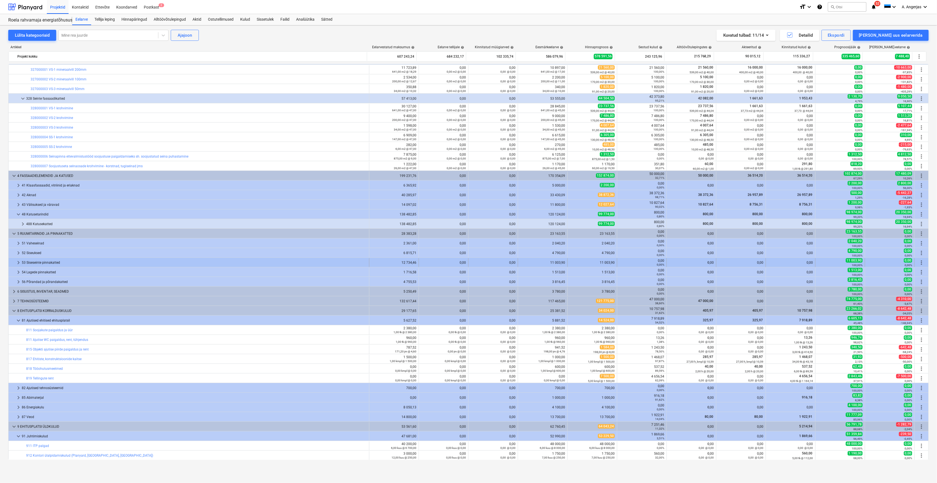
click at [18, 263] on span "keyboard_arrow_right" at bounding box center [18, 262] width 7 height 7
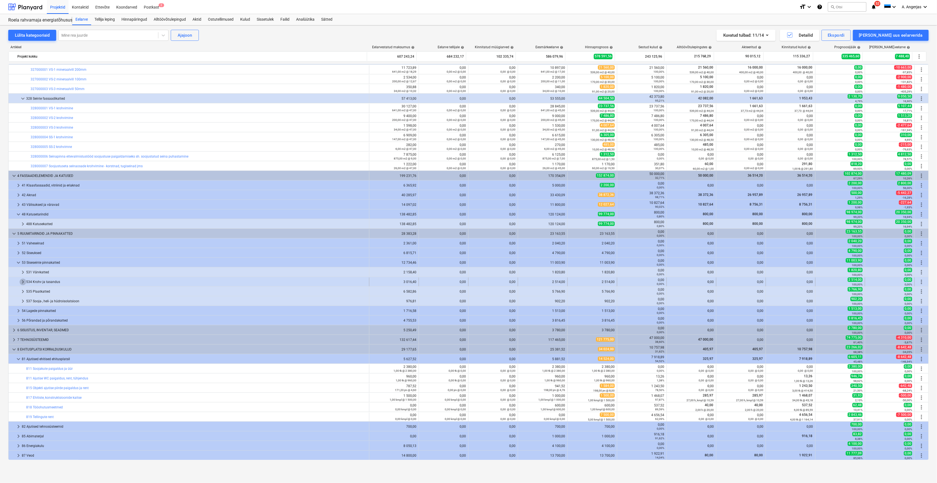
click at [20, 281] on span "keyboard_arrow_right" at bounding box center [23, 282] width 7 height 7
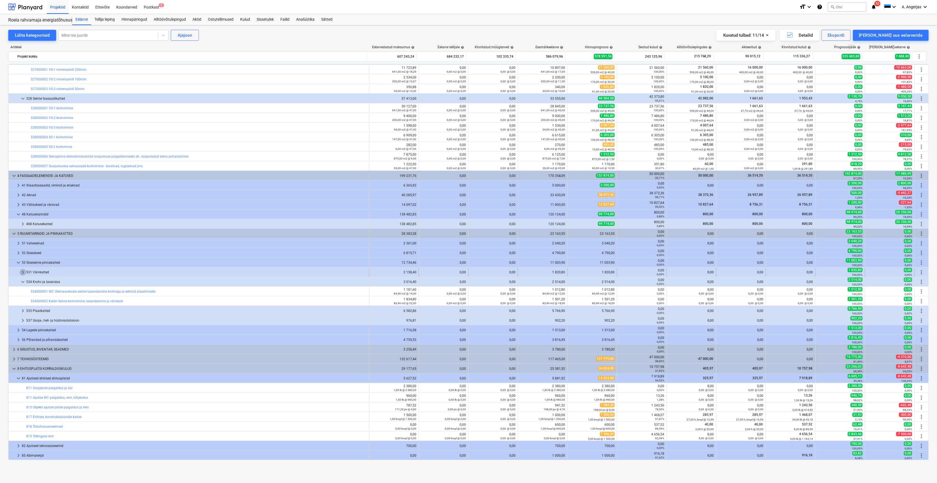
click at [20, 270] on span "keyboard_arrow_right" at bounding box center [23, 272] width 7 height 7
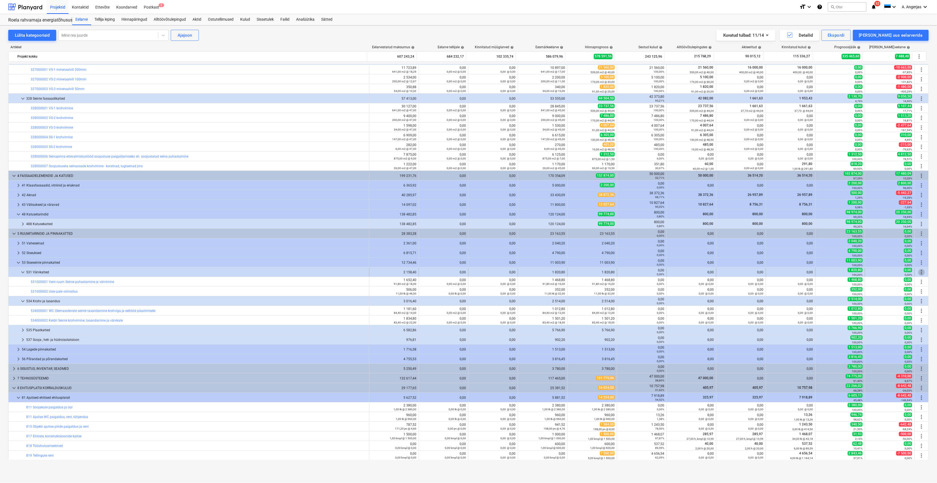
click at [919, 272] on span "more_vert" at bounding box center [922, 272] width 7 height 7
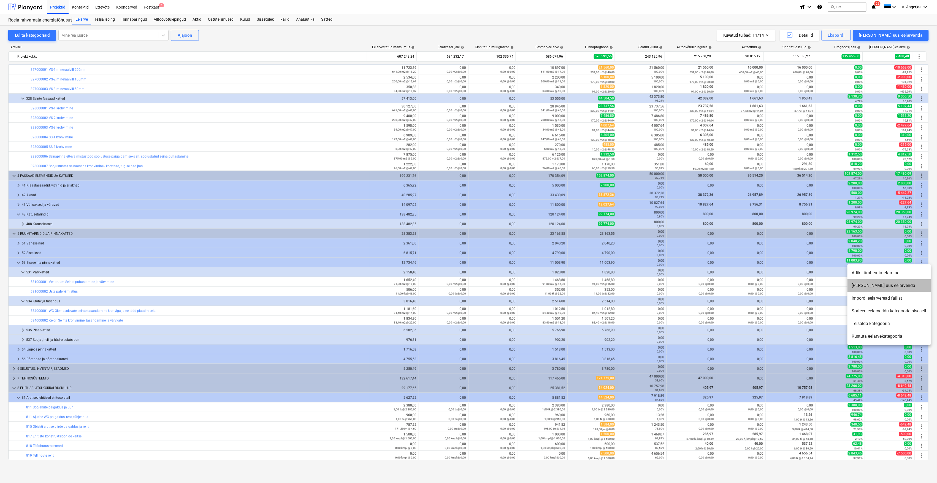
click at [890, 285] on li "[PERSON_NAME] uus eelarverida" at bounding box center [889, 285] width 83 height 13
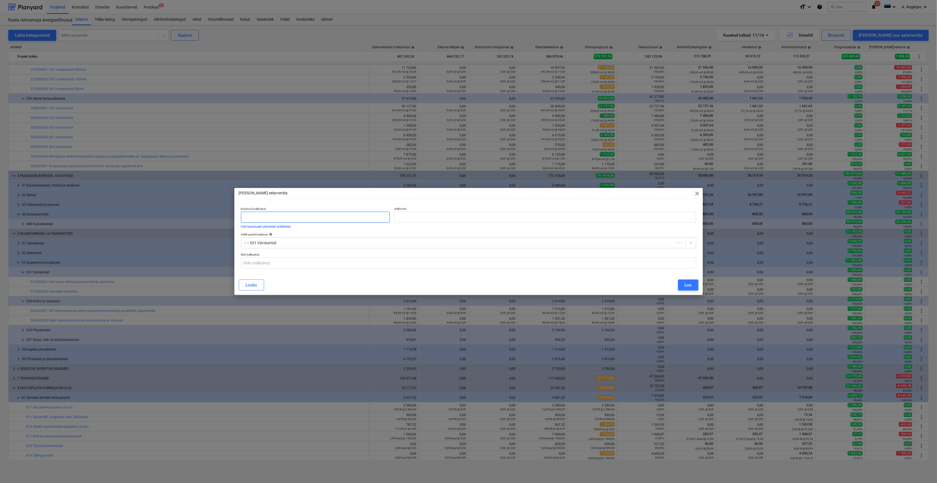
click at [259, 220] on input "text" at bounding box center [315, 217] width 149 height 11
type input "531000003"
click at [427, 215] on input "text" at bounding box center [545, 217] width 302 height 11
click at [427, 219] on input "text" at bounding box center [545, 217] width 302 height 11
type input "P"
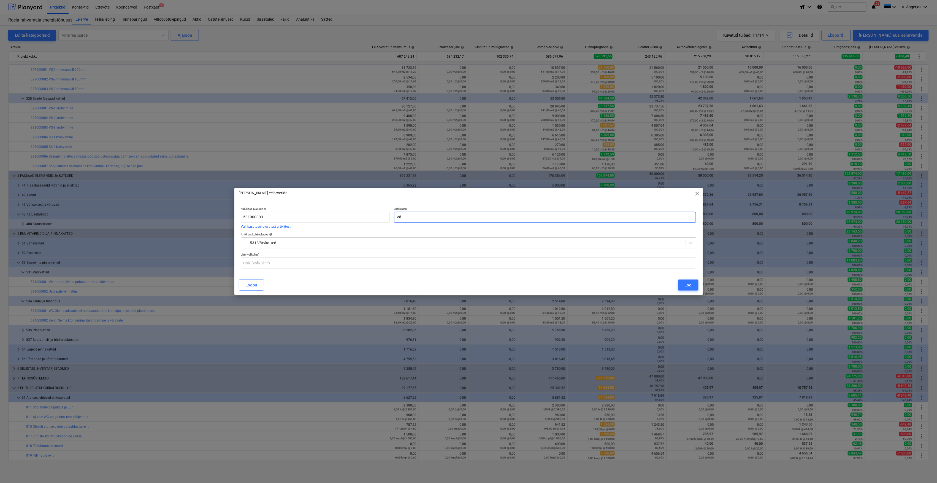
type input "V"
type input "Välisavatäidete palede viimistlus"
click at [327, 267] on input "text" at bounding box center [468, 262] width 455 height 11
type input "kmpl"
click at [692, 287] on button "Loo" at bounding box center [688, 284] width 20 height 11
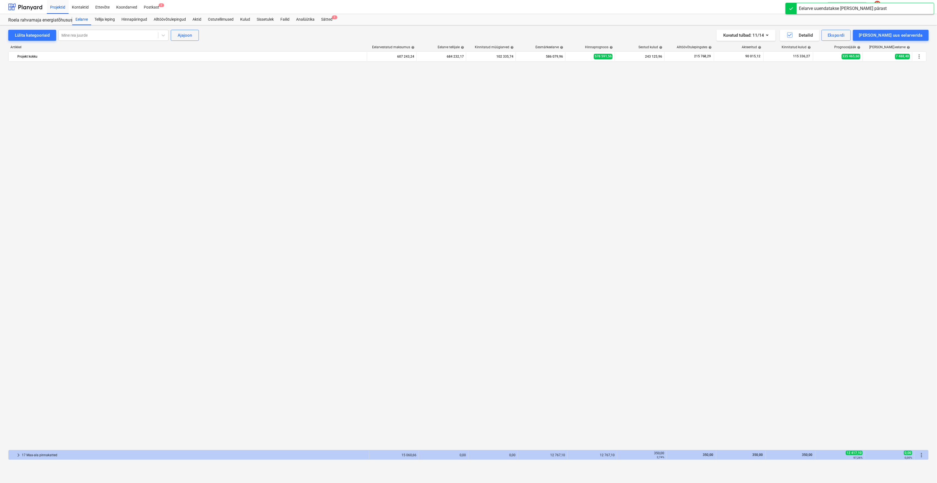
scroll to position [588, 0]
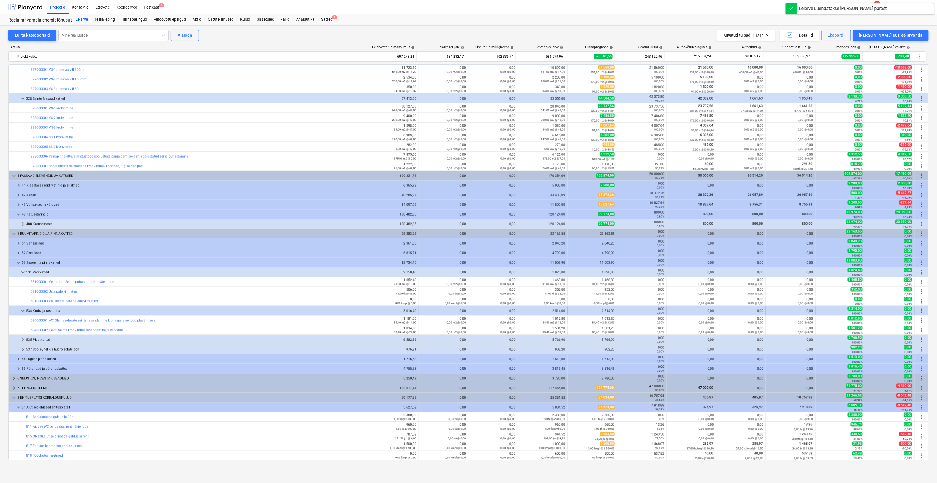
click at [924, 311] on div "more_vert" at bounding box center [921, 310] width 9 height 9
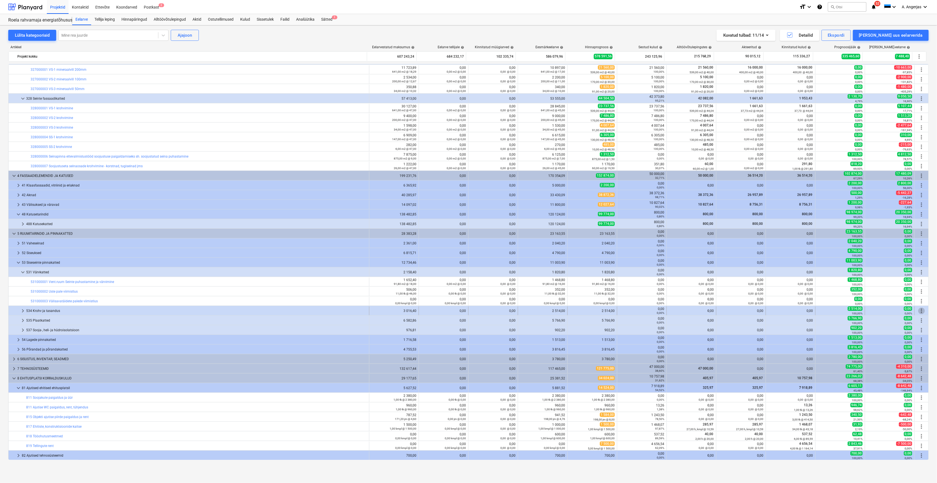
click at [921, 312] on span "more_vert" at bounding box center [922, 311] width 7 height 7
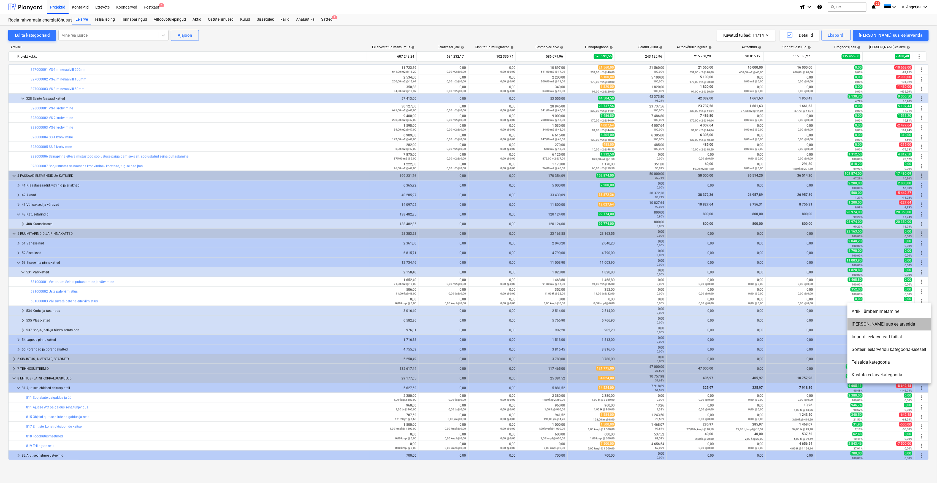
click at [888, 327] on li "[PERSON_NAME] uus eelarverida" at bounding box center [889, 324] width 83 height 13
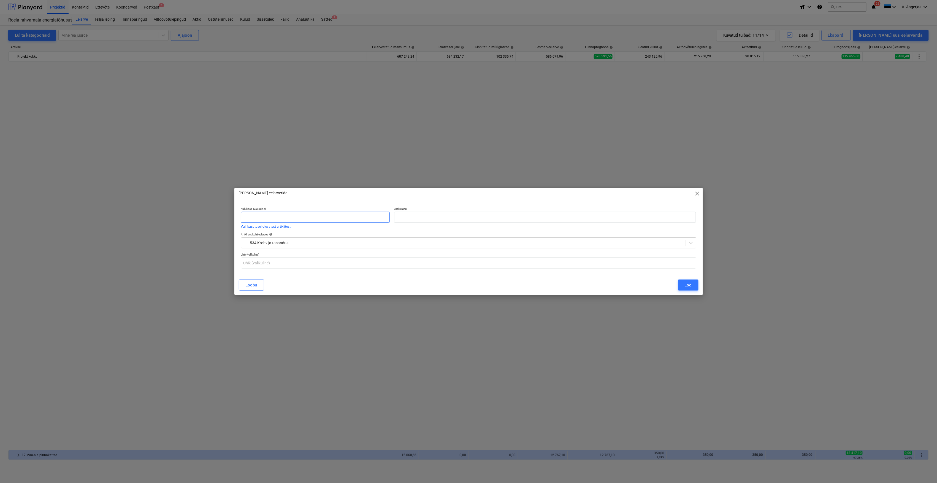
click at [250, 215] on input "text" at bounding box center [315, 217] width 149 height 11
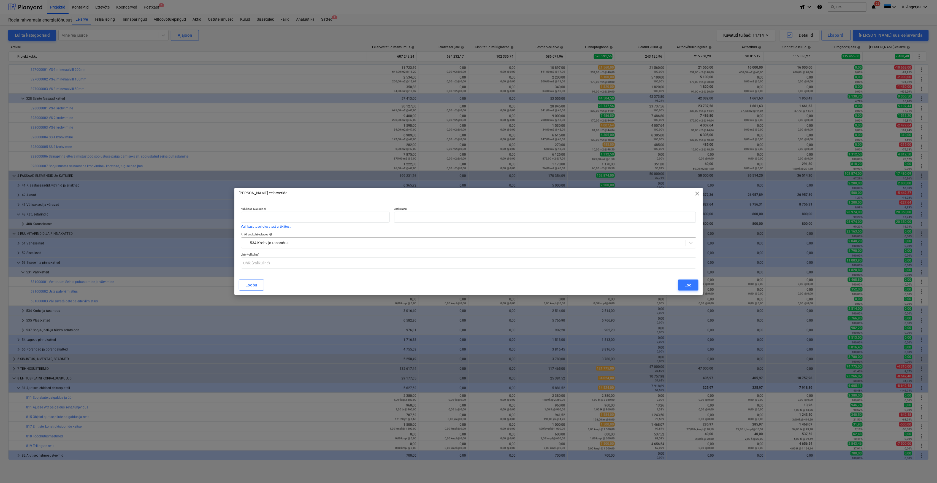
click at [285, 240] on div at bounding box center [463, 243] width 439 height 6
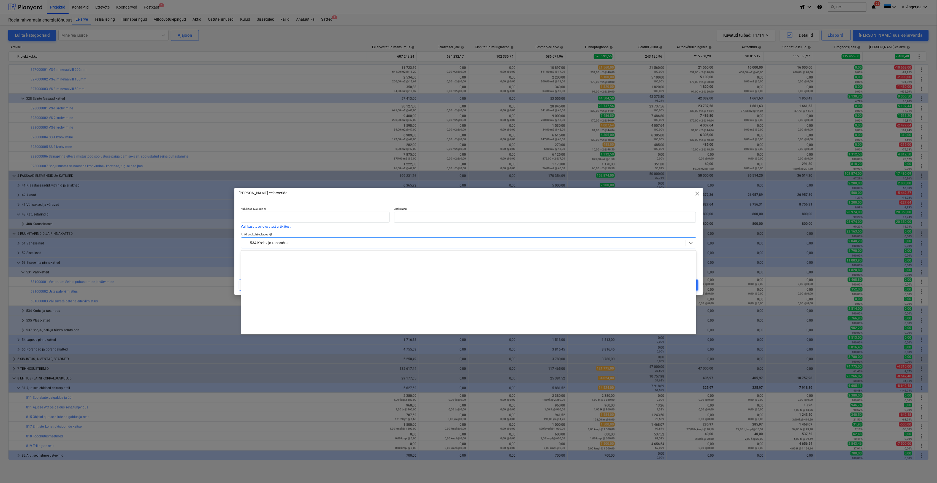
scroll to position [2131, 0]
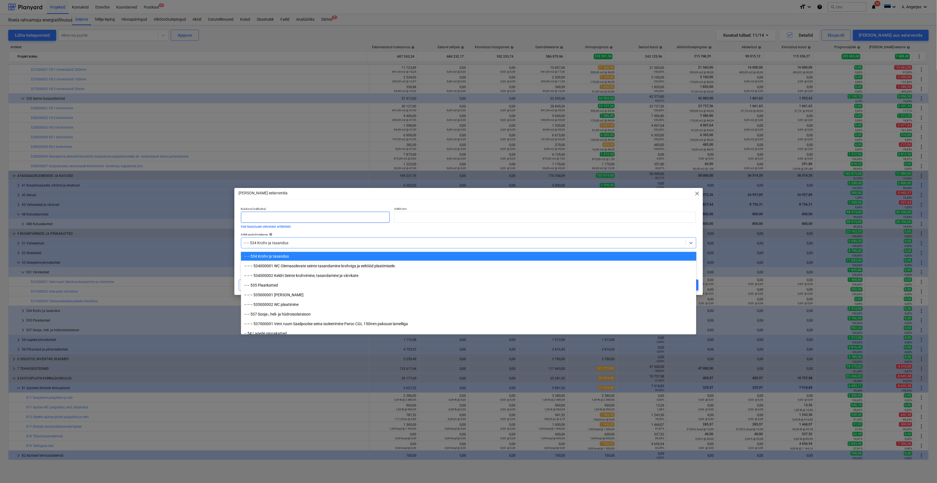
click at [287, 217] on input "text" at bounding box center [315, 217] width 149 height 11
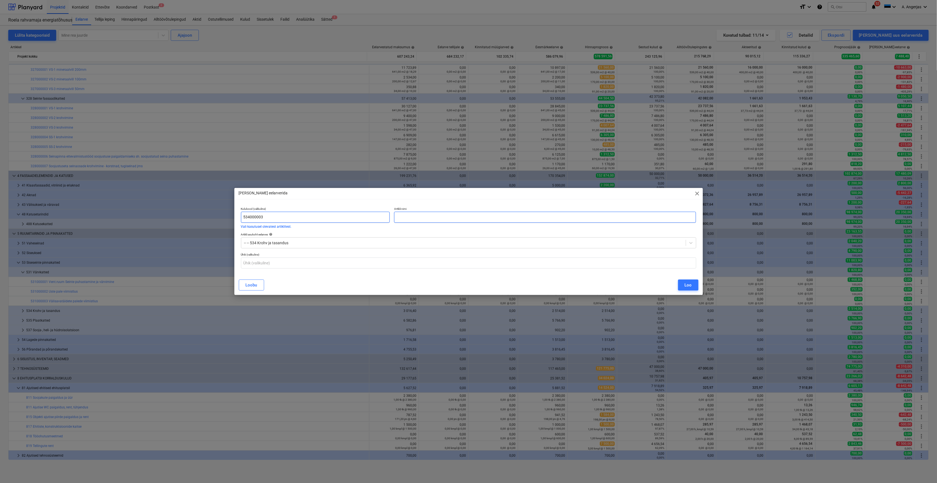
type input "534000003"
click at [429, 218] on input "text" at bounding box center [545, 217] width 302 height 11
type input "Välisavatäidete palede krohv"
click at [354, 267] on input "text" at bounding box center [468, 262] width 455 height 11
type input "kmpl"
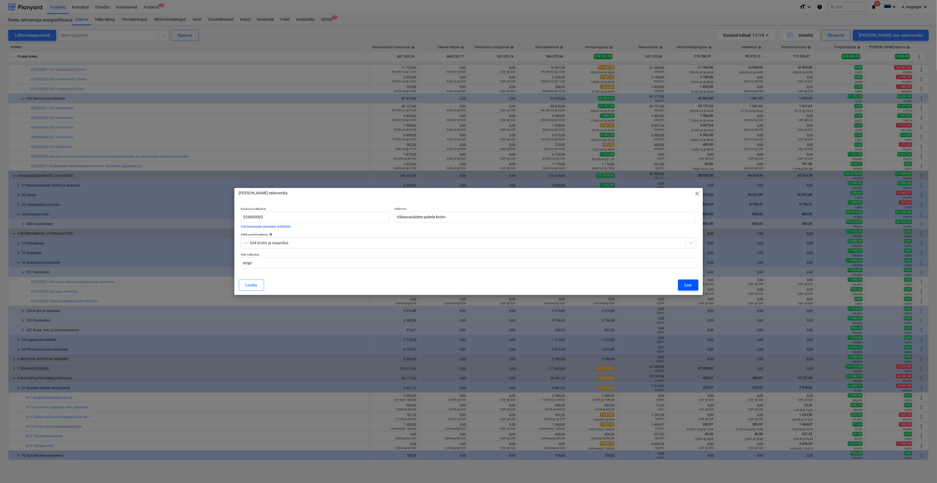
click at [688, 283] on div "Loo" at bounding box center [688, 284] width 7 height 7
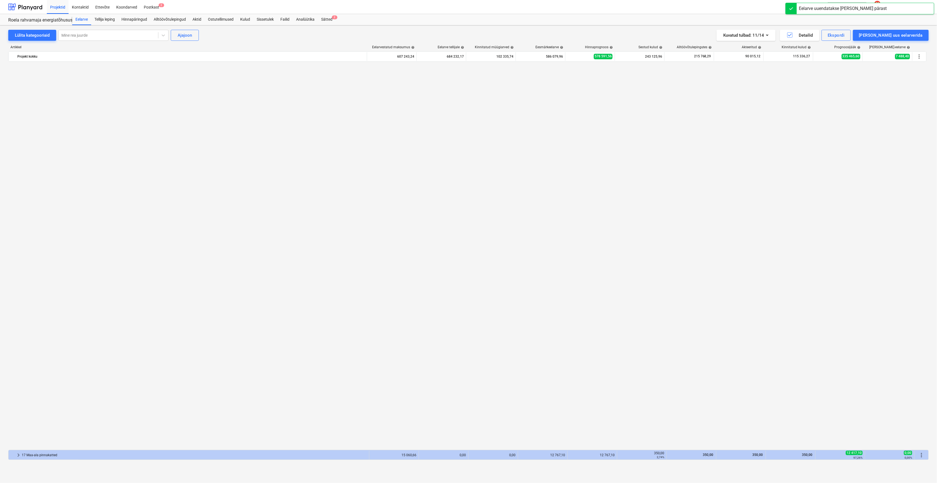
scroll to position [588, 0]
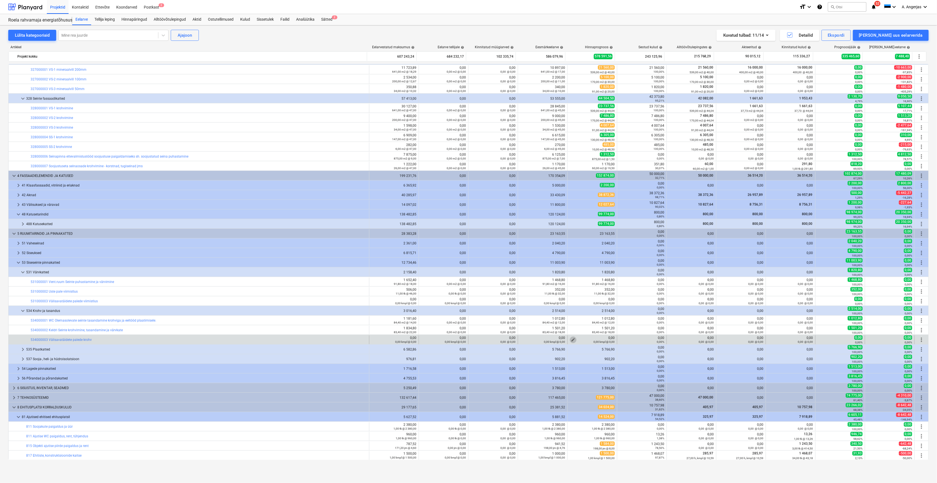
click at [572, 339] on span "edit" at bounding box center [573, 340] width 4 height 4
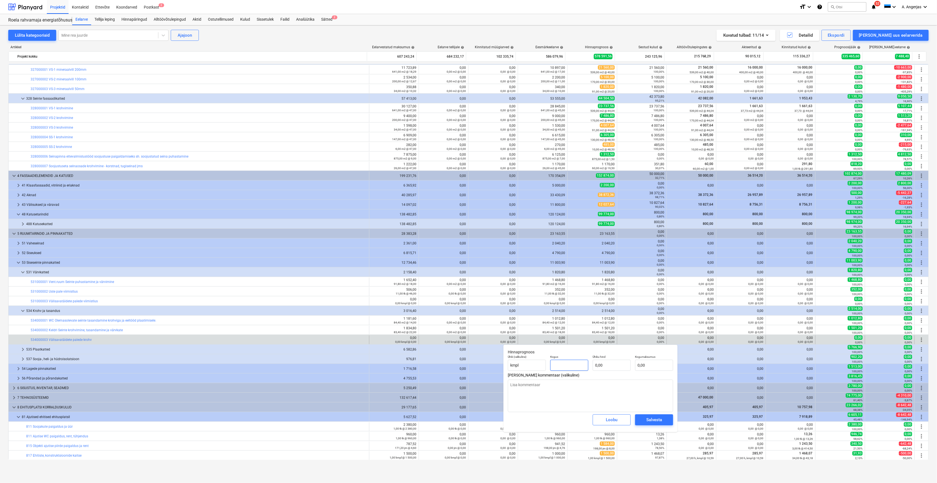
click at [580, 367] on input "text" at bounding box center [570, 365] width 38 height 11
type input "1"
type textarea "x"
type input "1,00"
type textarea "x"
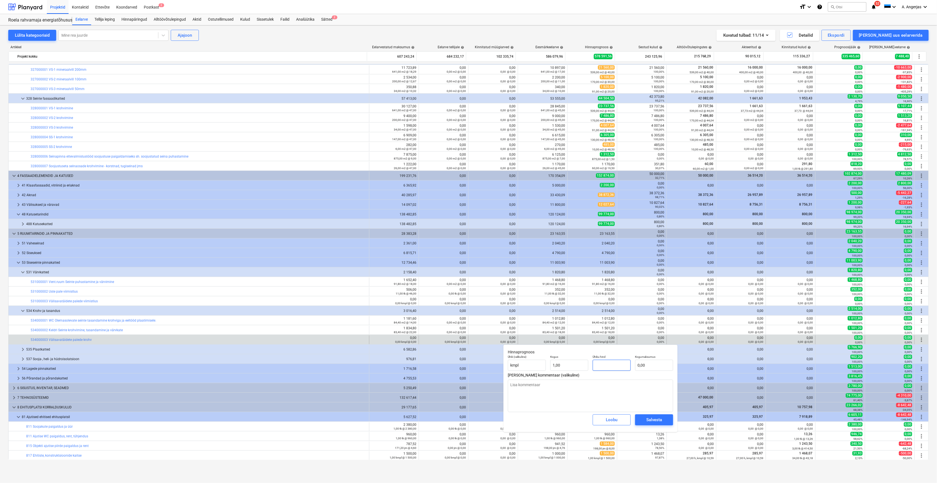
click at [607, 366] on input "text" at bounding box center [612, 365] width 38 height 11
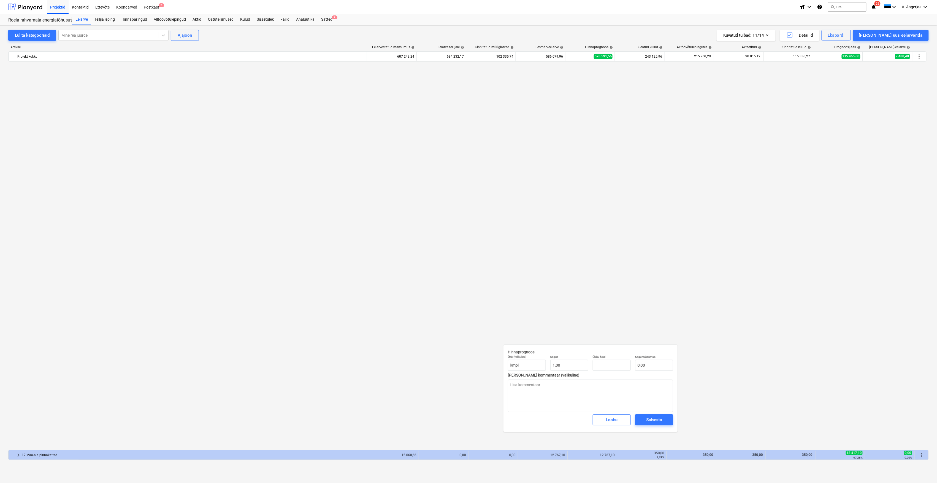
scroll to position [588, 0]
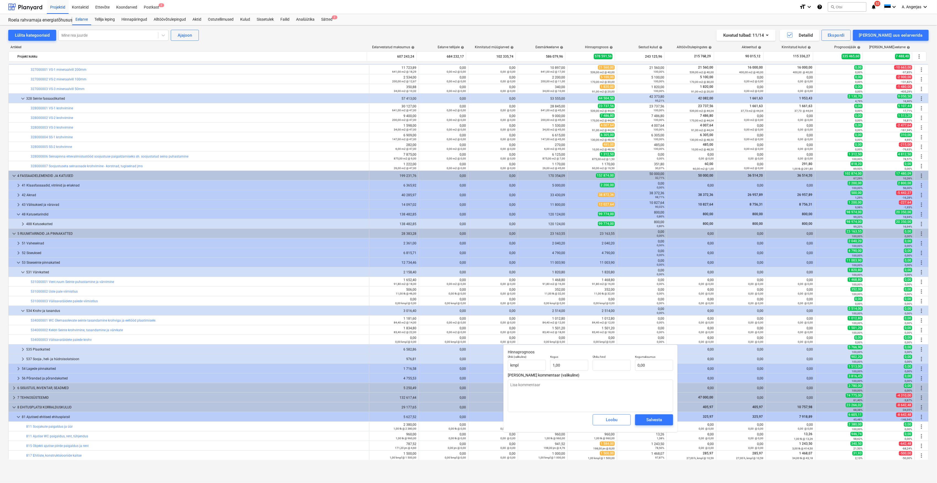
type input "0,00"
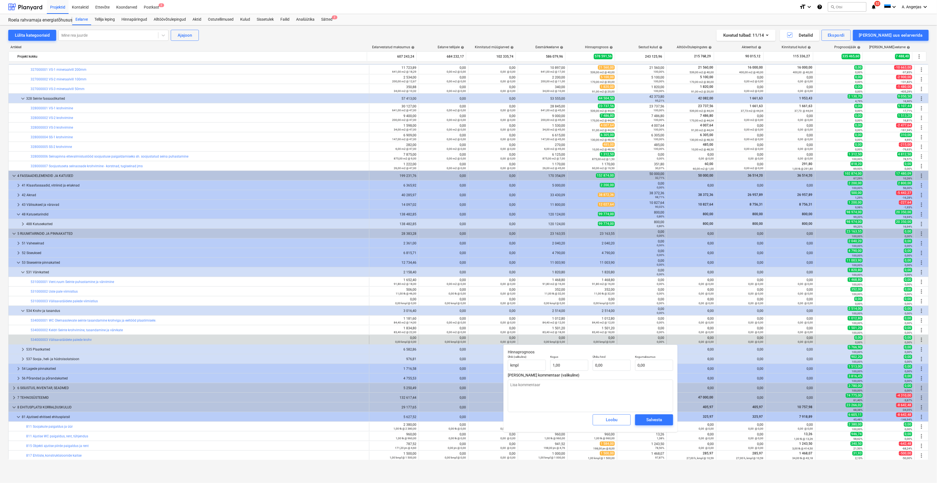
click at [921, 341] on span "more_vert" at bounding box center [922, 339] width 7 height 7
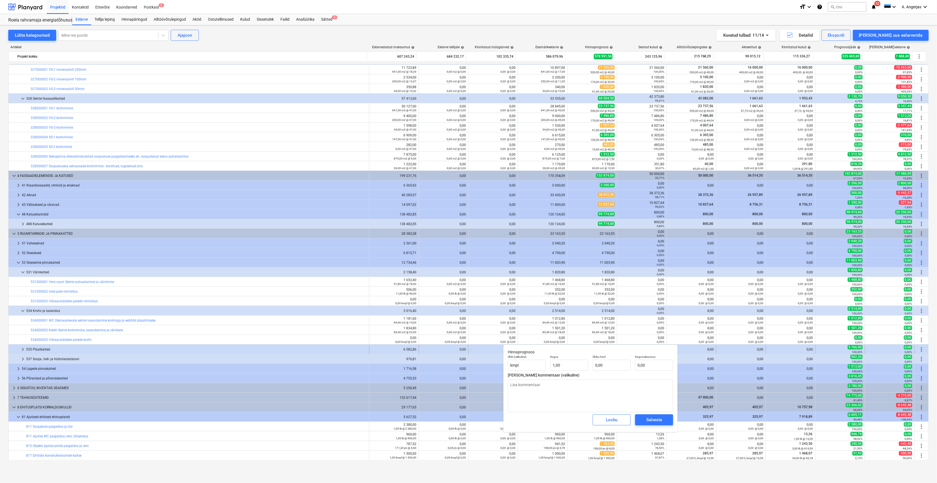
type textarea "x"
type input "1,00"
type input "0,00"
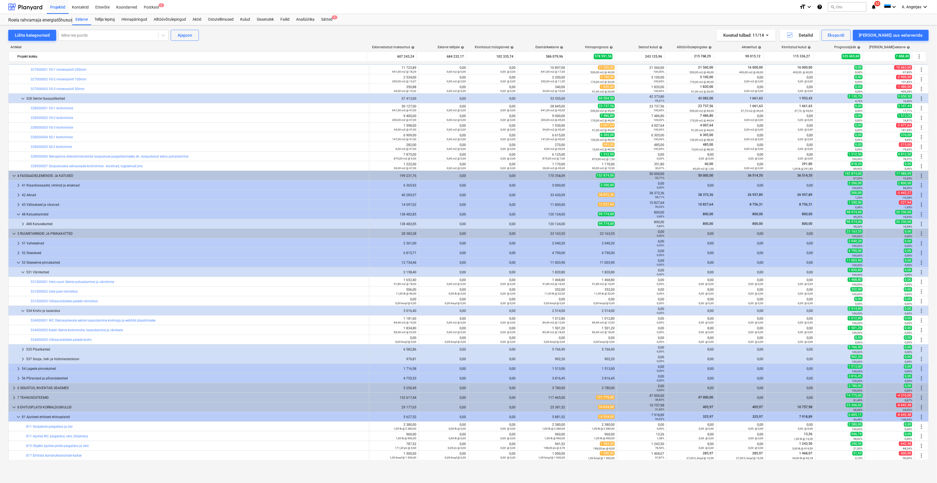
click at [614, 420] on body "Projektid Kontaktid Ettevõte Koondarved Postkast 2 format_size keyboard_arrow_d…" at bounding box center [468, 241] width 937 height 483
type textarea "x"
type input "1,00"
type input "0,00"
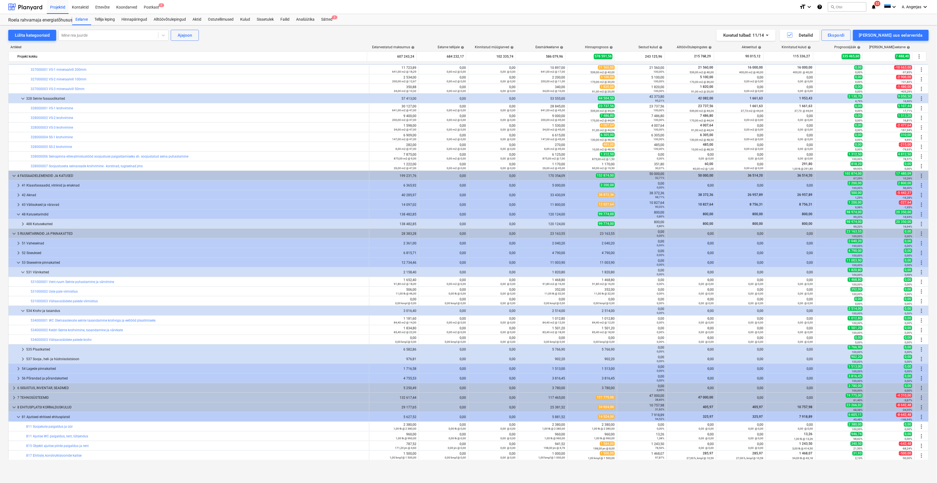
type textarea "x"
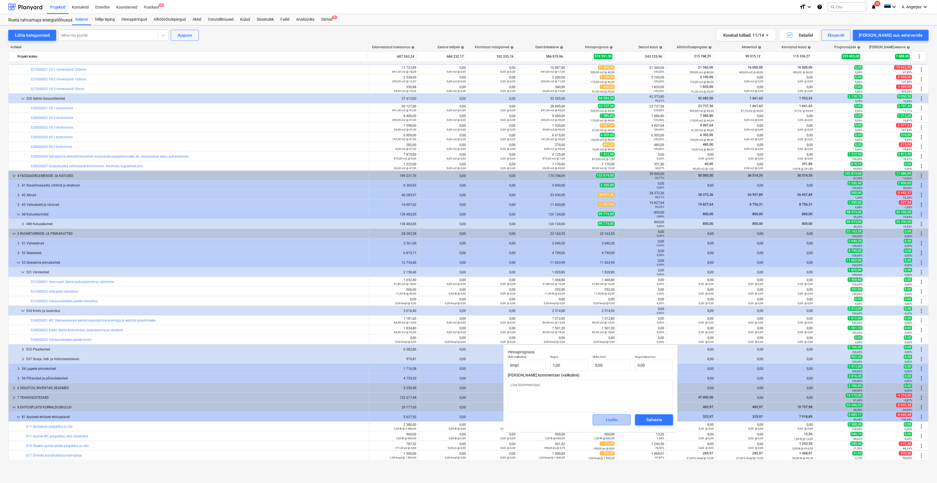
click at [610, 421] on div "Loobu" at bounding box center [612, 419] width 12 height 7
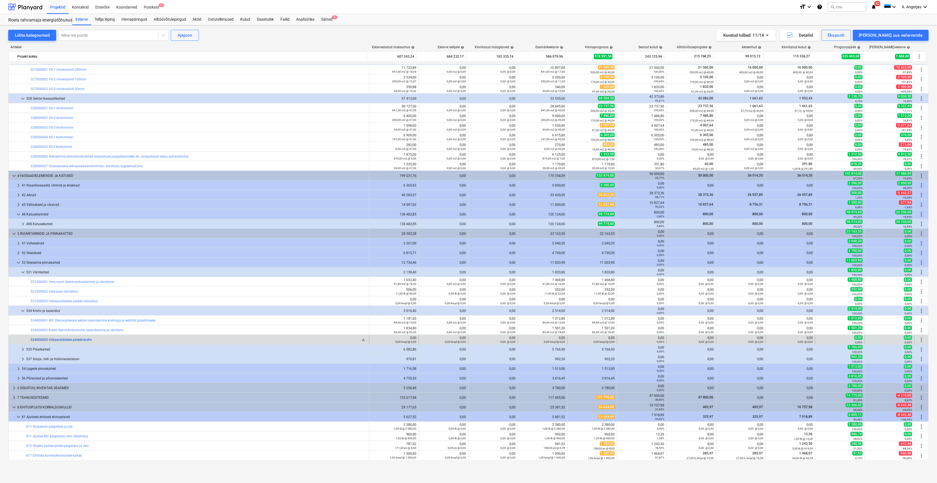
click at [84, 339] on link "534000003 Välisavatäidete palede krohv" at bounding box center [61, 340] width 61 height 4
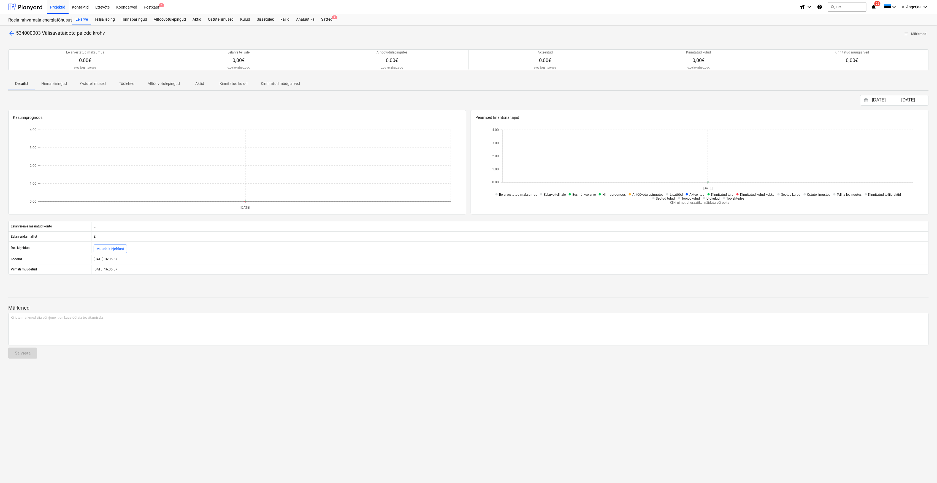
click at [8, 34] on span "arrow_back" at bounding box center [11, 33] width 7 height 7
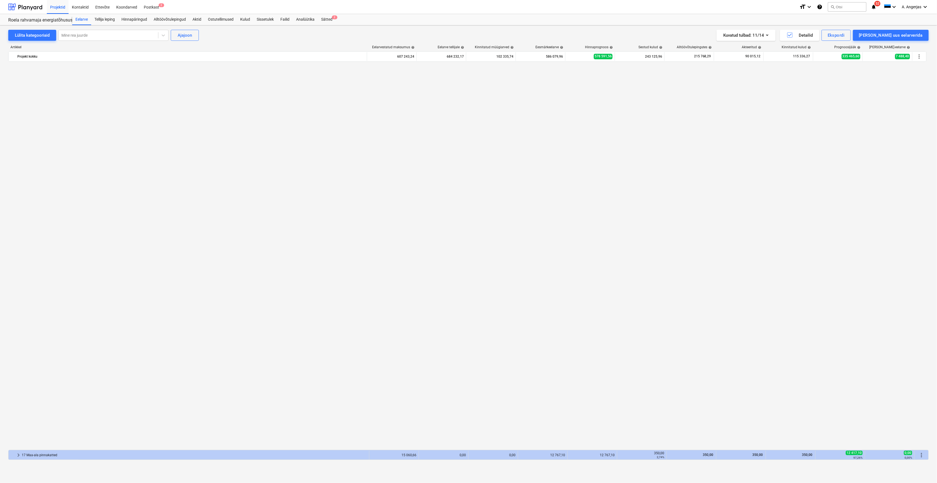
scroll to position [588, 0]
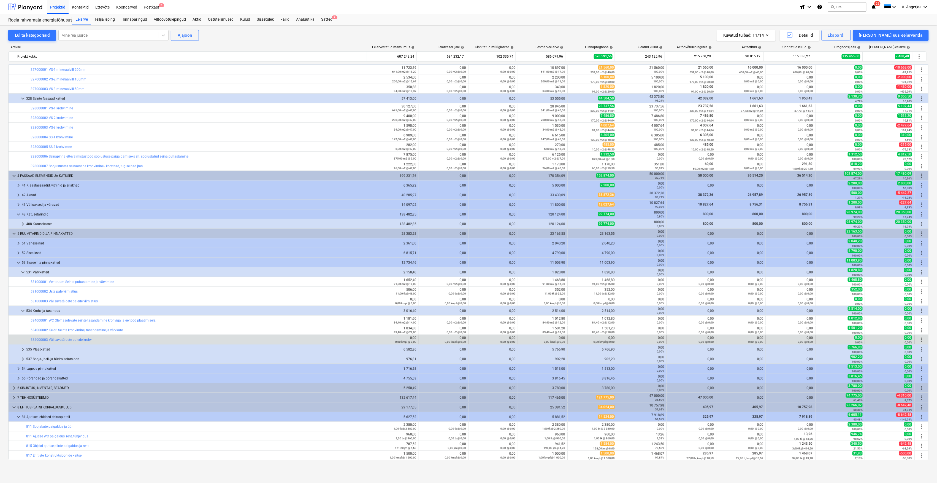
click at [920, 341] on span "more_vert" at bounding box center [922, 339] width 7 height 7
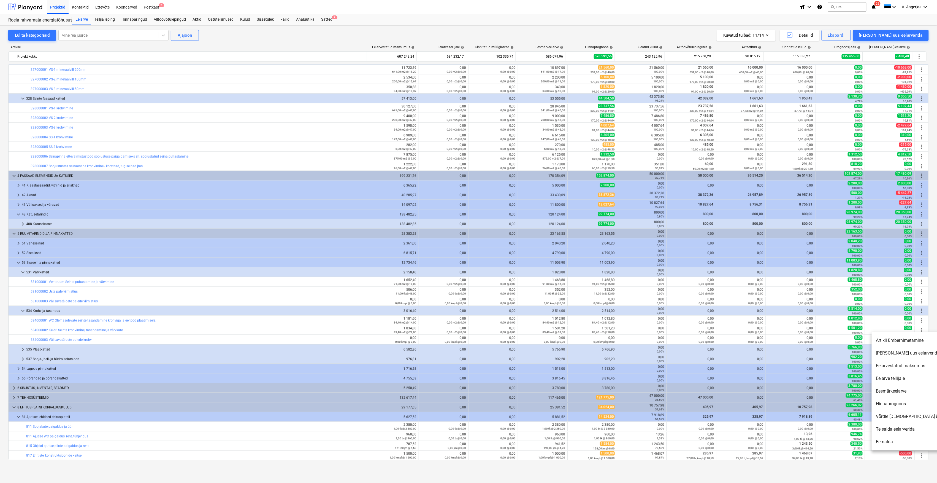
click at [894, 342] on li "Artikli ümbernimetamine" at bounding box center [919, 340] width 95 height 13
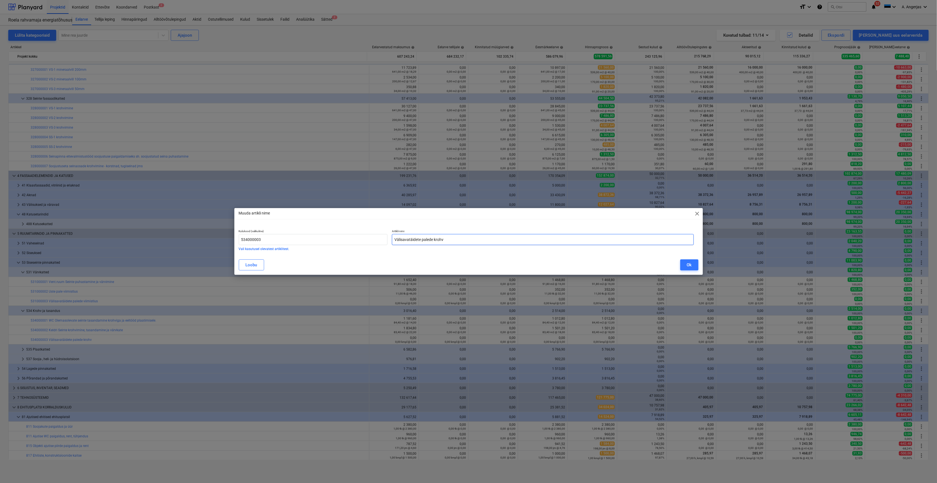
click at [468, 239] on input "Välisavatäidete palede krohv" at bounding box center [543, 239] width 302 height 11
type input "Välisavatäidete palede puhastus ja krohv"
click at [689, 263] on div "Ok" at bounding box center [689, 264] width 5 height 7
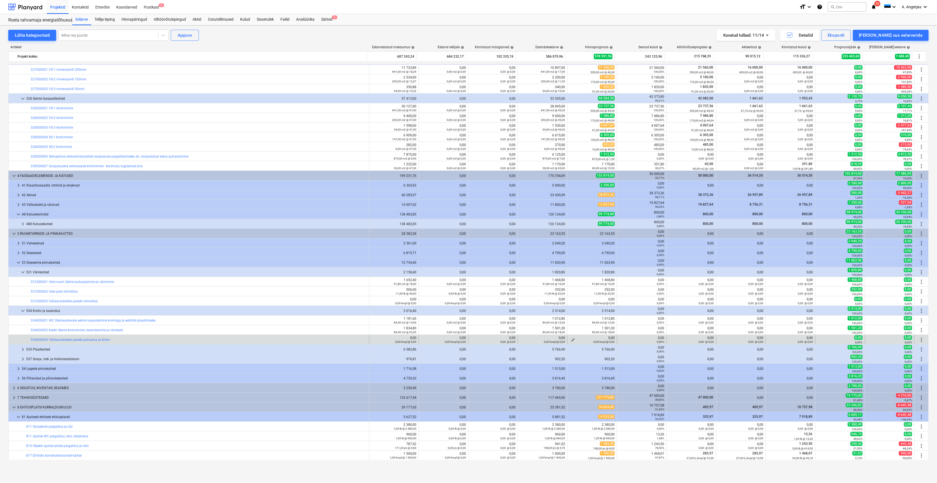
click at [572, 340] on div "0,00 kmpl @ 0,00" at bounding box center [592, 342] width 45 height 4
click at [571, 339] on span "edit" at bounding box center [573, 340] width 4 height 4
type textarea "x"
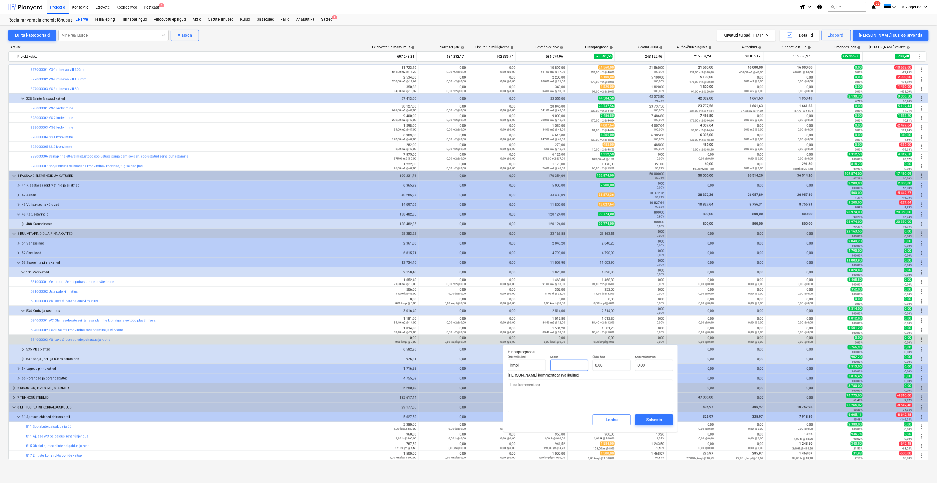
click at [566, 368] on input "text" at bounding box center [570, 365] width 38 height 11
type textarea "x"
type input "1"
type textarea "x"
type input "1,00"
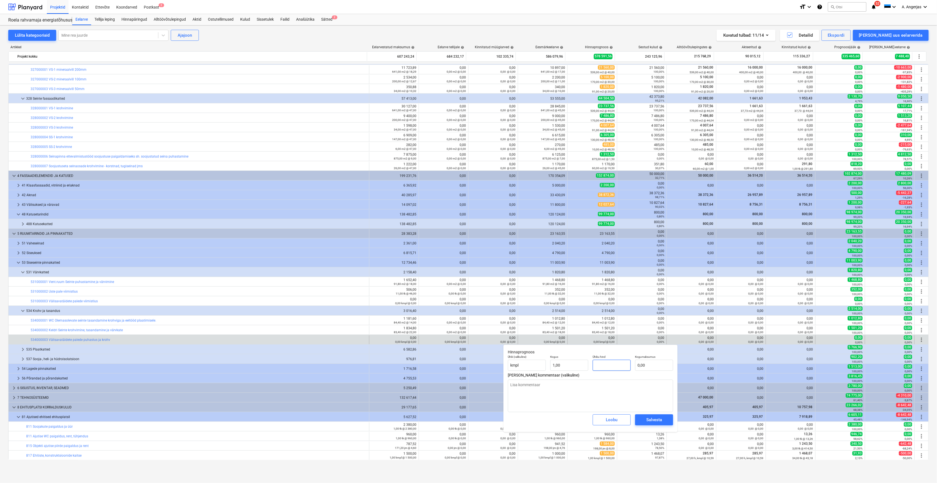
click at [612, 364] on input "text" at bounding box center [612, 365] width 38 height 11
type input "4"
type textarea "x"
type input "4,00"
type textarea "x"
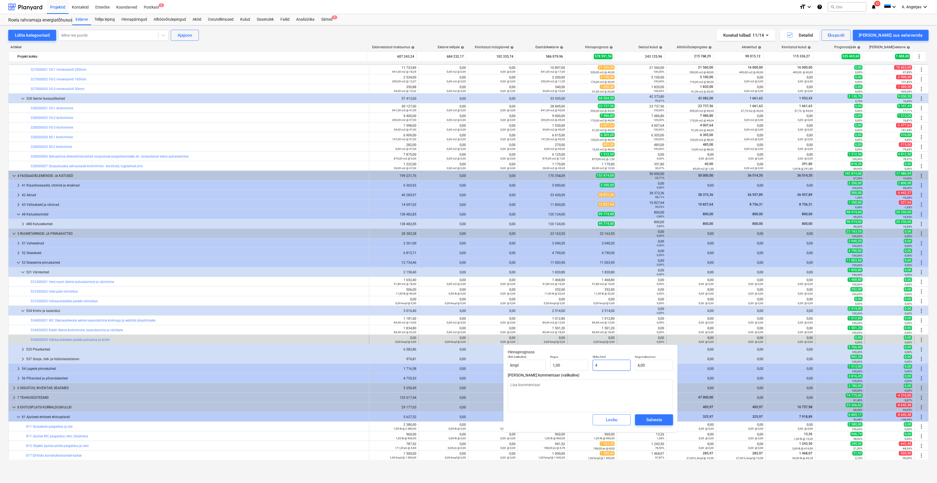
type input "49"
type input "49,00"
type textarea "x"
type input "495"
type input "495,00"
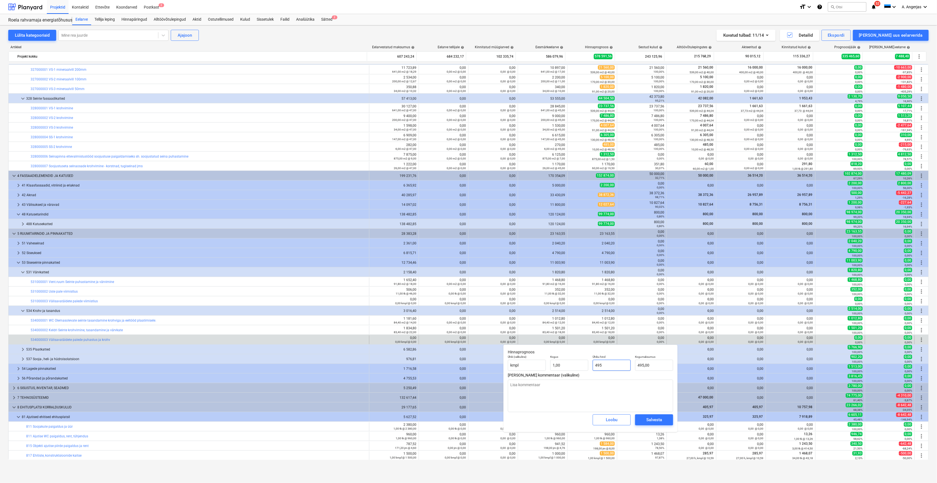
type textarea "x"
type input "4959"
type input "4 959,00"
click at [648, 417] on div "Salvesta" at bounding box center [655, 419] width 16 height 7
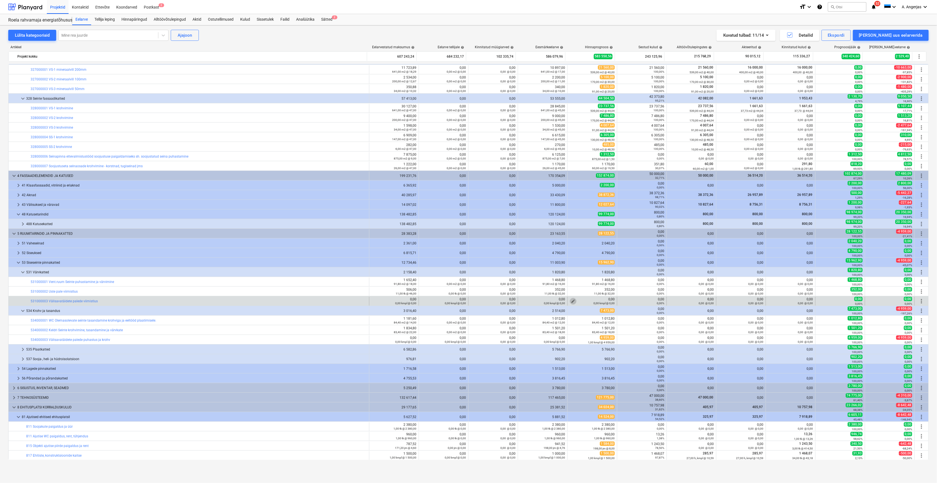
click at [571, 301] on span "edit" at bounding box center [573, 301] width 4 height 4
type textarea "x"
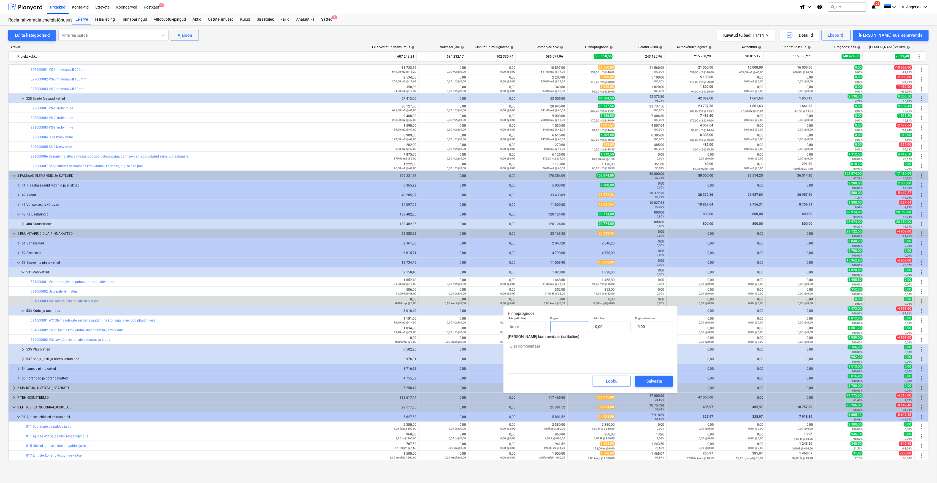
click at [568, 322] on input "text" at bounding box center [570, 326] width 38 height 11
type input "3"
type textarea "x"
type input "33"
type textarea "x"
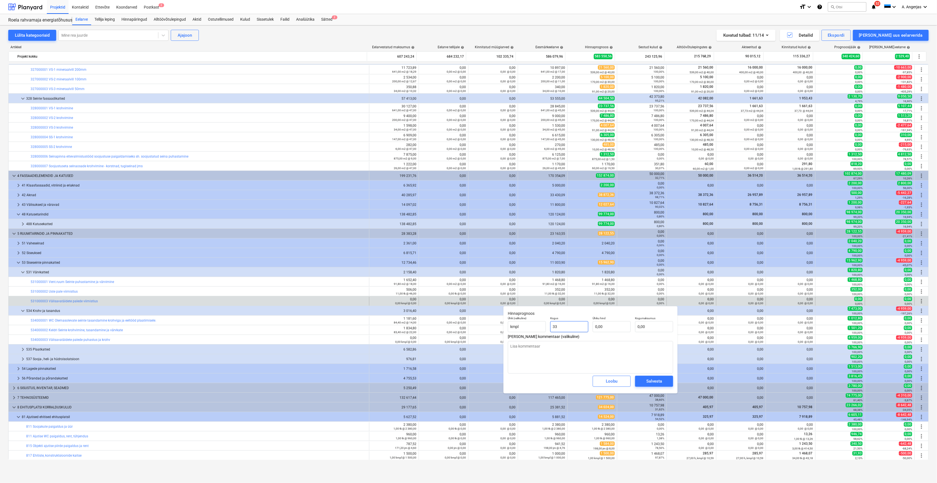
type input "330"
type textarea "x"
type input "330,"
type textarea "x"
type input "330,6"
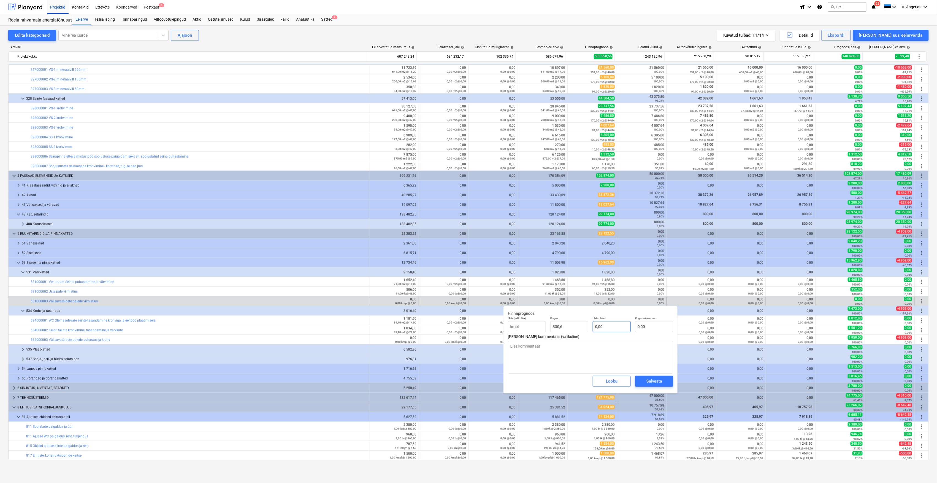
type textarea "x"
type input "330,60"
click at [606, 327] on input "text" at bounding box center [612, 326] width 38 height 11
type input "1"
type textarea "x"
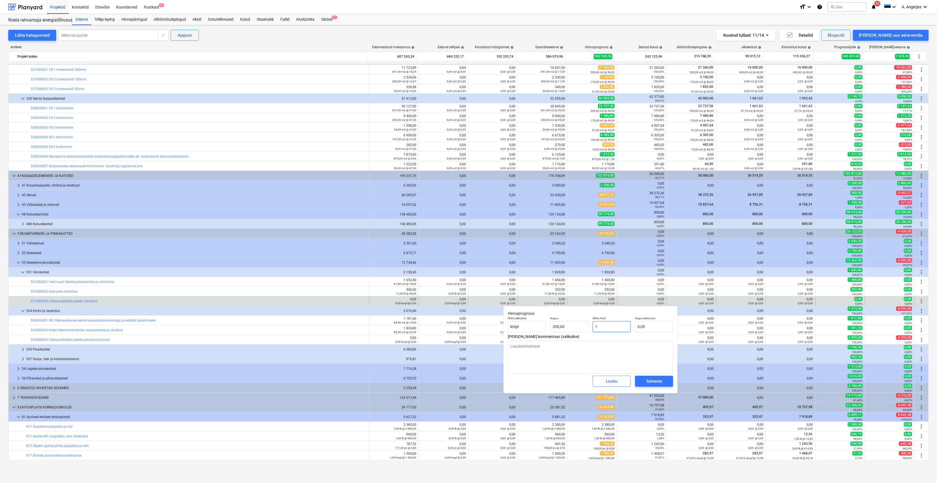
type input "330,60"
type textarea "x"
type input "16"
type input "5 289,60"
type input "16"
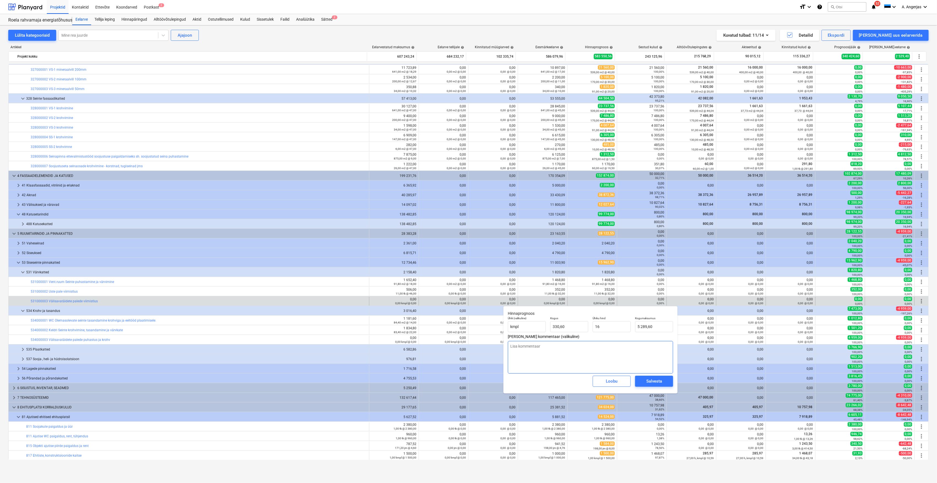
type textarea "x"
click at [602, 355] on textarea at bounding box center [590, 357] width 165 height 33
click at [600, 326] on input "16" at bounding box center [612, 326] width 38 height 11
type input "1"
type textarea "x"
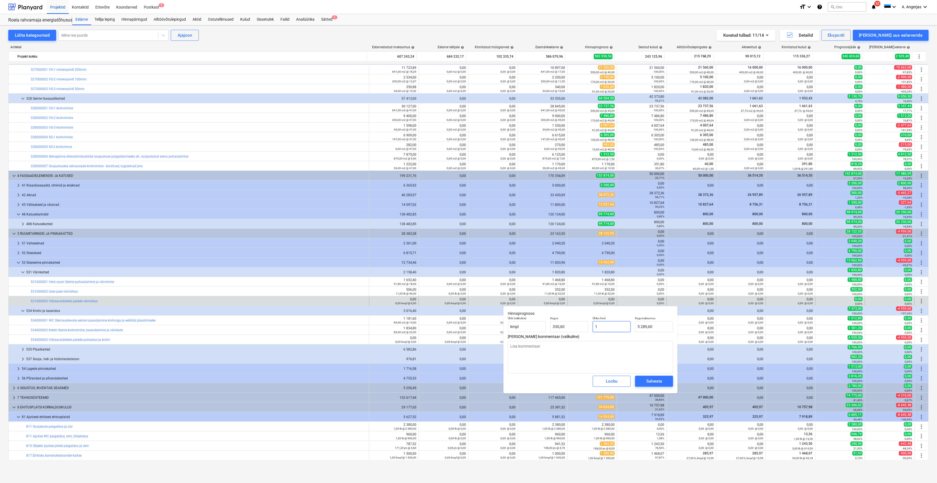
type input "330,60"
type textarea "x"
type input "18"
type input "5 950,80"
type input "18"
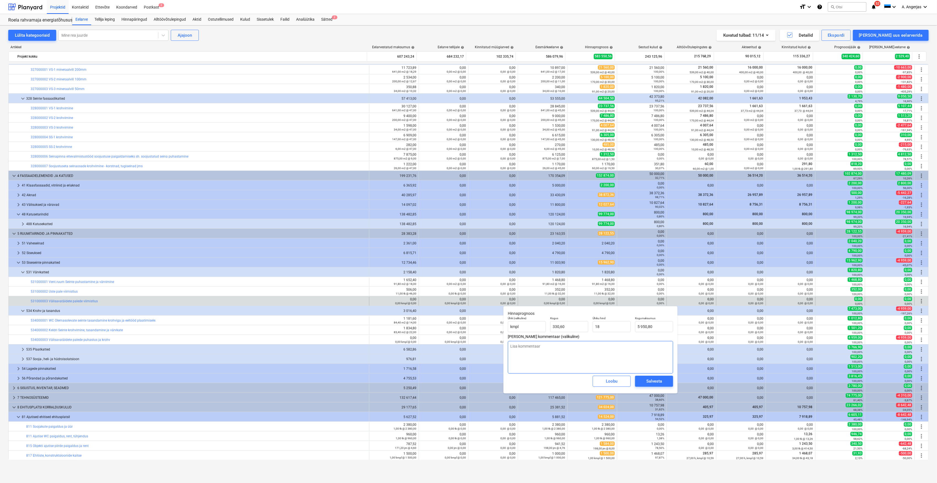
type textarea "x"
type input "18,00"
click at [616, 357] on textarea at bounding box center [590, 357] width 165 height 33
click at [657, 383] on div "Salvesta" at bounding box center [655, 380] width 16 height 7
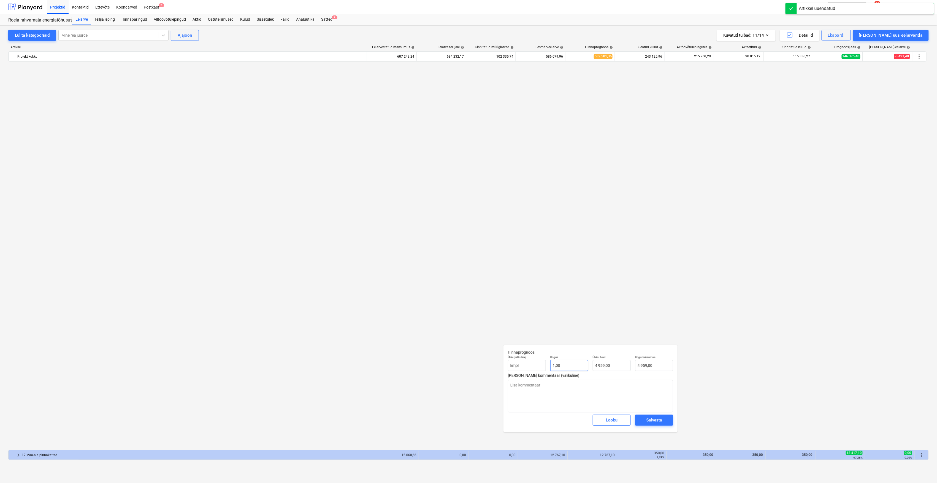
type textarea "x"
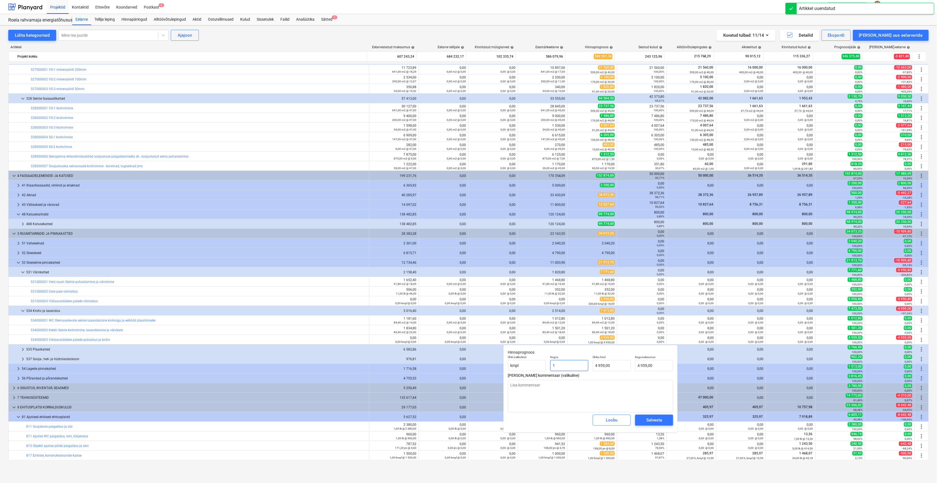
click at [565, 367] on input "1" at bounding box center [570, 365] width 38 height 11
click at [565, 364] on input "1" at bounding box center [570, 365] width 38 height 11
drag, startPoint x: 561, startPoint y: 364, endPoint x: 552, endPoint y: 365, distance: 8.6
click at [552, 365] on input "1" at bounding box center [570, 365] width 38 height 11
type input "3"
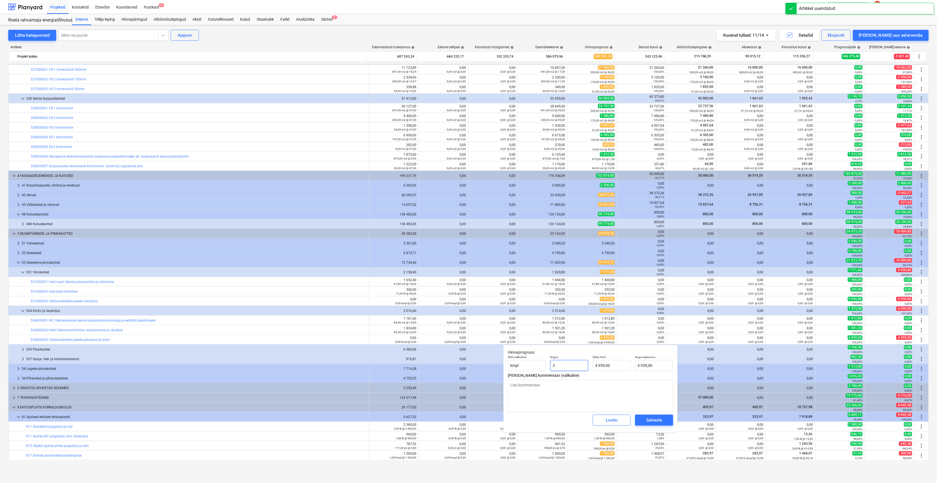
type textarea "x"
type input "14 877,00"
type textarea "x"
type input "33"
type input "163 647,00"
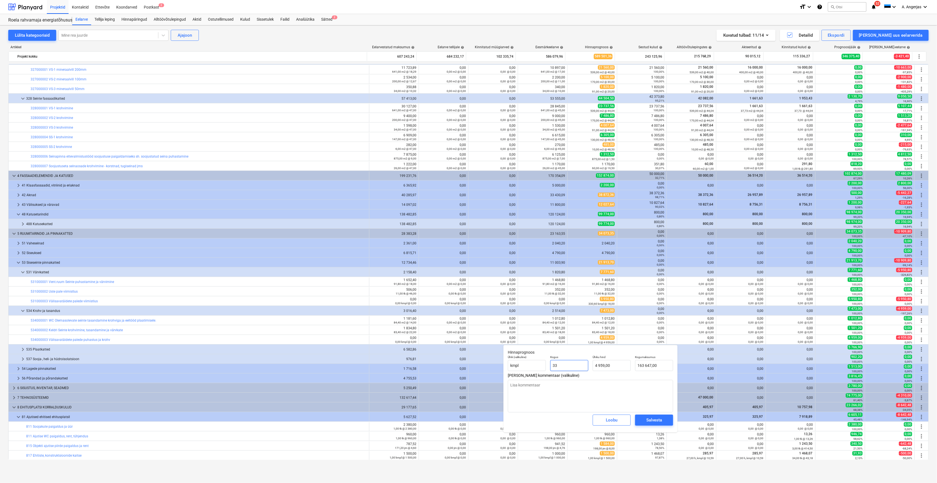
type textarea "x"
type input "330"
type input "1 636 470,00"
type textarea "x"
type input "330,"
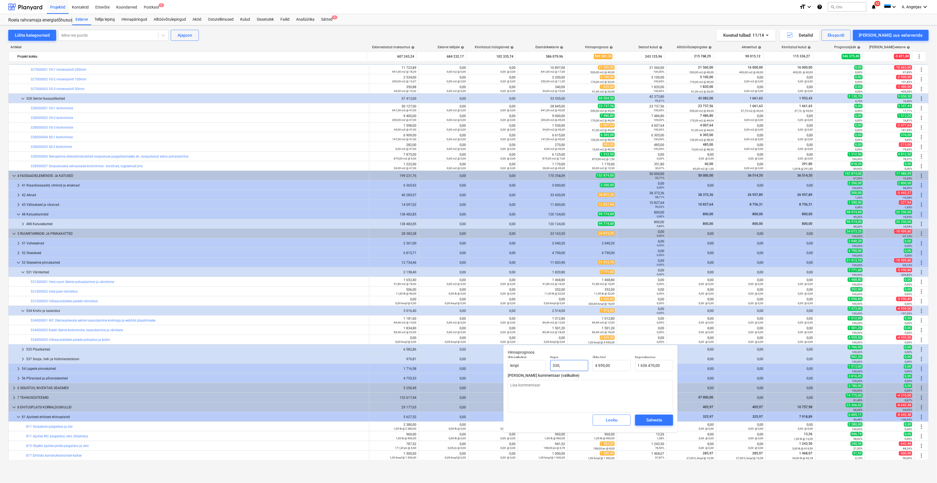
type textarea "x"
type input "330,6"
type input "1 639 445,40"
type input "330,6"
type textarea "x"
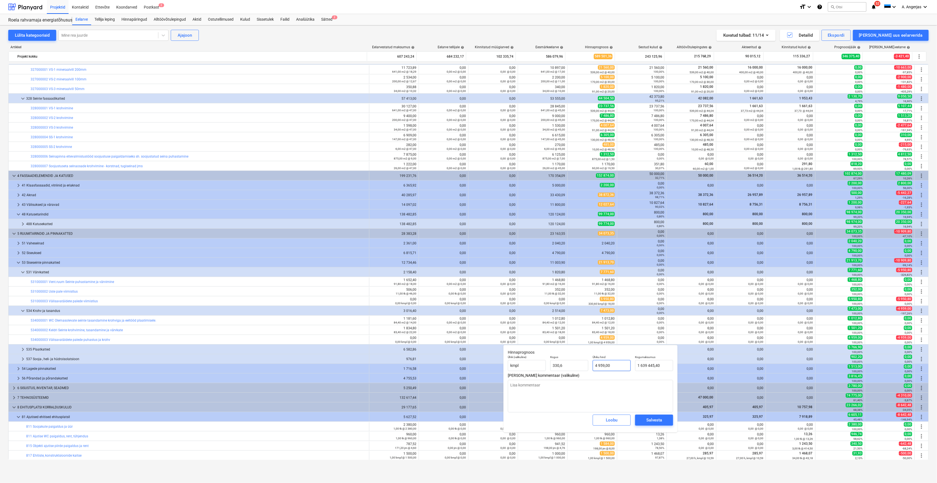
type input "330,60"
click at [597, 366] on input "4959" at bounding box center [612, 365] width 38 height 11
drag, startPoint x: 609, startPoint y: 363, endPoint x: 589, endPoint y: 364, distance: 20.7
click at [589, 364] on div "Ühik (valikuline) kmpl Kogus 330,60 Ühiku hind 4959 Kogumaksumus 1 639 445,40" at bounding box center [591, 363] width 170 height 20
type input "1"
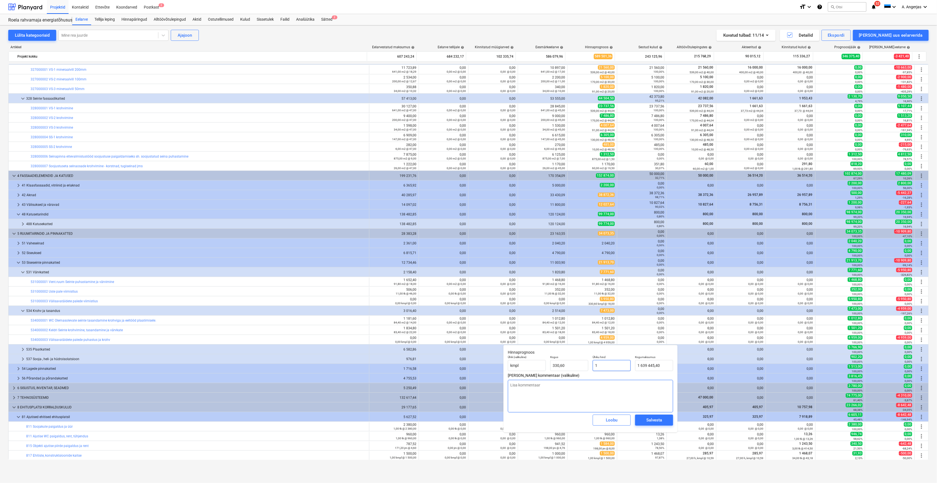
type textarea "x"
type input "330,60"
type textarea "x"
type input "16"
type input "5 289,60"
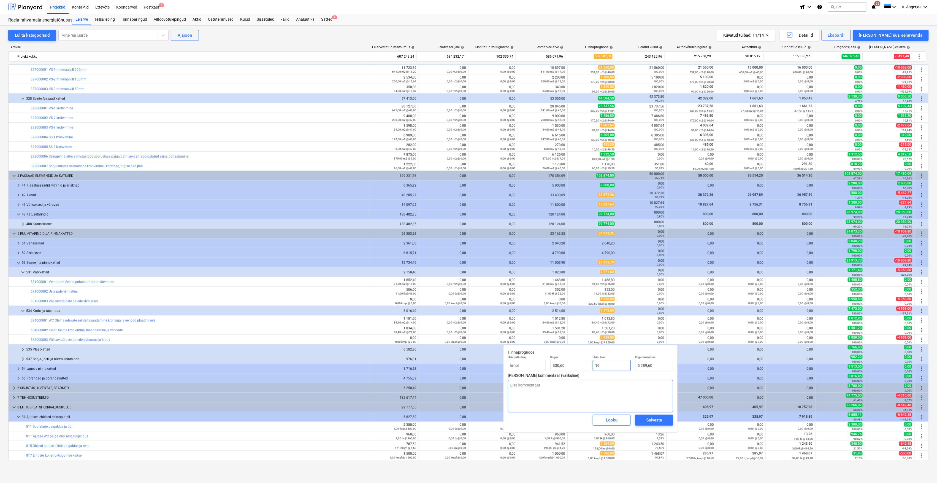
type input "16"
type textarea "x"
type input "16,00"
click at [630, 382] on textarea at bounding box center [590, 396] width 165 height 33
click at [648, 421] on div "Salvesta" at bounding box center [655, 419] width 16 height 7
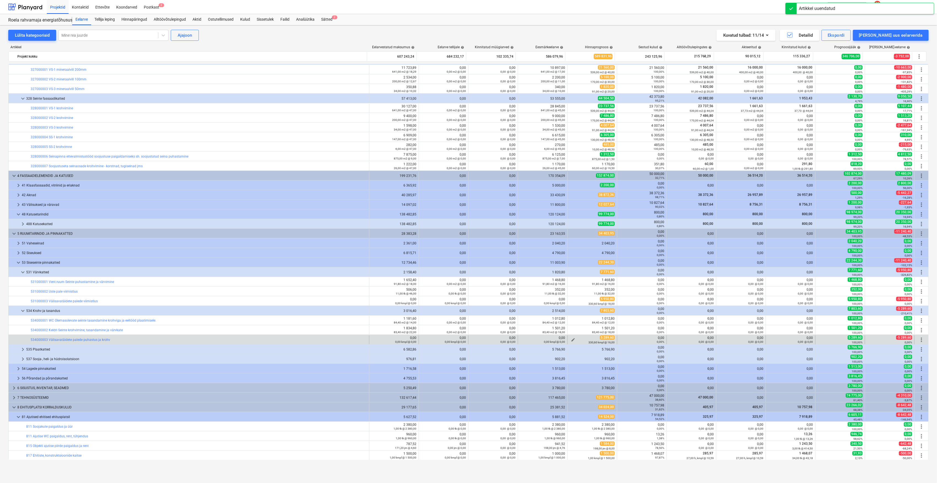
click at [571, 340] on span "edit" at bounding box center [573, 340] width 4 height 4
type textarea "x"
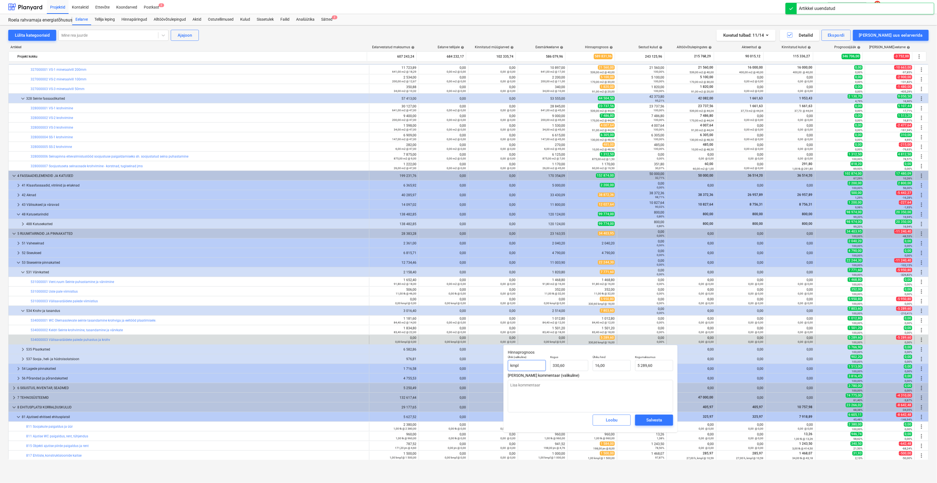
drag, startPoint x: 532, startPoint y: 366, endPoint x: 505, endPoint y: 365, distance: 26.8
click at [505, 365] on div "Hinnaprognoos Ühik (valikuline) kmpl Kogus 330,60 Ühiku hind 16,00 Kogumaksumus…" at bounding box center [591, 388] width 174 height 87
type input "j"
type textarea "x"
type input "jm"
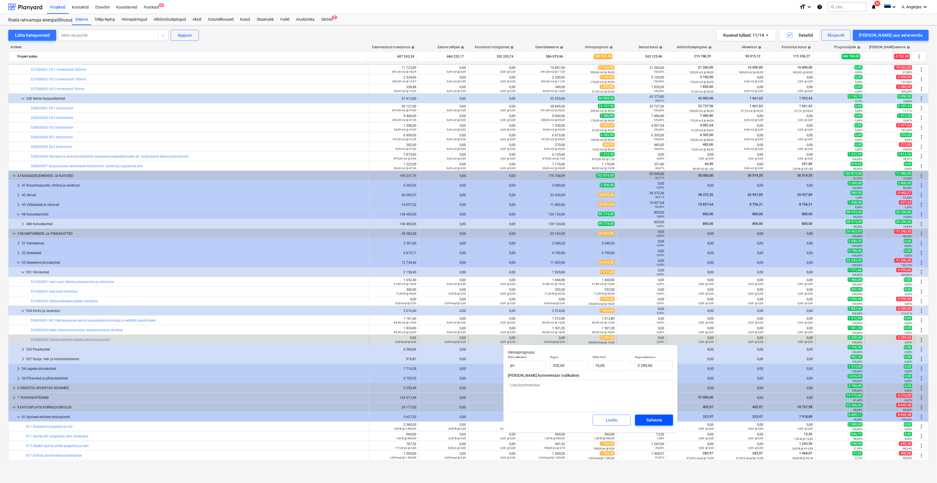
click at [664, 420] on span "Salvesta" at bounding box center [654, 419] width 25 height 7
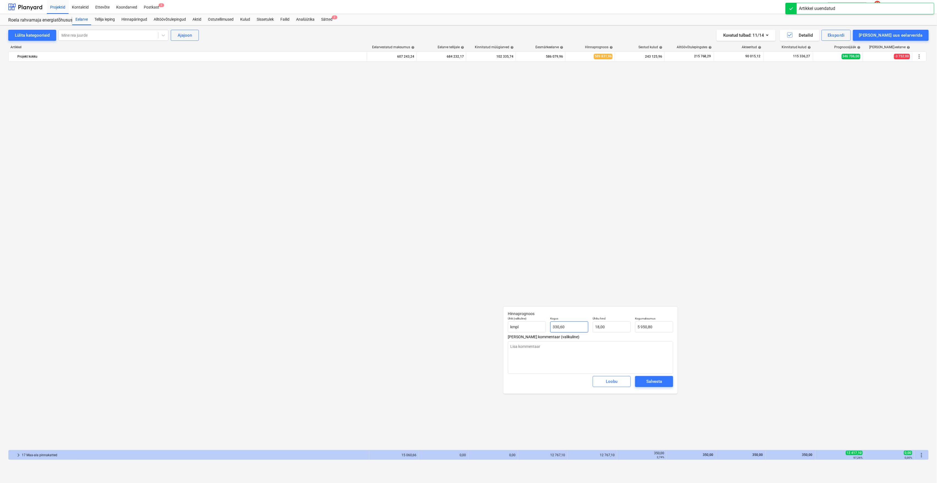
type textarea "x"
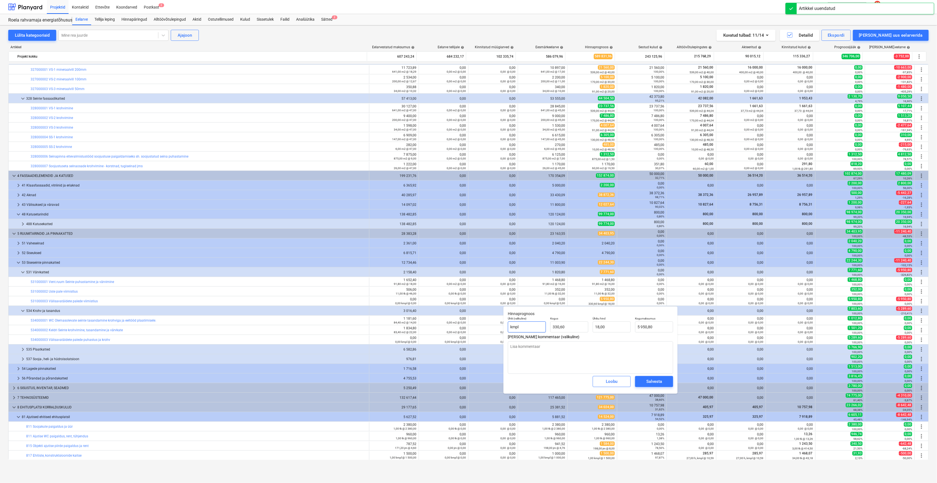
click at [526, 325] on input "kmpl" at bounding box center [527, 326] width 38 height 11
drag, startPoint x: 526, startPoint y: 325, endPoint x: 501, endPoint y: 325, distance: 25.6
click at [501, 325] on body "Projektid Kontaktid Ettevõte Koondarved Postkast 2 format_size keyboard_arrow_d…" at bounding box center [468, 241] width 937 height 483
type input "j"
type textarea "x"
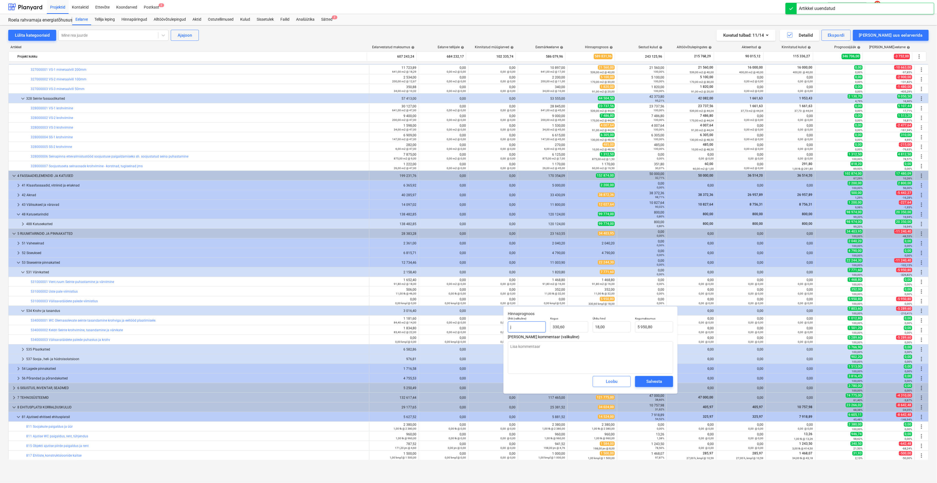
type input "jm"
type textarea "x"
type input "jm"
click at [659, 379] on div "Salvesta" at bounding box center [655, 381] width 16 height 7
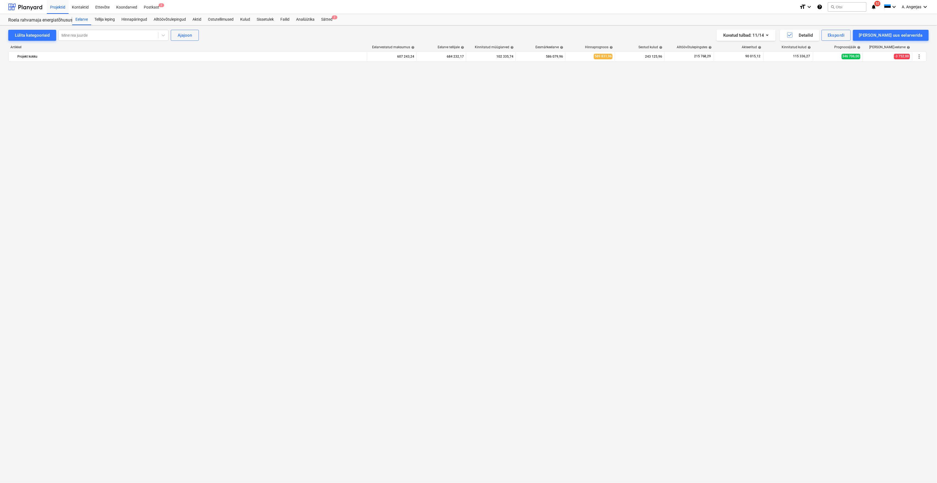
scroll to position [0, 0]
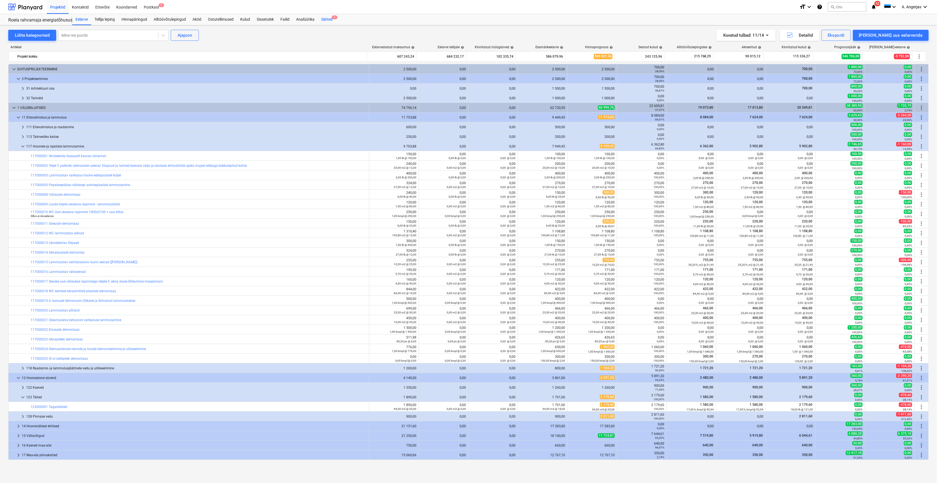
click at [328, 17] on div "Sätted 2" at bounding box center [327, 19] width 18 height 11
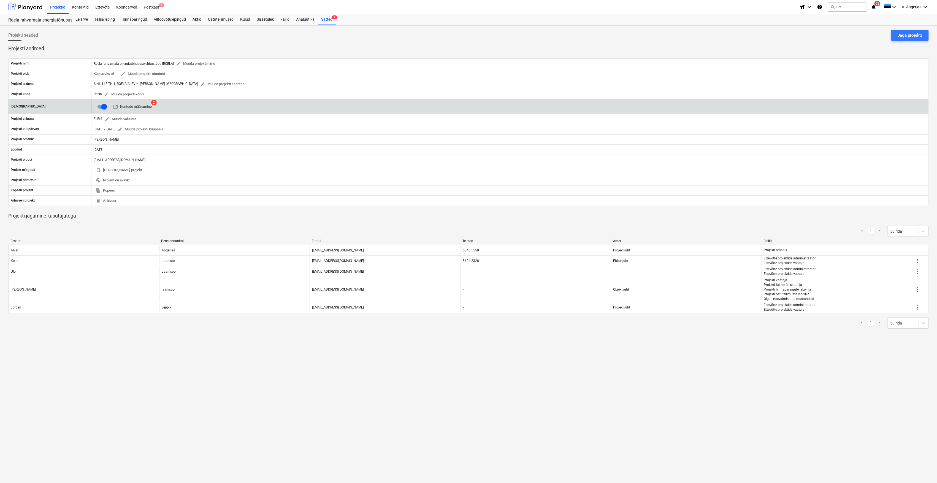
click at [136, 107] on span "table Kontode määramine" at bounding box center [132, 107] width 39 height 6
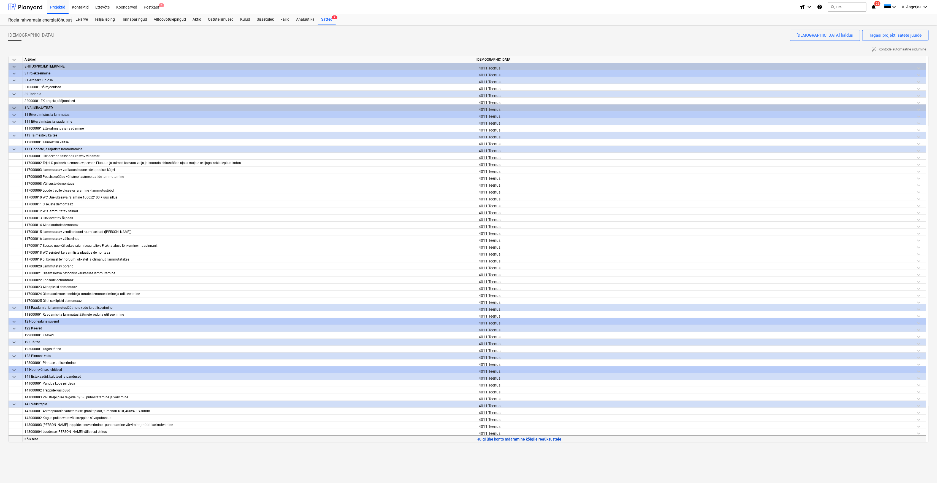
click at [511, 438] on button "Hulgi ühe konto määramine kõigile reaüksustele" at bounding box center [519, 438] width 85 height 7
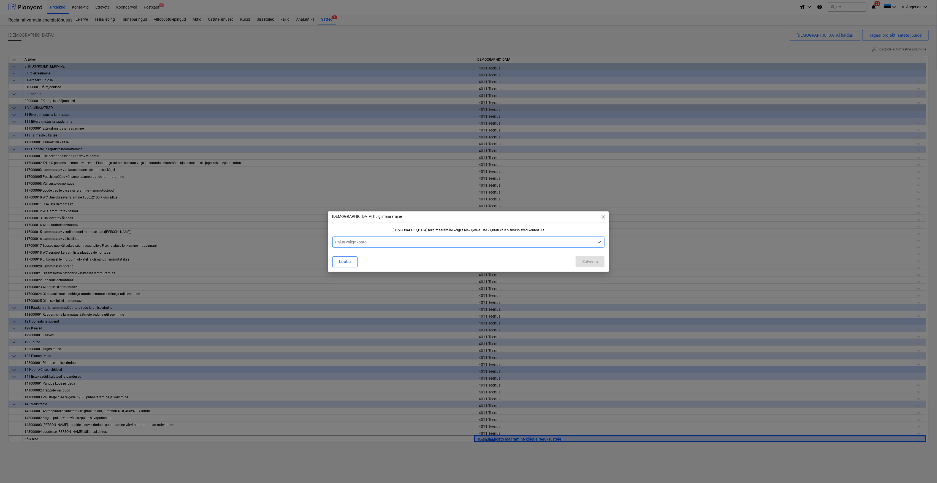
click at [515, 242] on div at bounding box center [464, 242] width 256 height 6
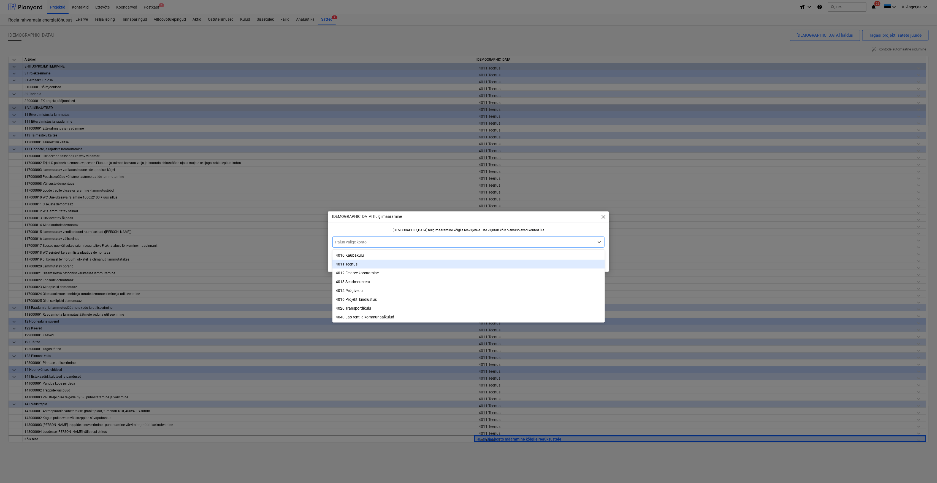
click at [445, 267] on div "4011 Teenus" at bounding box center [469, 264] width 273 height 9
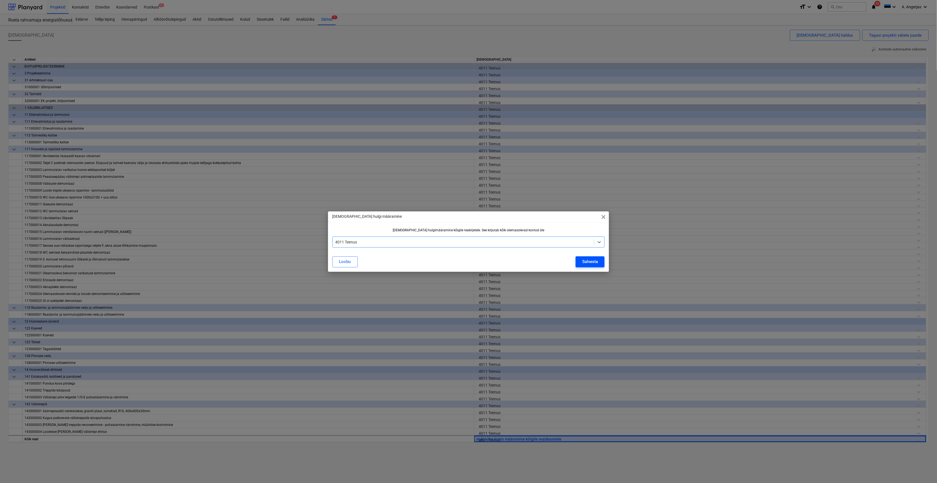
click at [595, 261] on div "Salvesta" at bounding box center [590, 261] width 16 height 7
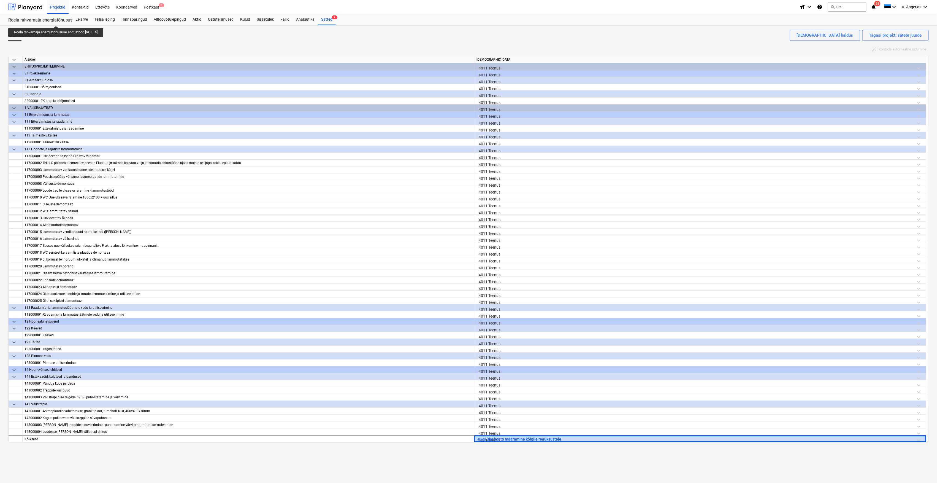
click at [57, 21] on div "Roela rahvamaja energiatõhususe ehitustööd [ROELA]" at bounding box center [36, 20] width 57 height 6
click at [19, 6] on div at bounding box center [25, 7] width 34 height 14
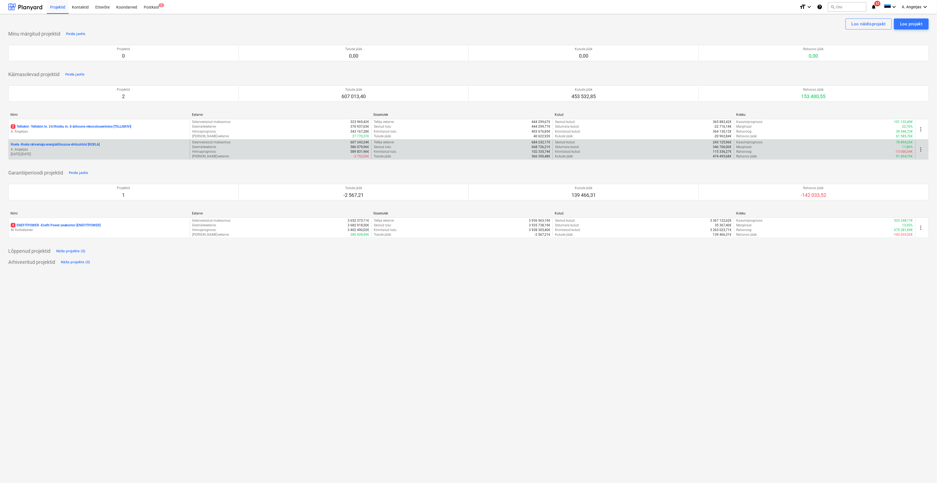
click at [907, 142] on p "78 894,26€" at bounding box center [905, 142] width 17 height 5
click at [40, 146] on p "Roela - Roela rahvamaja energiatõhususe ehitustööd [ROELA]" at bounding box center [55, 144] width 89 height 5
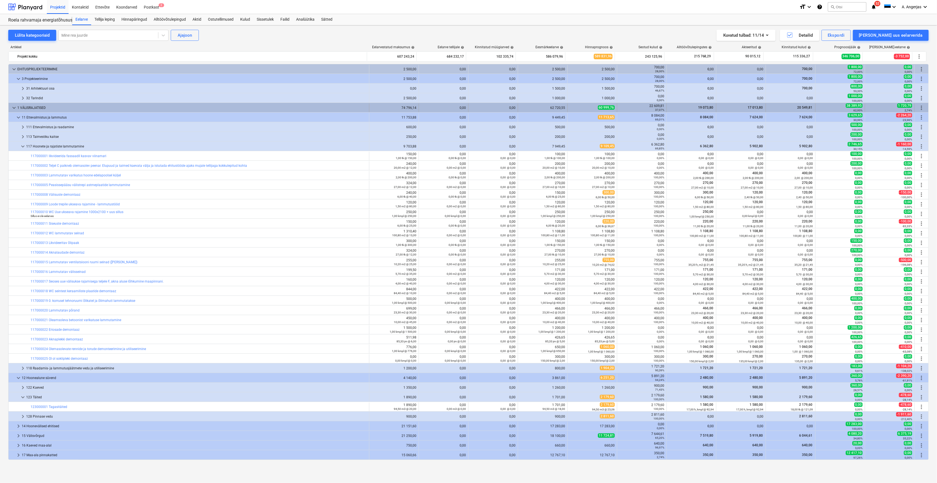
click at [105, 110] on div "1 VÄLISRAJATISED" at bounding box center [192, 107] width 350 height 9
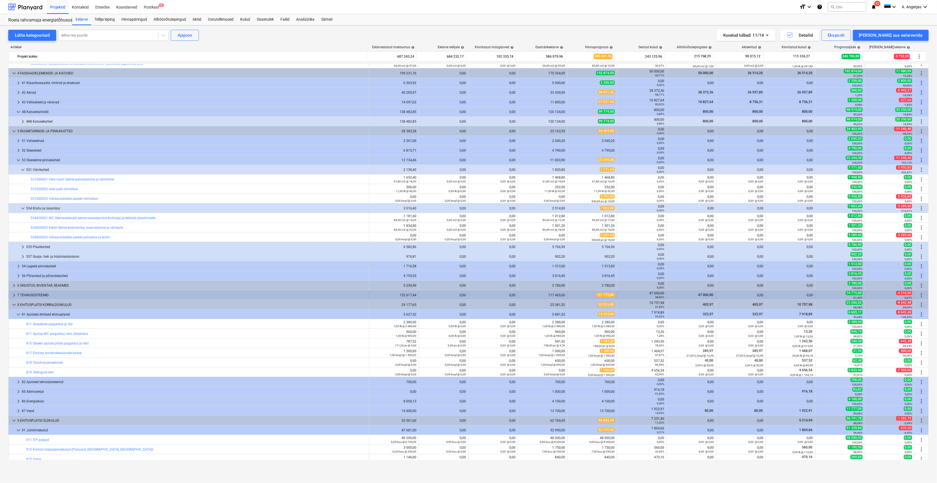
scroll to position [478, 0]
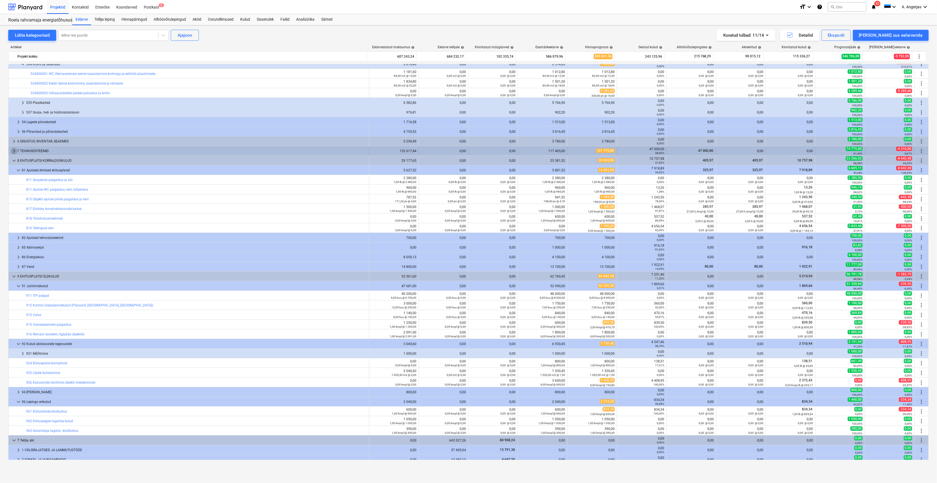
click at [12, 152] on span "keyboard_arrow_right" at bounding box center [14, 151] width 7 height 7
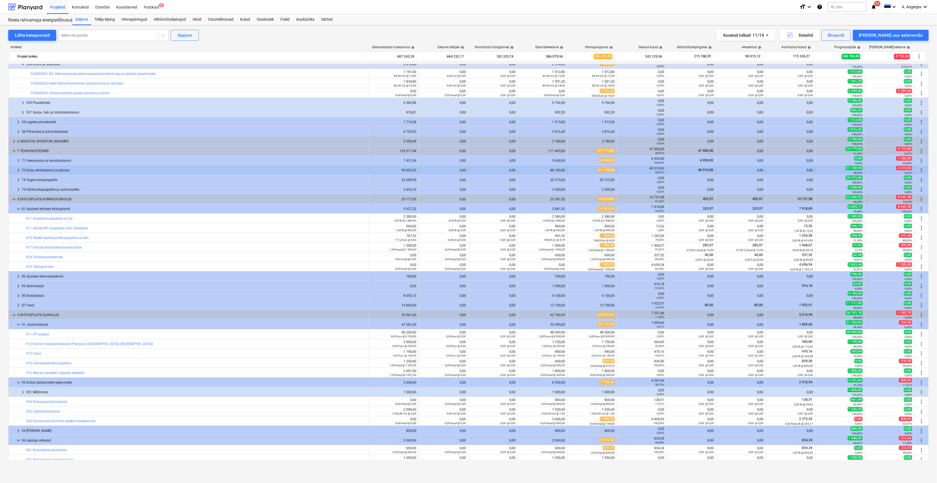
click at [15, 168] on span "keyboard_arrow_right" at bounding box center [18, 170] width 7 height 7
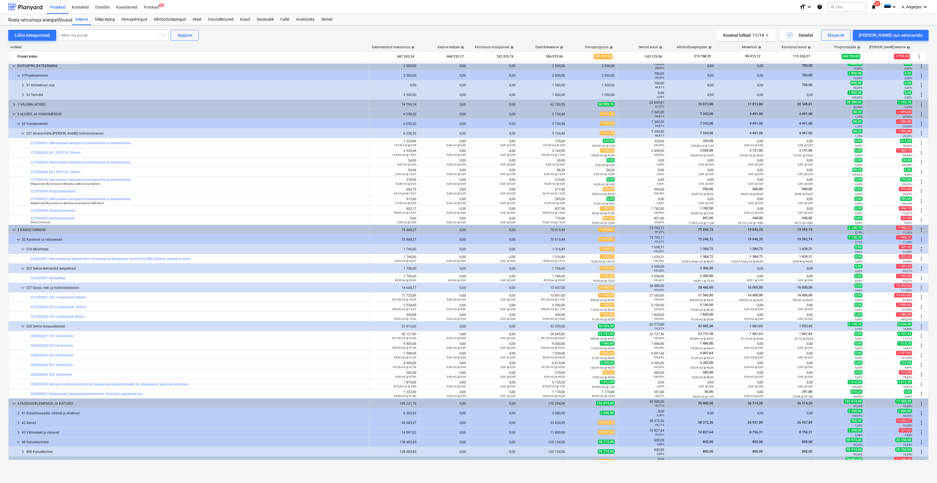
scroll to position [0, 0]
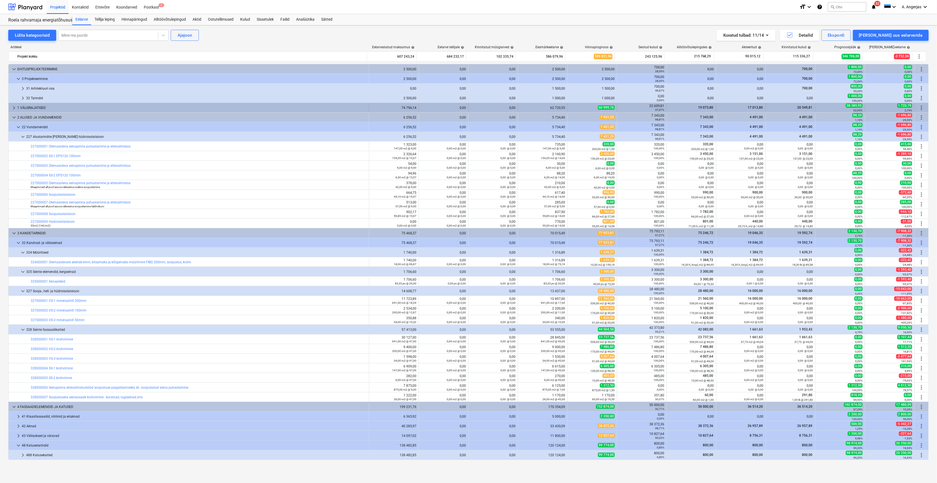
click at [15, 106] on span "keyboard_arrow_right" at bounding box center [14, 107] width 7 height 7
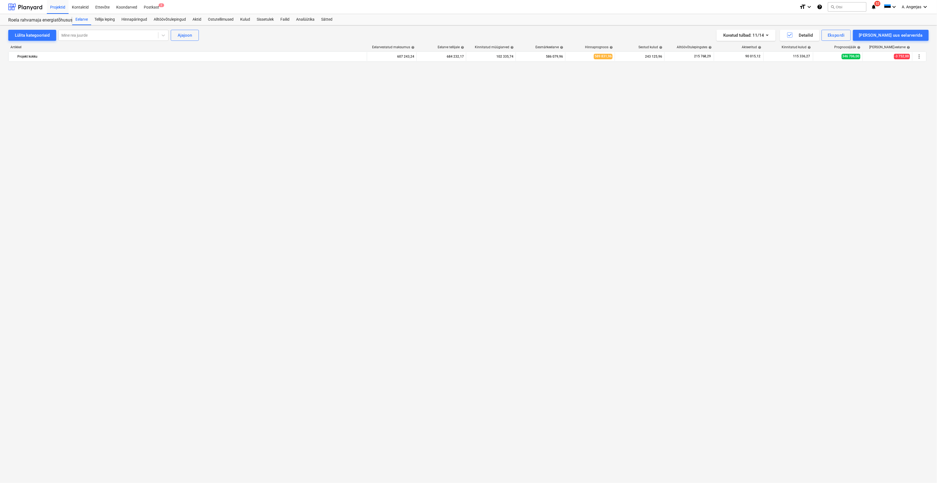
scroll to position [735, 0]
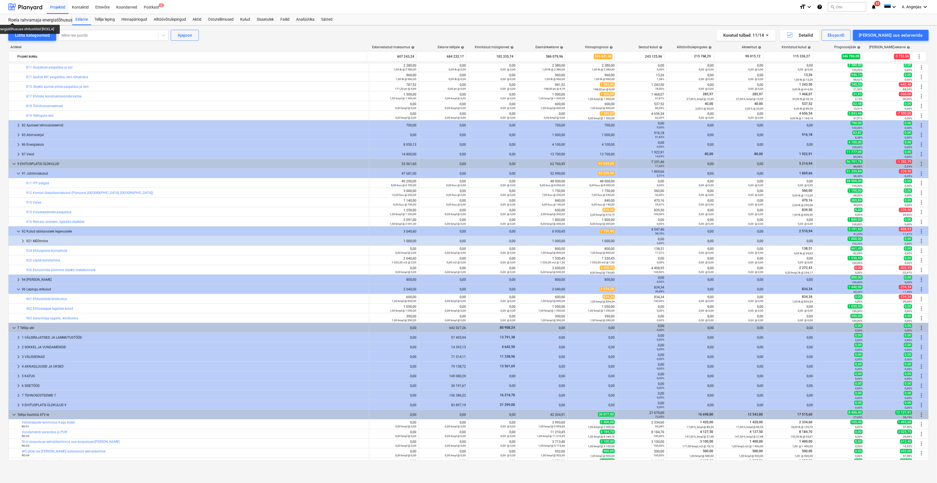
click at [13, 18] on div "Roela rahvamaja energiatõhususe ehitustööd [ROELA]" at bounding box center [36, 20] width 57 height 6
click at [21, 6] on div at bounding box center [25, 7] width 34 height 14
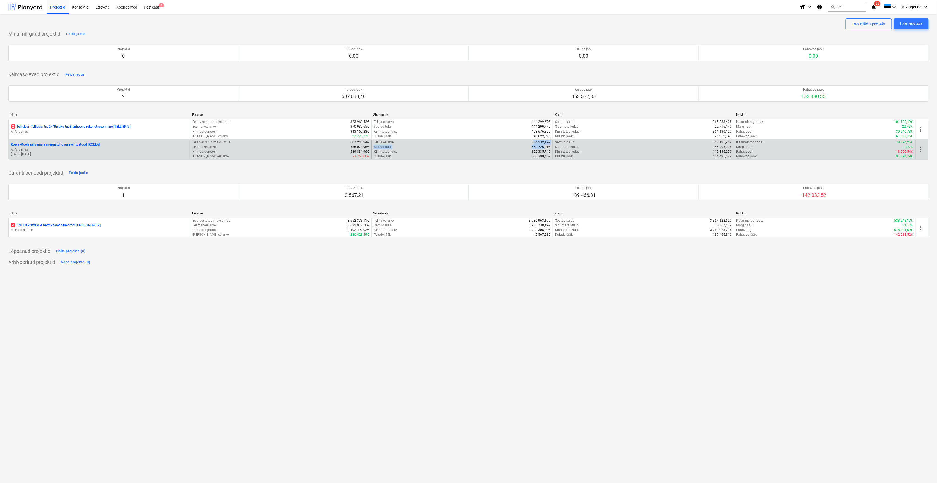
drag, startPoint x: 533, startPoint y: 141, endPoint x: 546, endPoint y: 146, distance: 13.2
click at [546, 146] on div "Tellija eelarve : 684 232,17€ Seotud tulu : 668 726,21€ Kinnitatud tulu : 102 3…" at bounding box center [462, 149] width 177 height 19
drag, startPoint x: 546, startPoint y: 146, endPoint x: 535, endPoint y: 149, distance: 11.4
click at [535, 149] on p "668 726,21€" at bounding box center [541, 147] width 19 height 5
drag, startPoint x: 352, startPoint y: 152, endPoint x: 374, endPoint y: 150, distance: 22.7
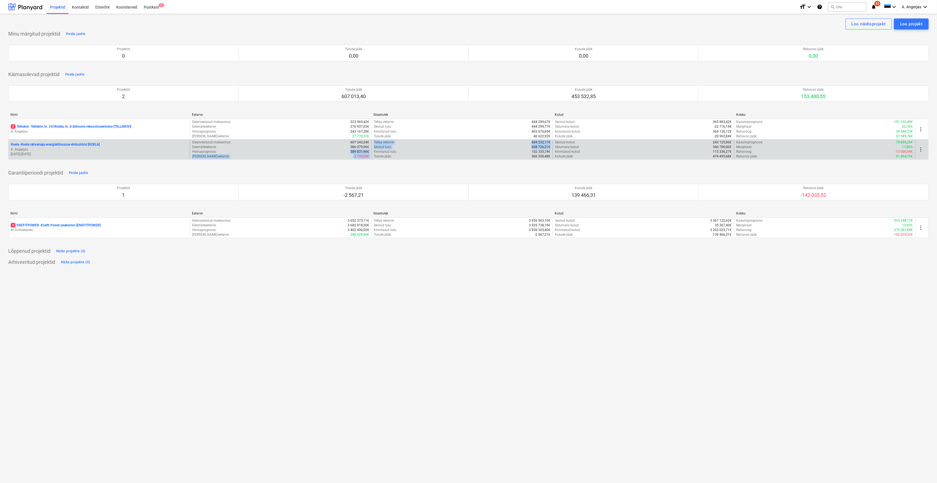
click at [374, 150] on div "Roela - Roela rahvamaja energiatõhususe ehitustööd [ROELA] A. Angerjas [DATE] -…" at bounding box center [469, 149] width 920 height 19
drag, startPoint x: 374, startPoint y: 150, endPoint x: 464, endPoint y: 150, distance: 90.1
click at [464, 150] on div "Kinnitatud tulu : 102 335,74€" at bounding box center [462, 151] width 177 height 5
click at [37, 146] on p "Roela - Roela rahvamaja energiatõhususe ehitustööd [ROELA]" at bounding box center [55, 144] width 89 height 5
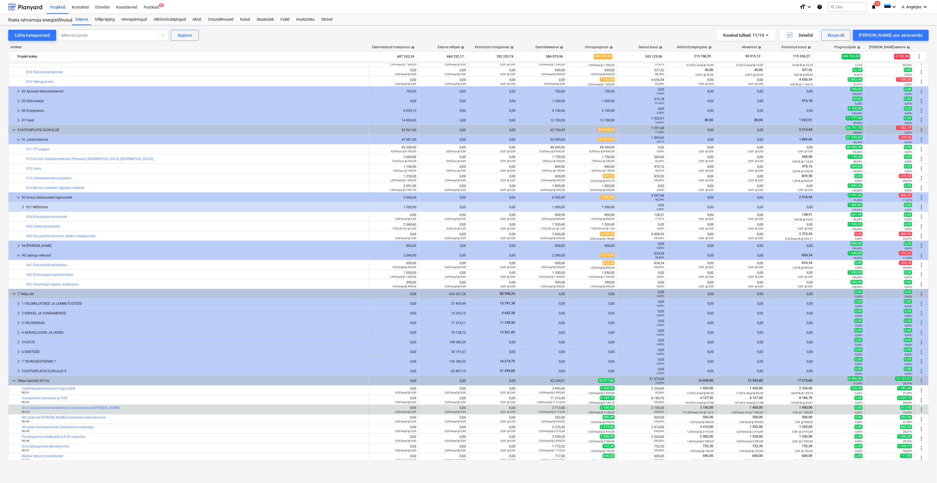
scroll to position [916, 0]
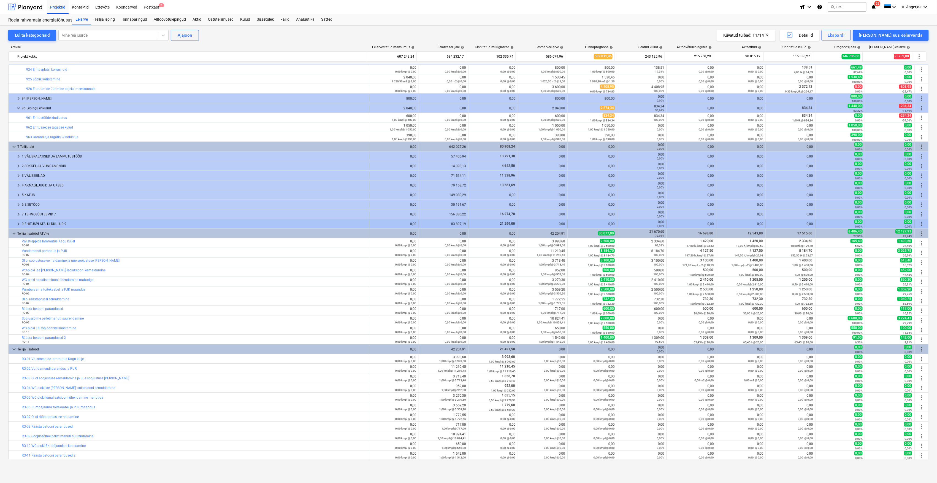
click at [15, 224] on span "keyboard_arrow_right" at bounding box center [18, 223] width 7 height 7
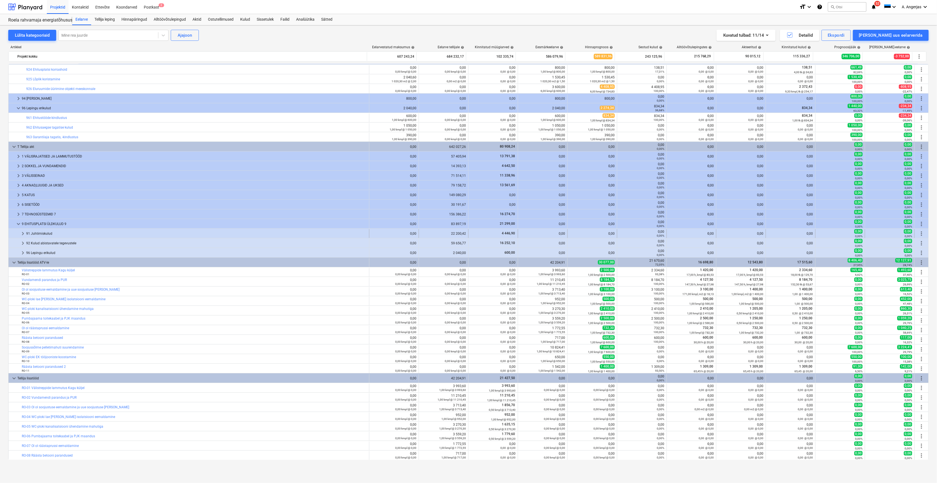
click at [21, 233] on span "keyboard_arrow_right" at bounding box center [23, 233] width 7 height 7
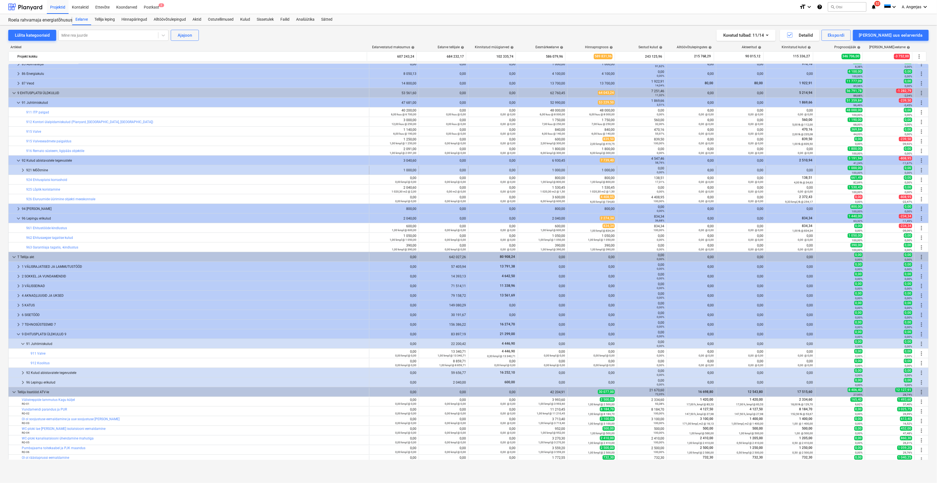
scroll to position [769, 0]
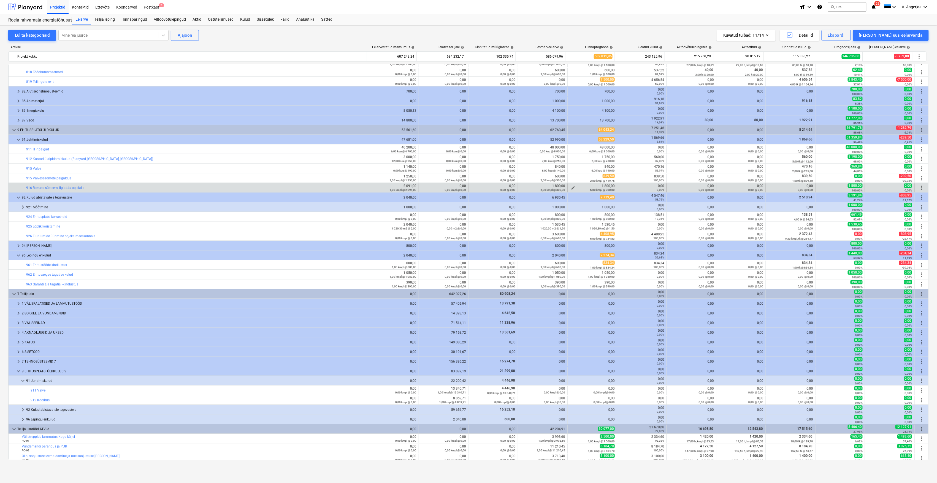
click at [571, 188] on span "edit" at bounding box center [573, 187] width 4 height 4
type textarea "x"
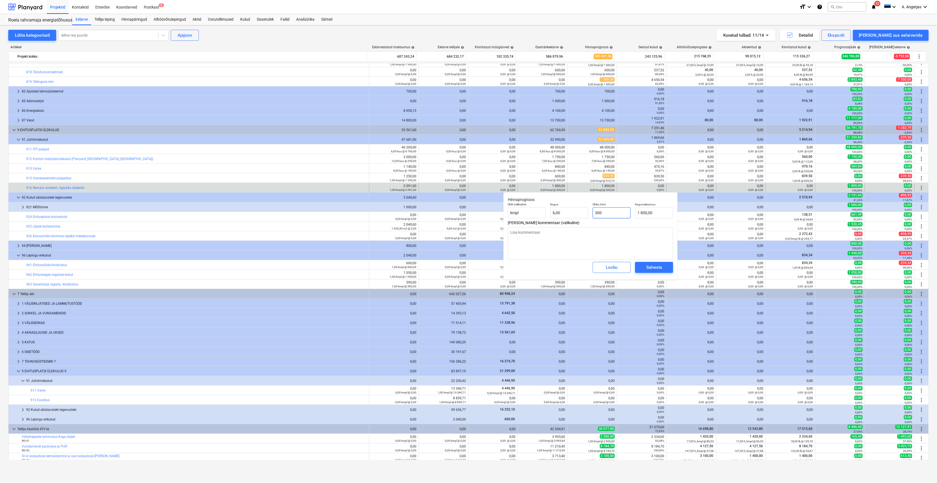
drag, startPoint x: 609, startPoint y: 212, endPoint x: 592, endPoint y: 213, distance: 17.4
click at [592, 213] on div "Ühiku hind 300" at bounding box center [612, 210] width 42 height 20
type input "0"
type textarea "x"
type input "0,00"
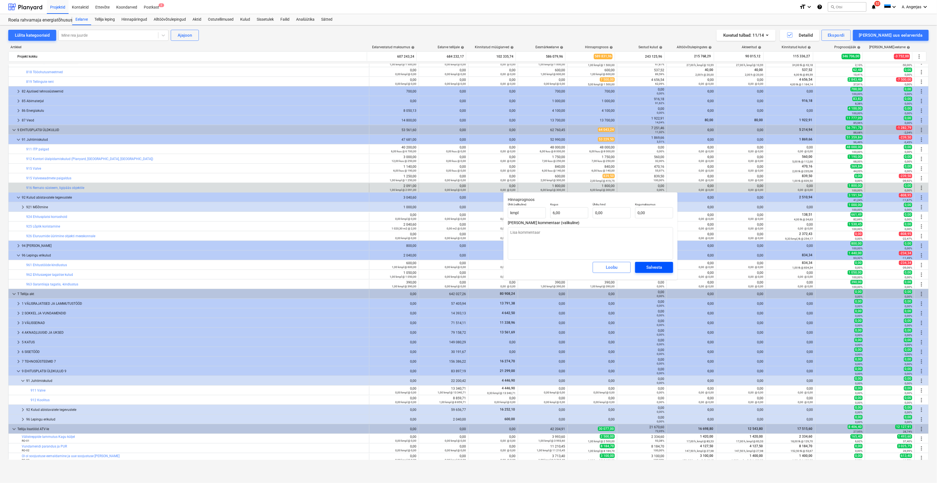
click at [660, 270] on div "Salvesta" at bounding box center [655, 267] width 16 height 7
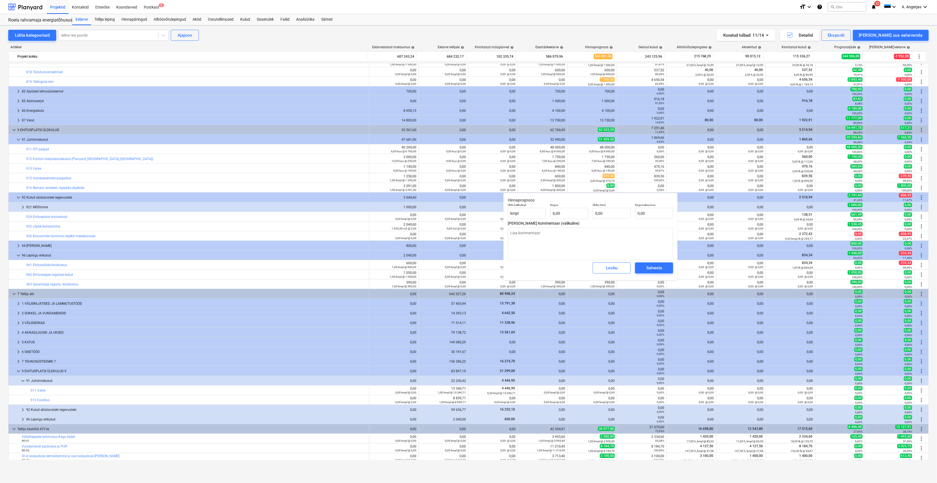
type textarea "x"
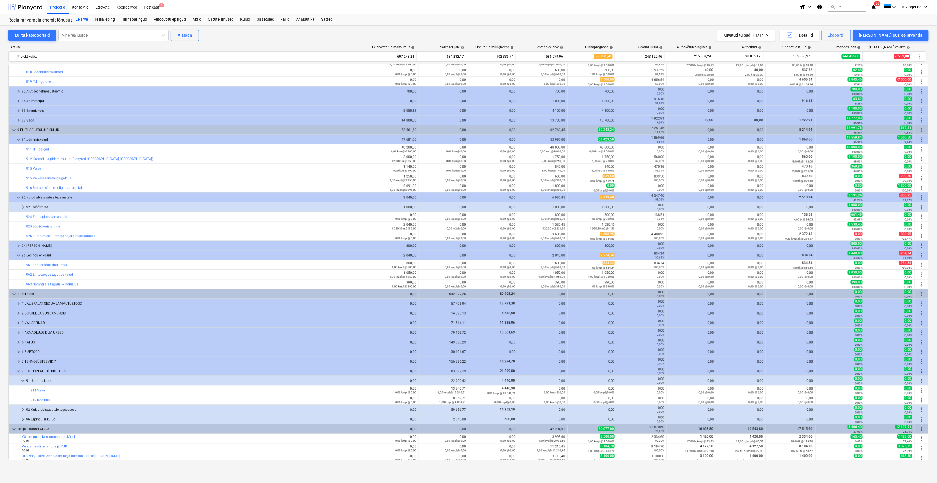
scroll to position [695, 0]
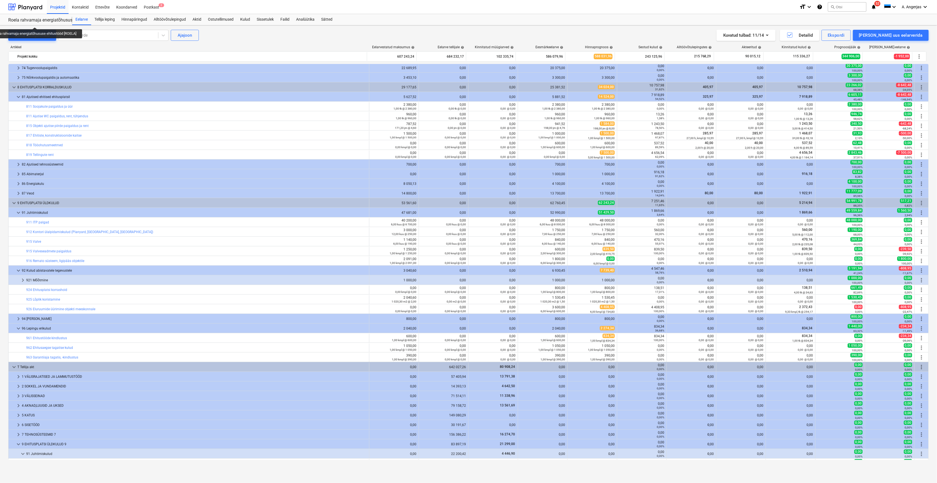
click at [34, 19] on div "Roela rahvamaja energiatõhususe ehitustööd [ROELA]" at bounding box center [36, 20] width 57 height 6
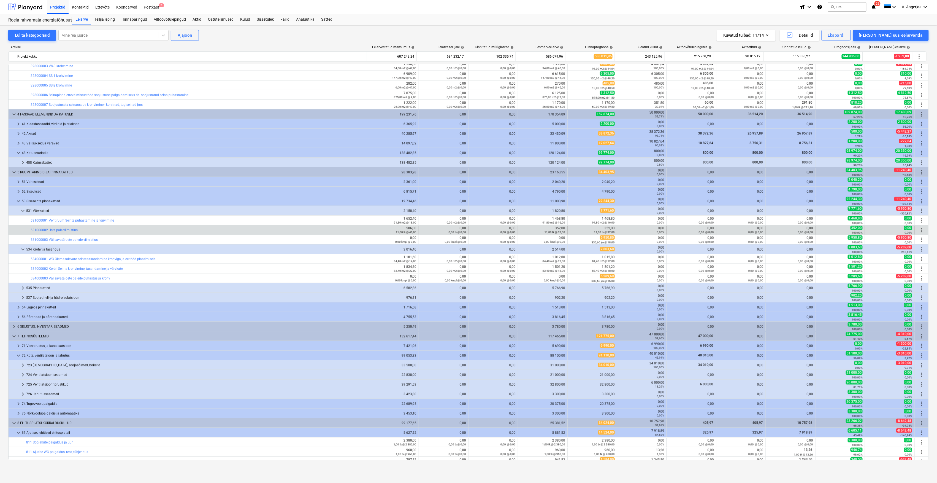
scroll to position [291, 0]
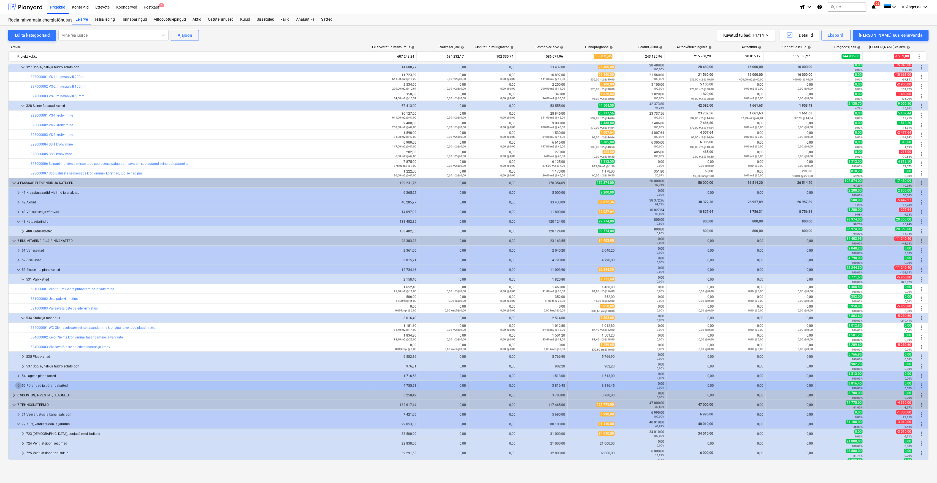
click at [17, 387] on span "keyboard_arrow_right" at bounding box center [18, 385] width 7 height 7
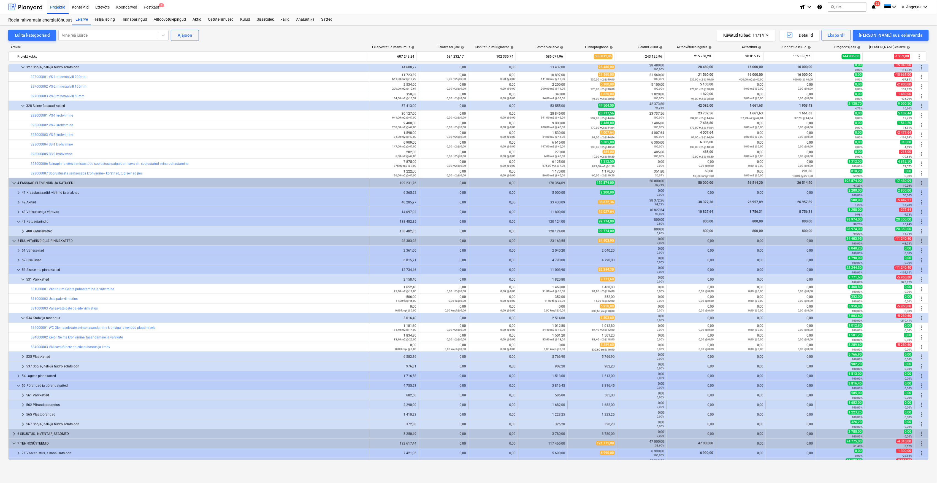
click at [22, 407] on span "keyboard_arrow_right" at bounding box center [23, 404] width 7 height 7
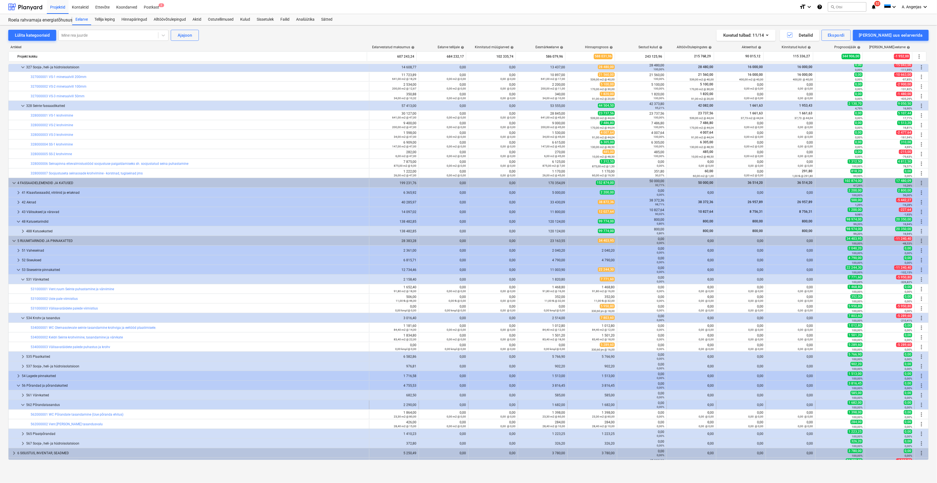
click at [51, 404] on div "562 Põrandatasandus" at bounding box center [196, 404] width 341 height 9
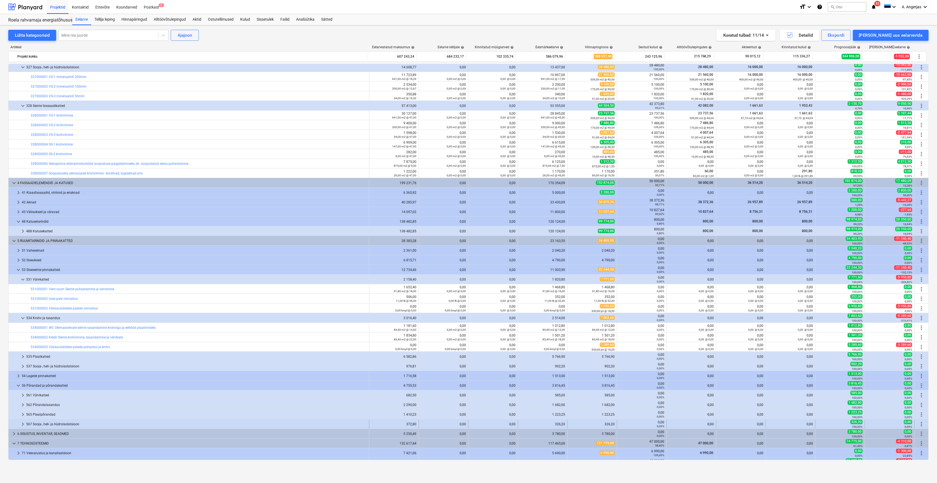
click at [33, 427] on div "567 Sooja-, heli- ja hüdroisolatsioon" at bounding box center [196, 424] width 341 height 9
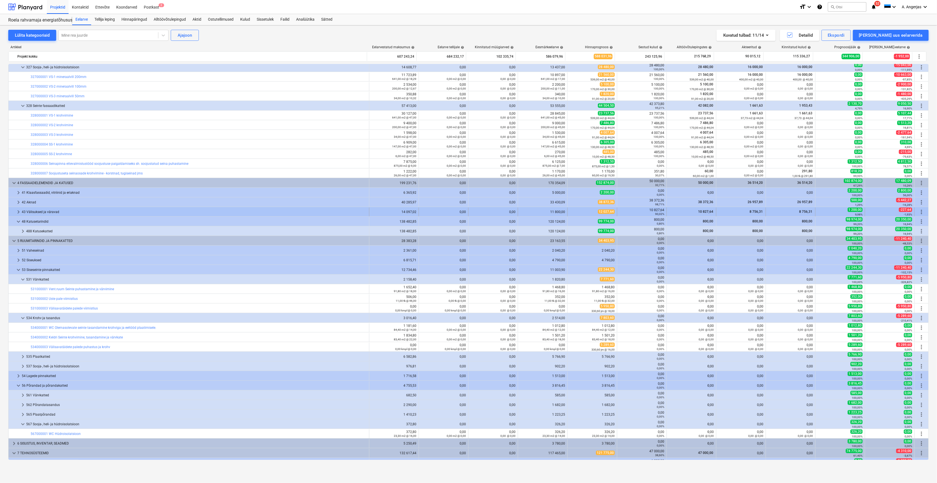
click at [19, 211] on span "keyboard_arrow_right" at bounding box center [18, 212] width 7 height 7
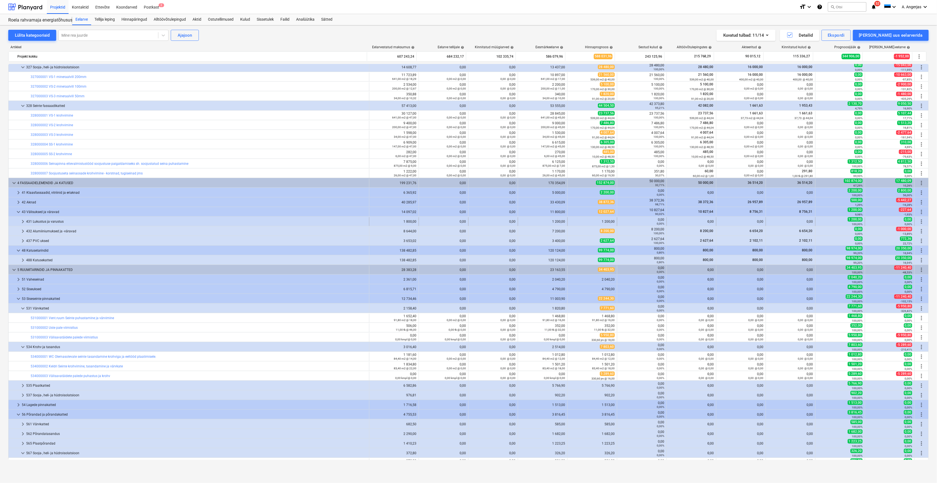
click at [23, 220] on span "keyboard_arrow_right" at bounding box center [23, 221] width 7 height 7
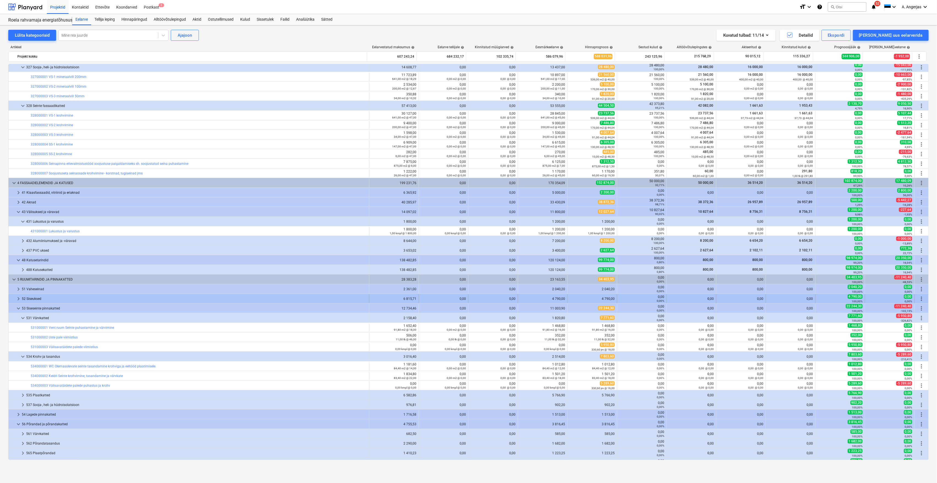
click at [18, 299] on span "keyboard_arrow_right" at bounding box center [18, 298] width 7 height 7
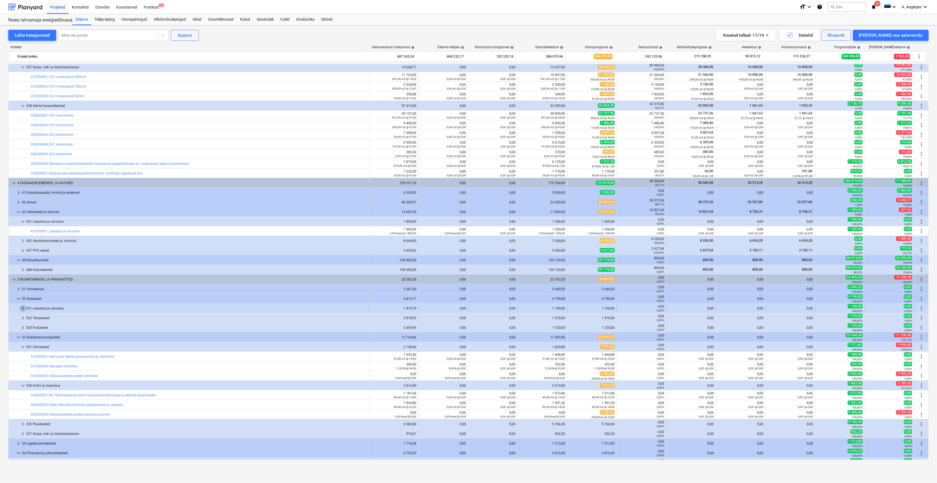
click at [23, 310] on span "keyboard_arrow_right" at bounding box center [23, 308] width 7 height 7
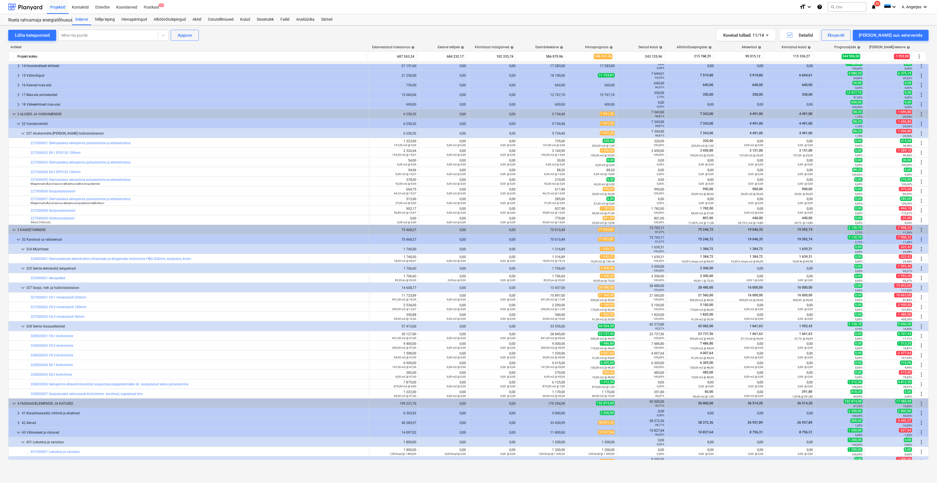
scroll to position [0, 0]
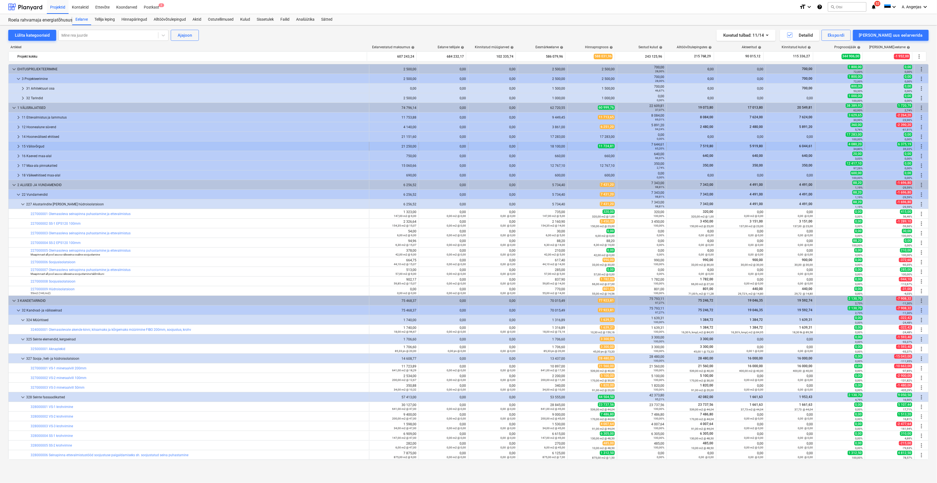
click at [18, 148] on span "keyboard_arrow_right" at bounding box center [18, 146] width 7 height 7
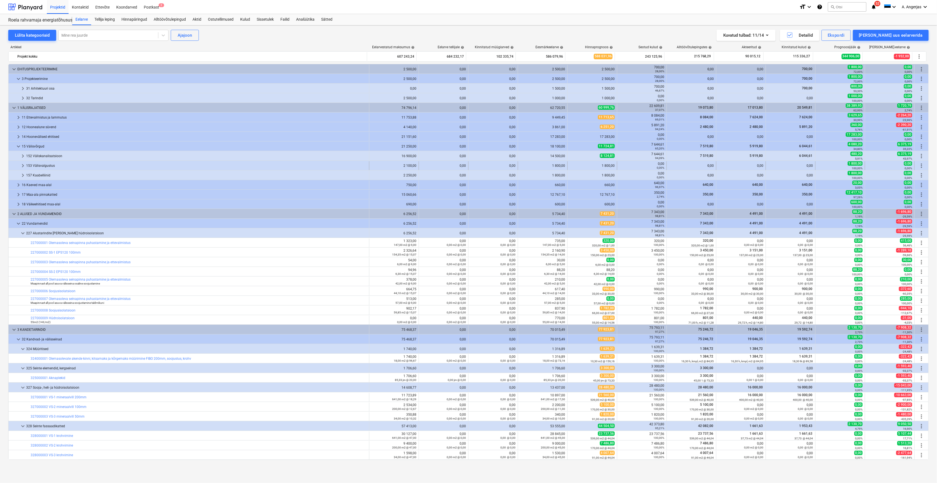
click at [20, 164] on span "keyboard_arrow_right" at bounding box center [23, 165] width 7 height 7
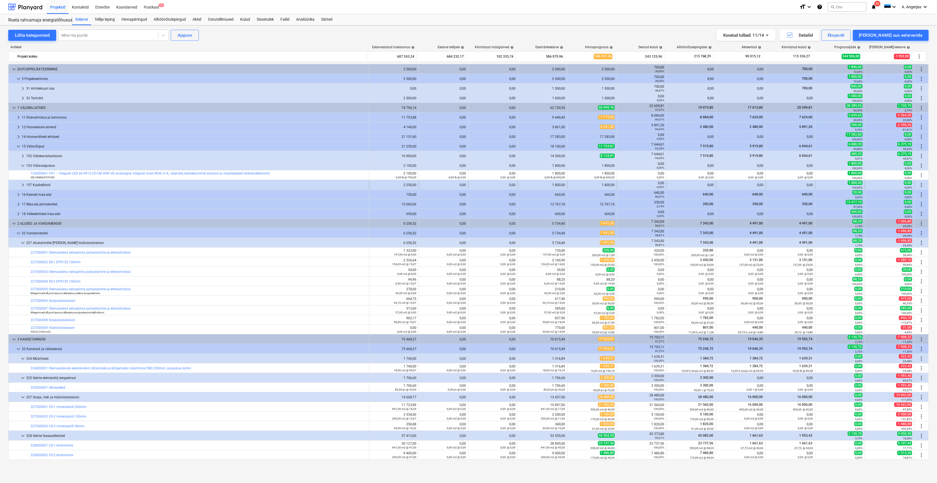
click at [21, 184] on span "keyboard_arrow_right" at bounding box center [23, 185] width 7 height 7
